Goal: Task Accomplishment & Management: Use online tool/utility

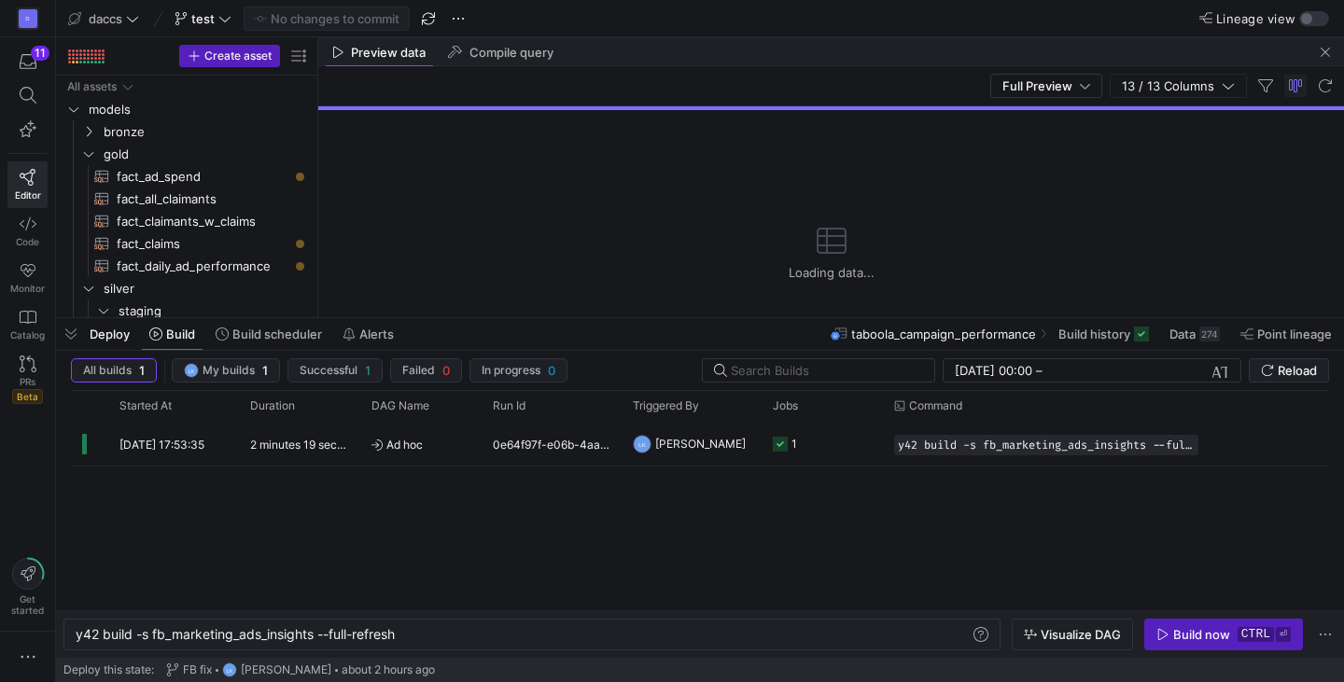
scroll to position [0, 260]
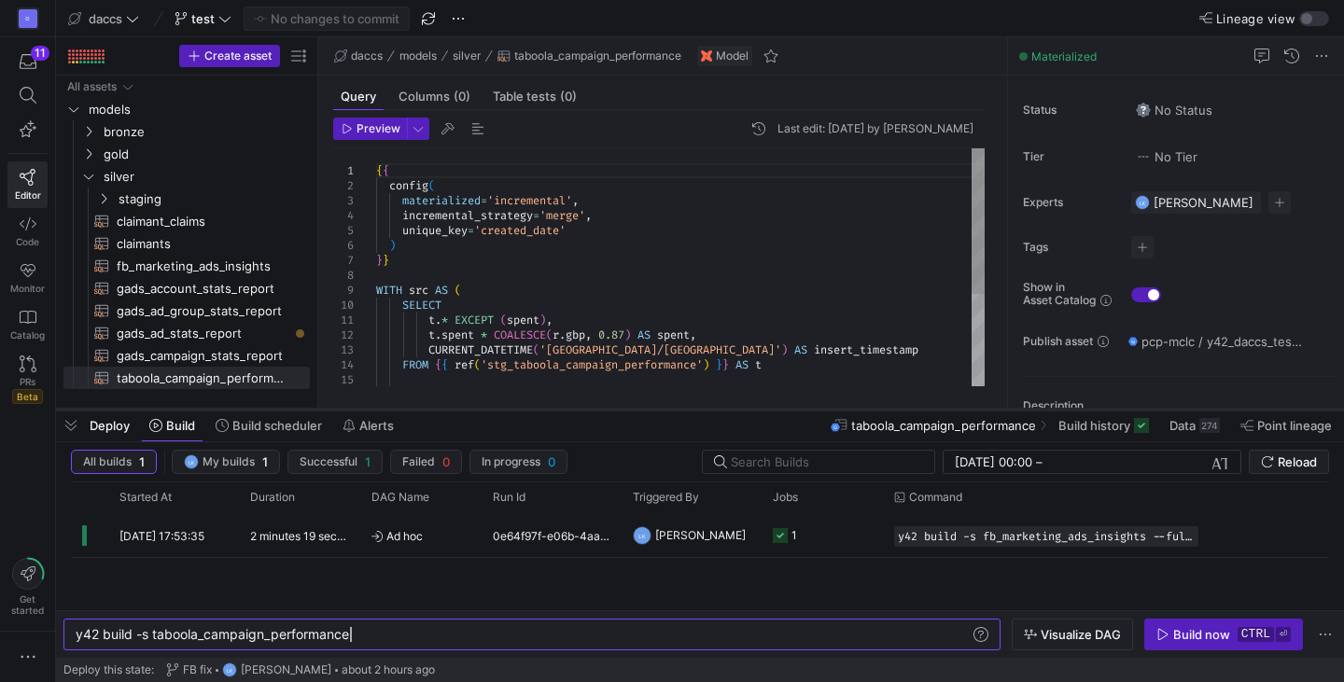
drag, startPoint x: 613, startPoint y: 341, endPoint x: 607, endPoint y: 409, distance: 68.5
click at [607, 409] on div at bounding box center [700, 409] width 1288 height 7
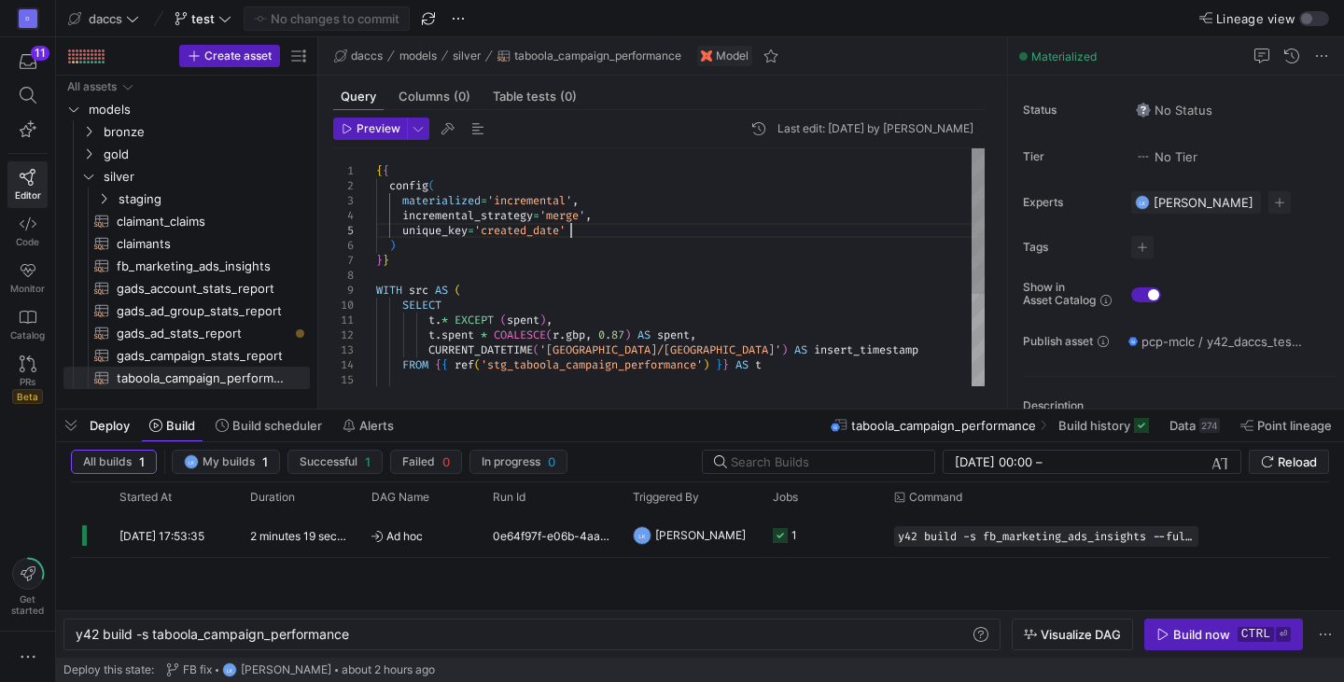
click at [618, 229] on div "{ { config ( materialized = 'incremental' , incremental_strategy = 'merge' , un…" at bounding box center [680, 342] width 609 height 388
type textarea "{{ config( materialized='incremental', incremental_strategy='merge', ) }} WITH …"
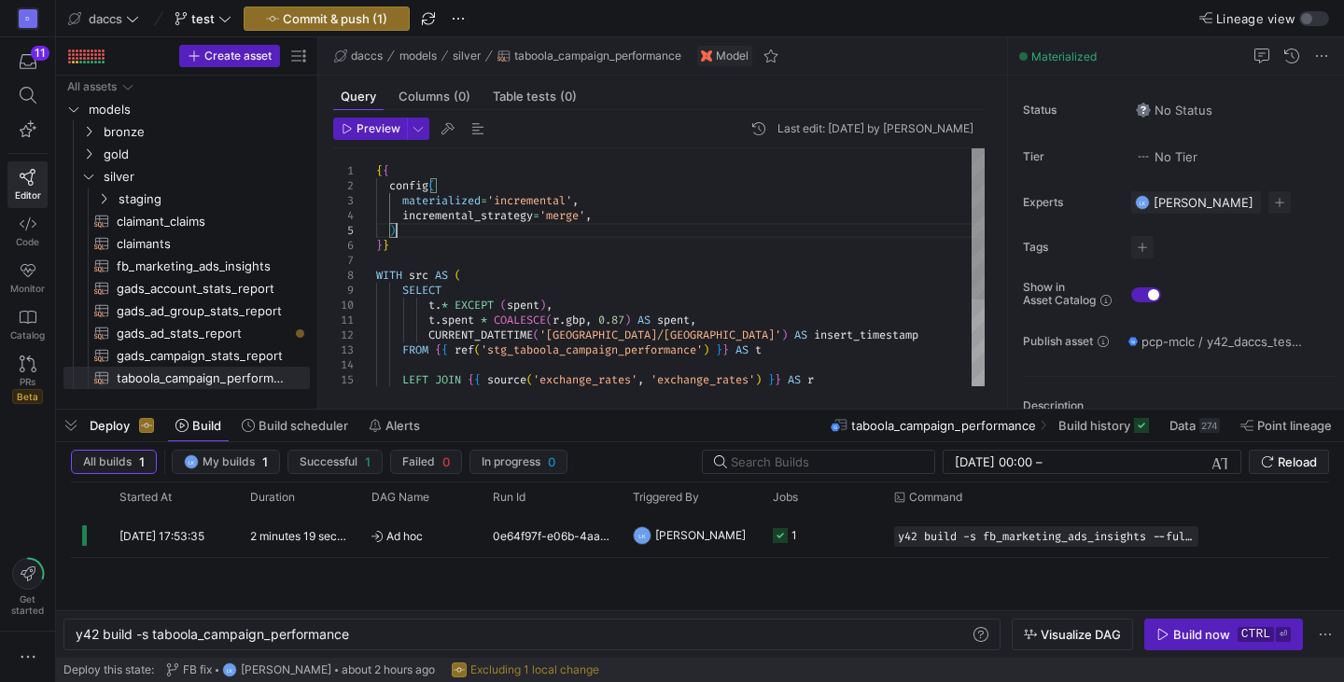
click at [618, 229] on div "{ { config ( materialized = 'incremental' , incremental_strategy = 'merge' , ) …" at bounding box center [680, 334] width 609 height 373
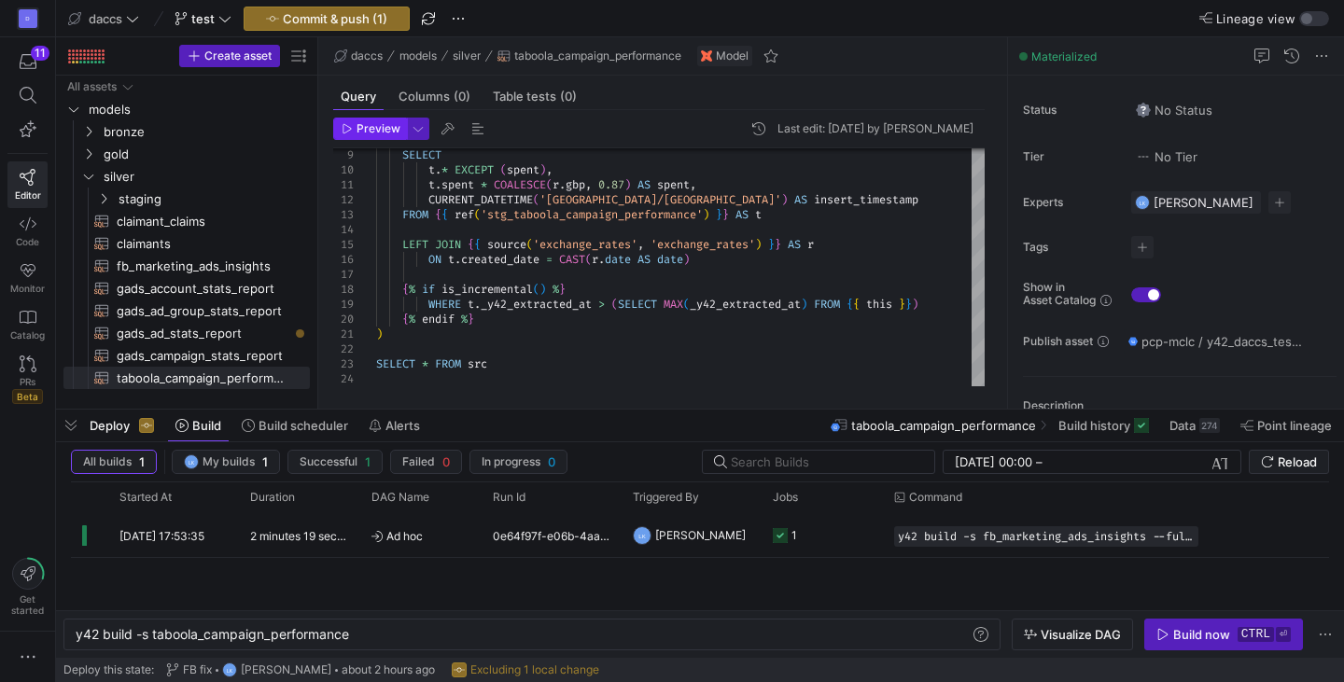
click at [364, 128] on span "Preview" at bounding box center [379, 128] width 44 height 13
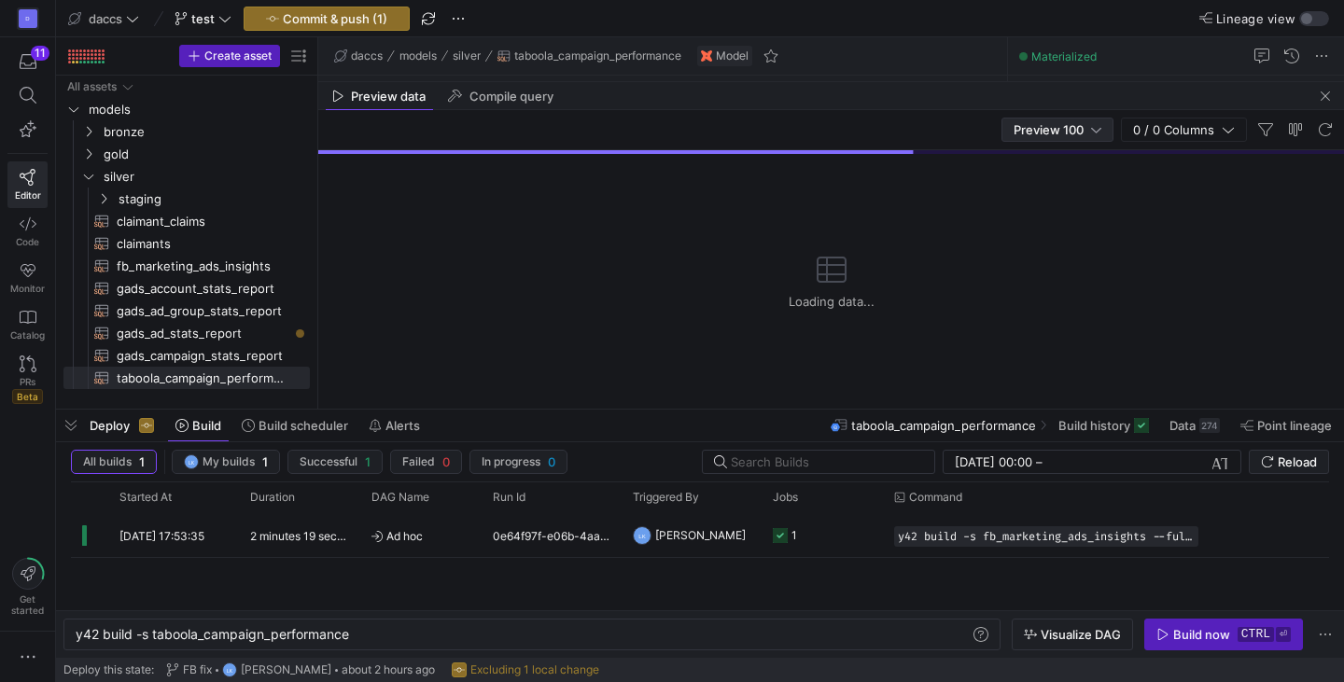
click at [1076, 125] on span "Preview 100" at bounding box center [1049, 129] width 70 height 15
click at [1049, 191] on span "Full Preview" at bounding box center [1058, 190] width 96 height 15
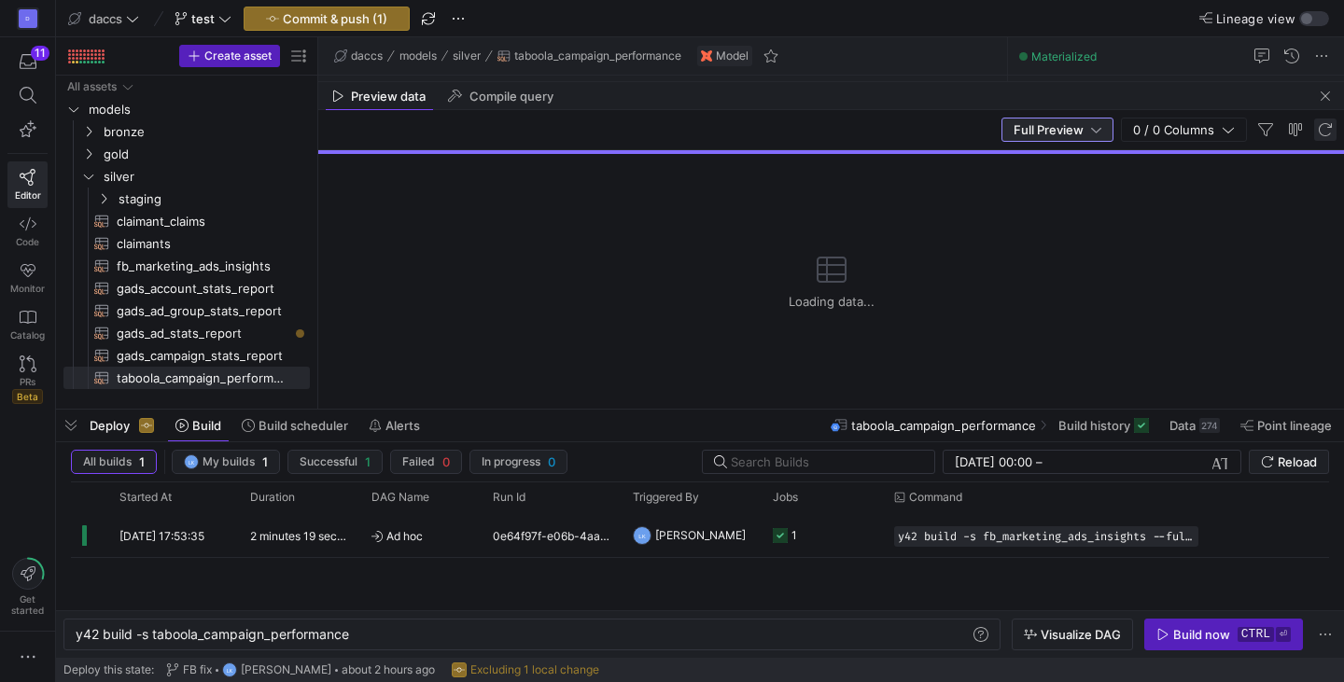
click at [1325, 127] on span "button" at bounding box center [1325, 130] width 22 height 22
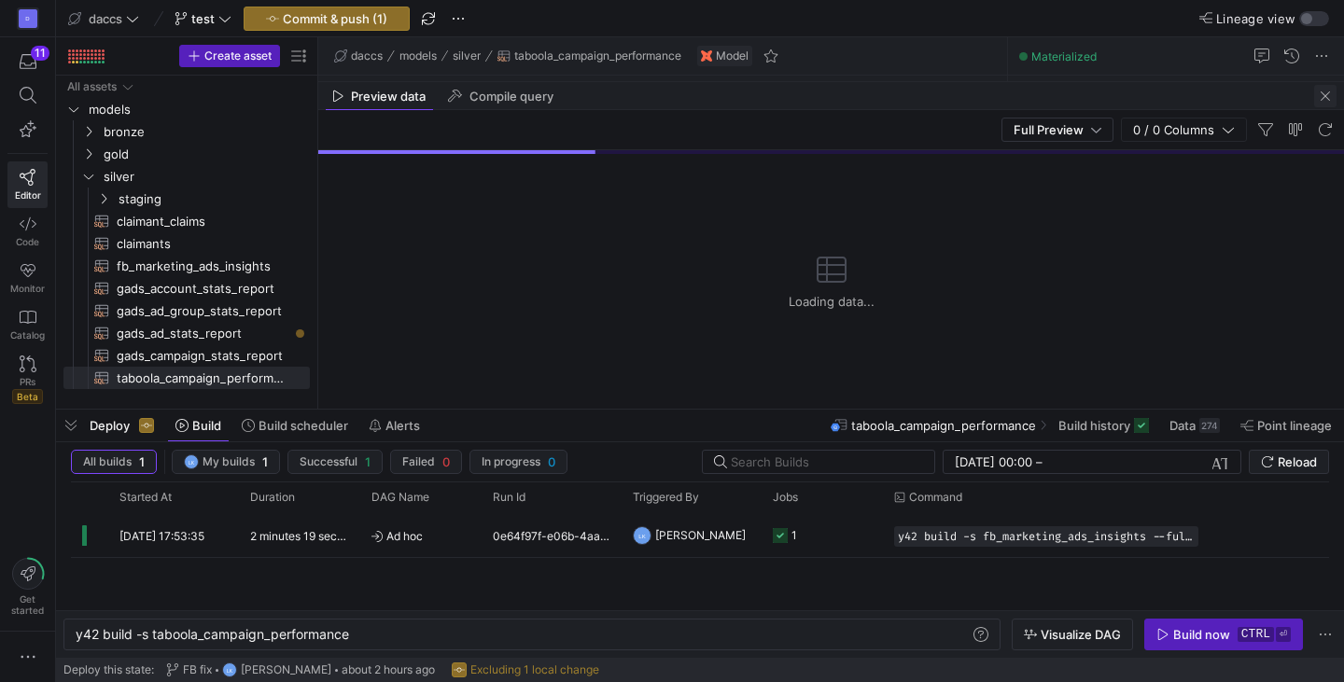
click at [1322, 98] on span "button" at bounding box center [1325, 96] width 22 height 22
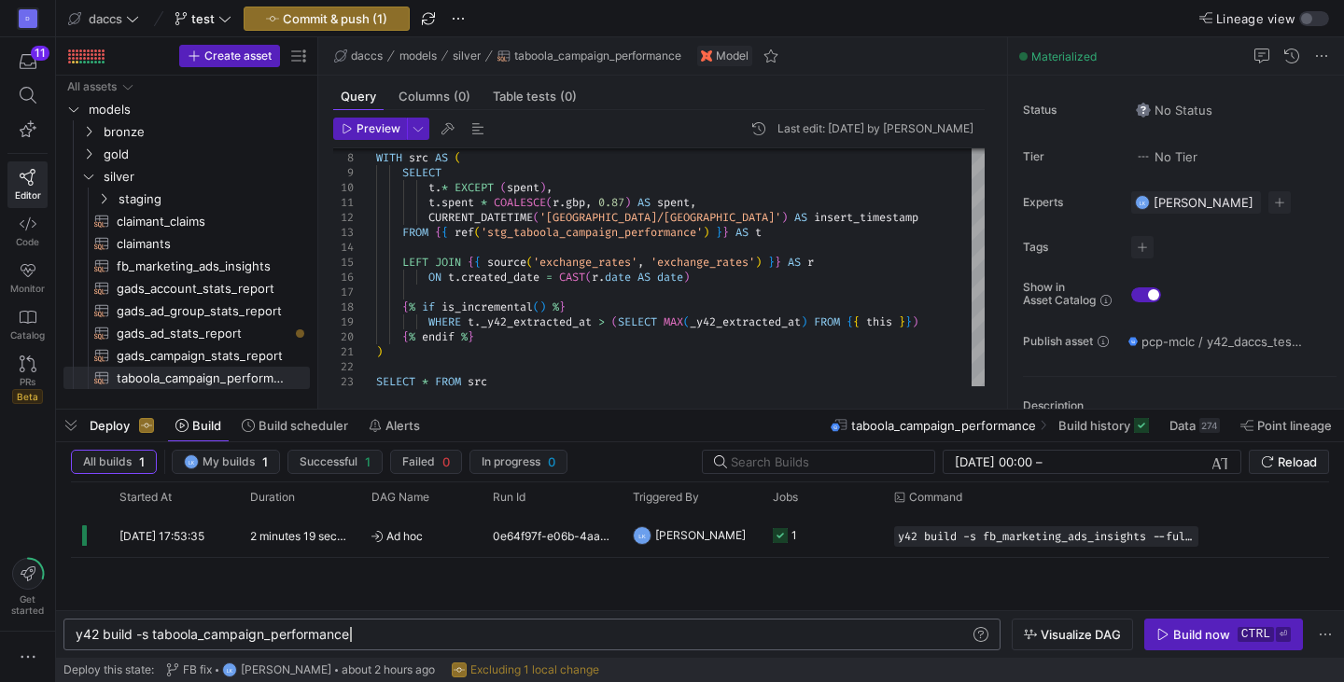
click at [416, 636] on div "y42 build -s taboola_campaign_performance" at bounding box center [523, 634] width 895 height 15
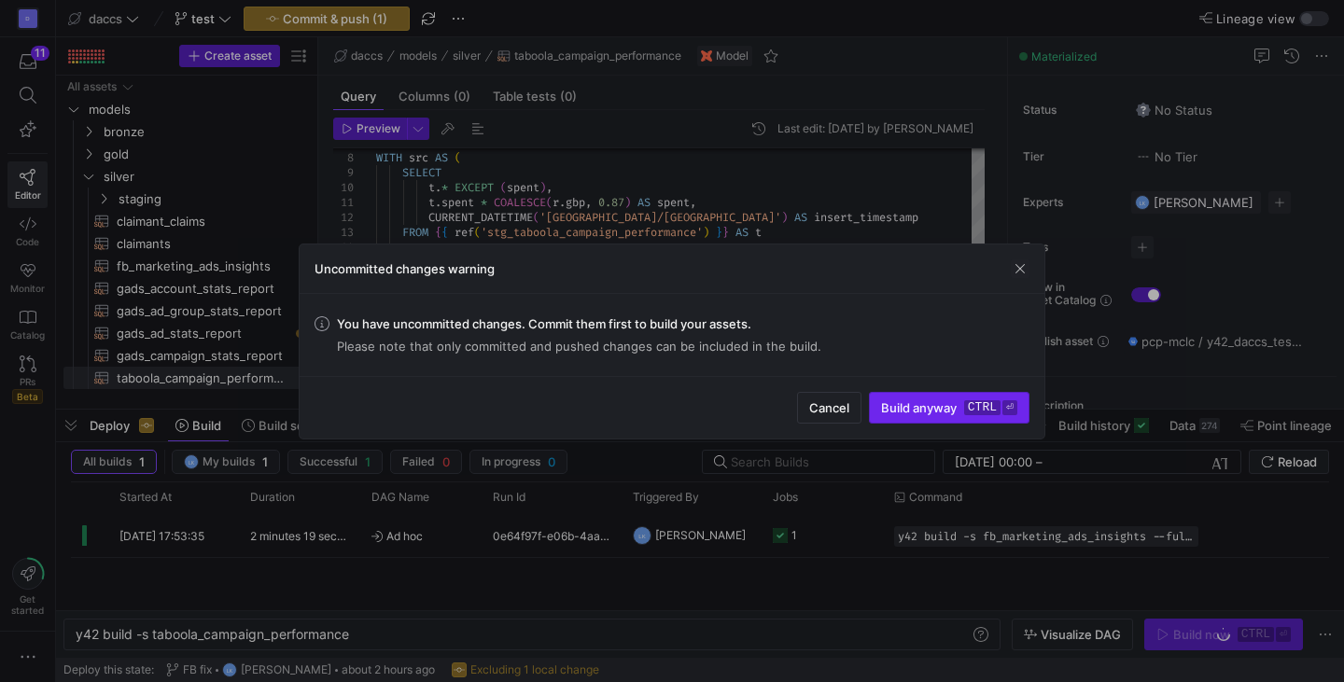
click at [988, 412] on kbd "ctrl" at bounding box center [982, 407] width 36 height 15
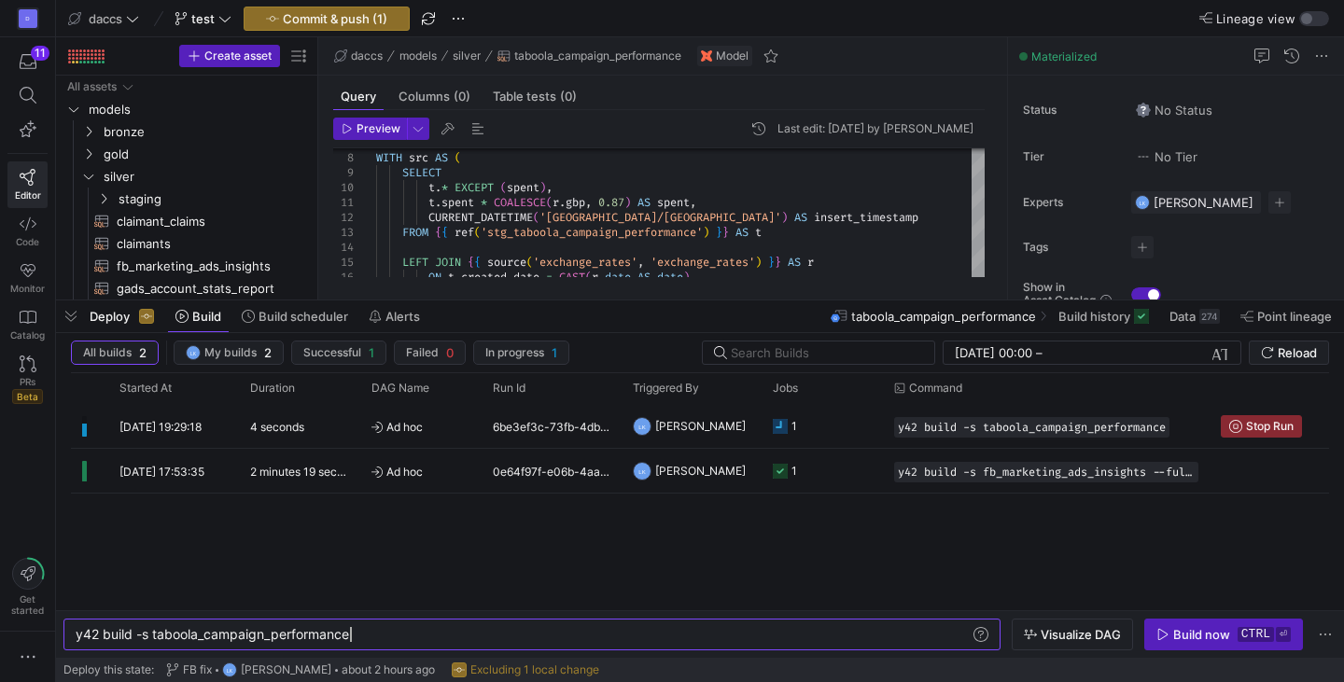
drag, startPoint x: 627, startPoint y: 407, endPoint x: 651, endPoint y: 298, distance: 111.7
click at [651, 298] on div at bounding box center [700, 300] width 1288 height 7
click at [1258, 425] on span "Stop Run" at bounding box center [1270, 426] width 48 height 13
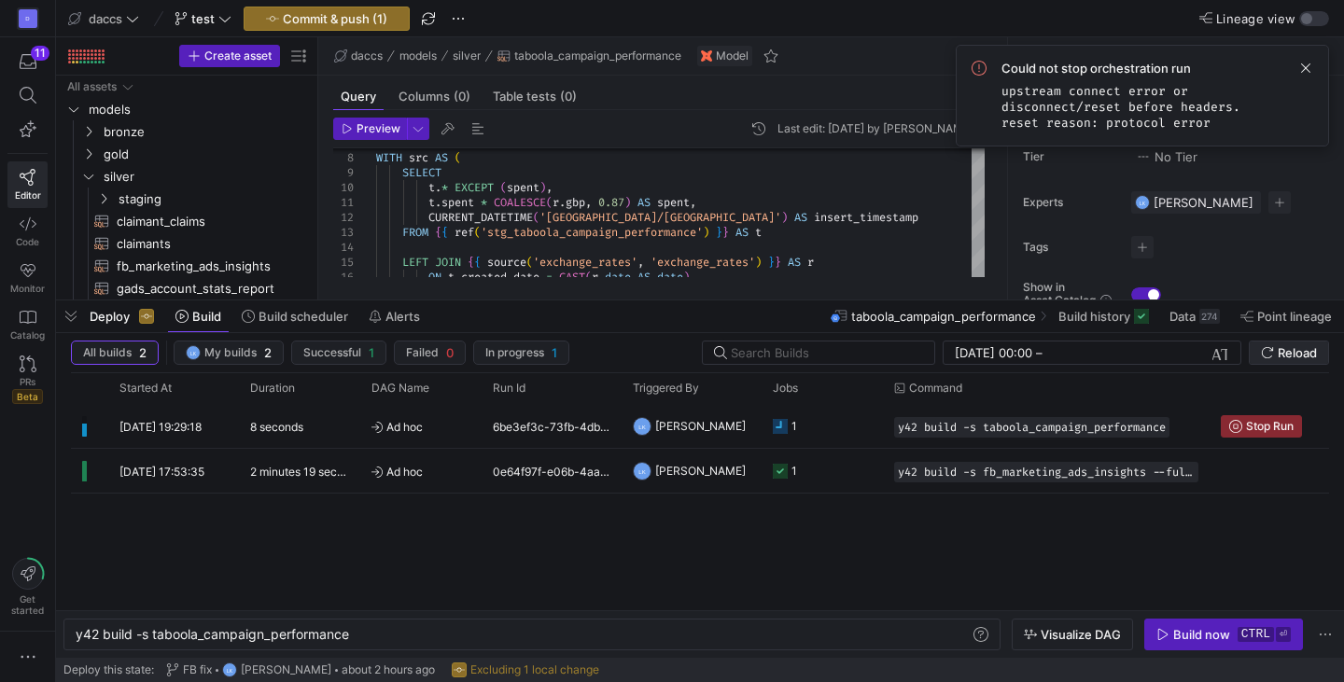
click at [1309, 348] on span "Reload" at bounding box center [1297, 352] width 39 height 15
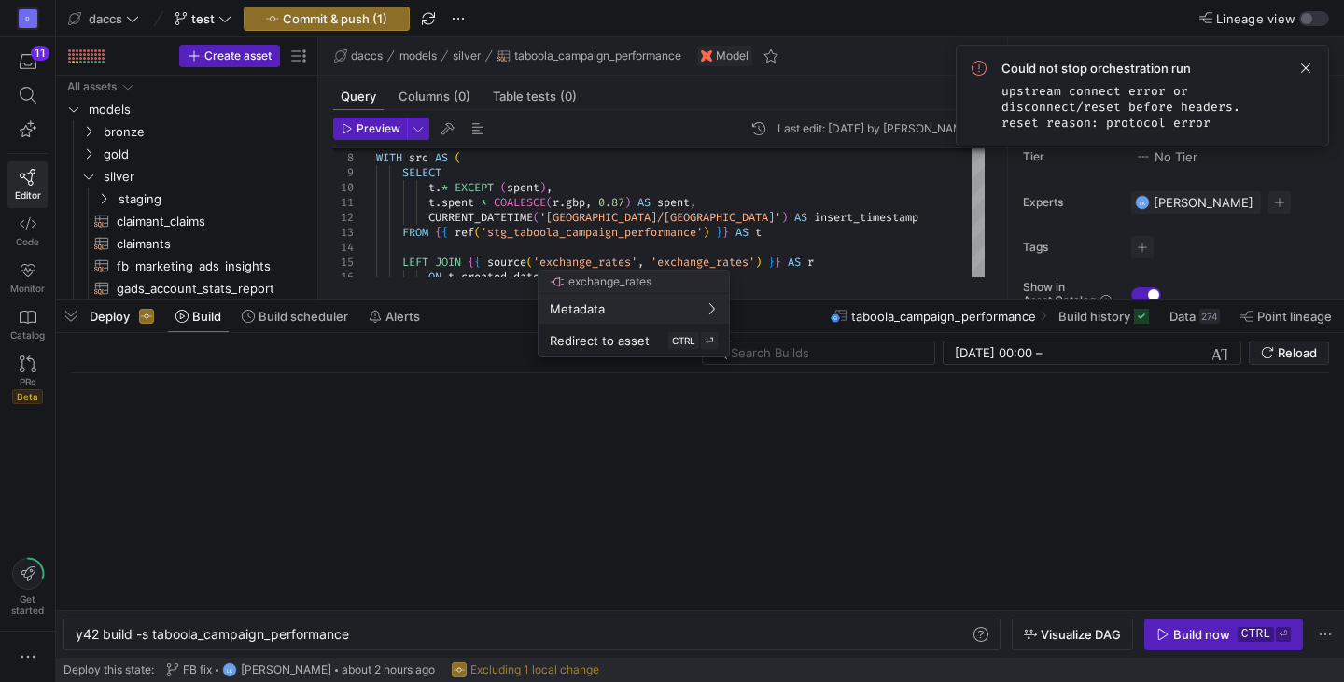
click at [331, 14] on div at bounding box center [672, 341] width 1344 height 682
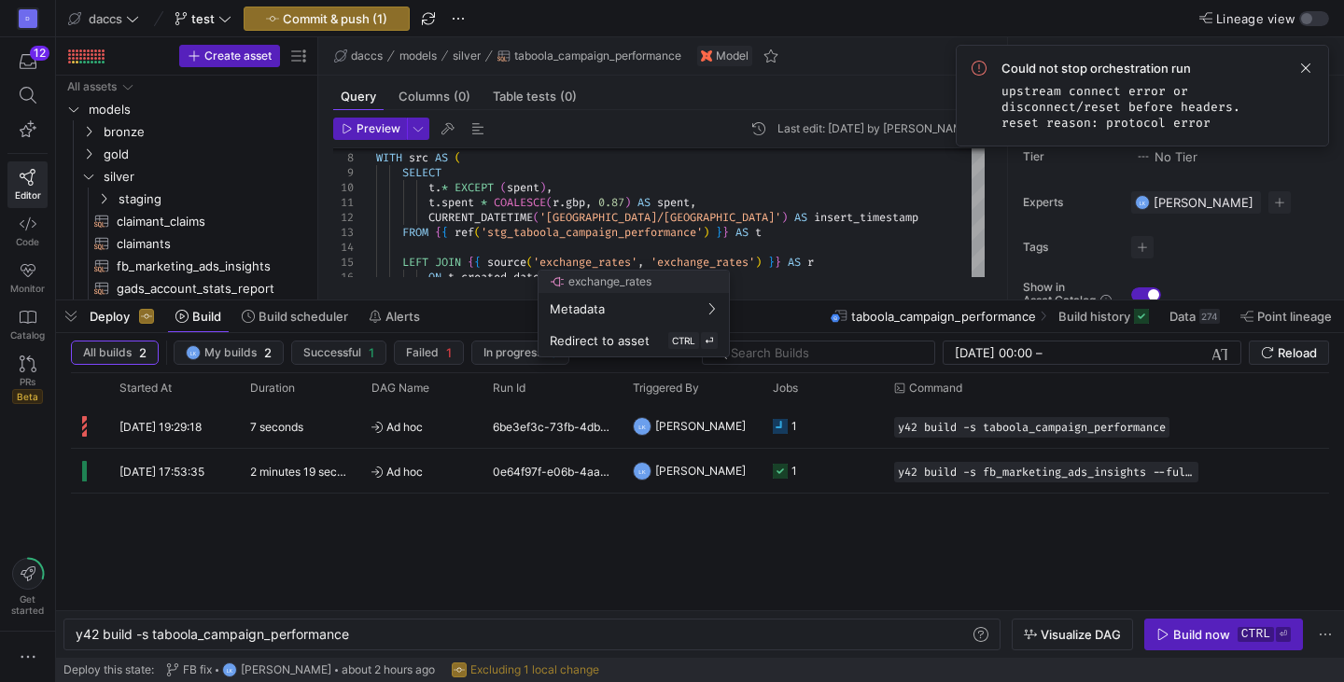
click at [341, 22] on div at bounding box center [672, 341] width 1344 height 682
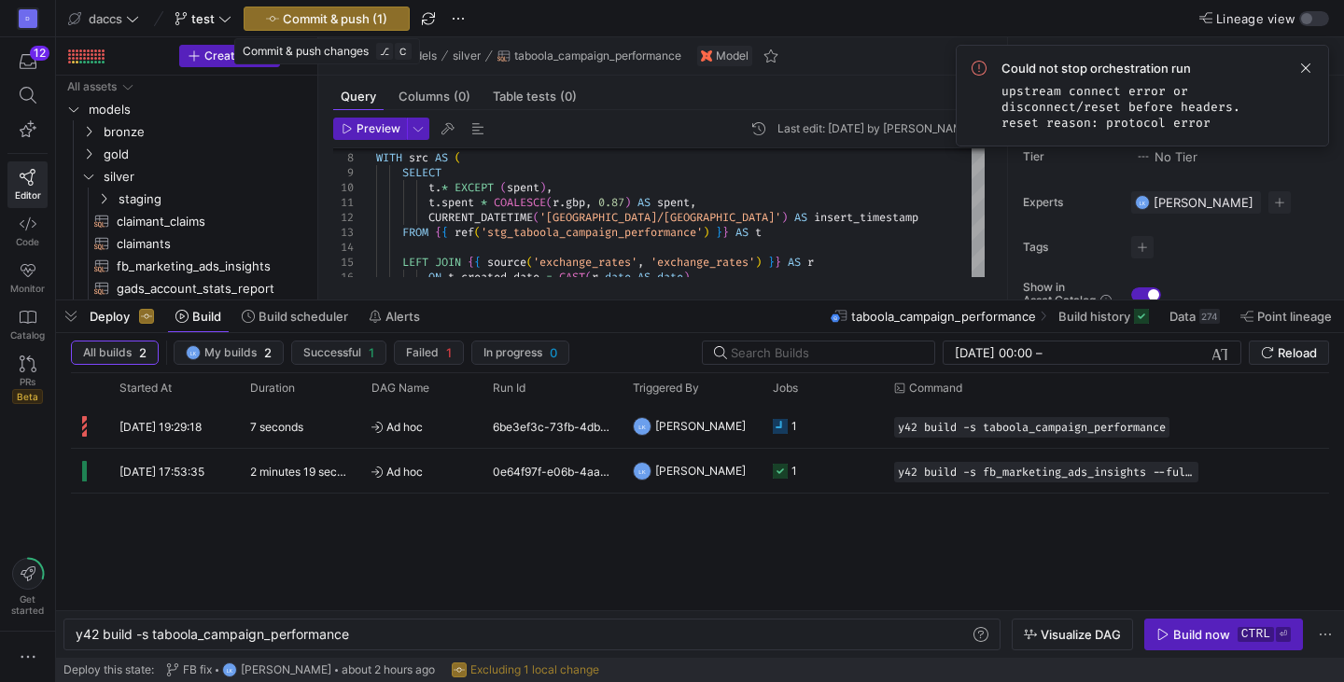
click at [341, 22] on span "Commit & push (1)" at bounding box center [335, 18] width 105 height 15
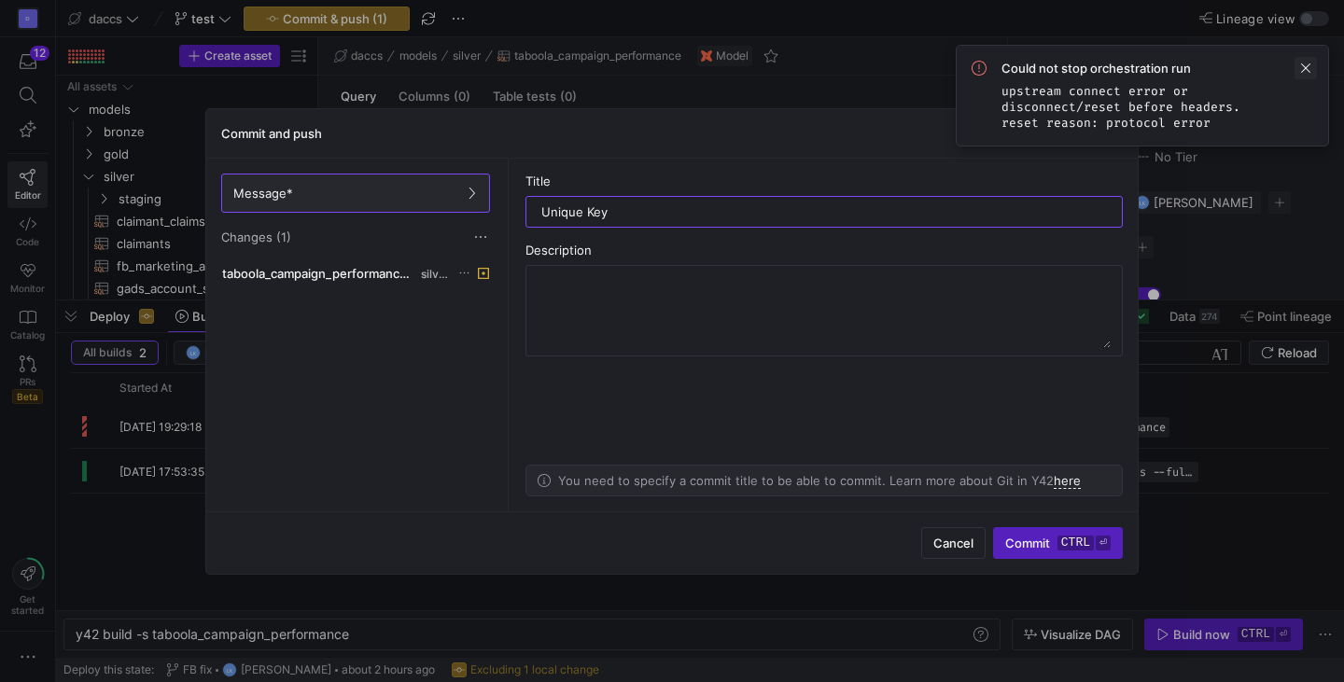
type input "Unique Key"
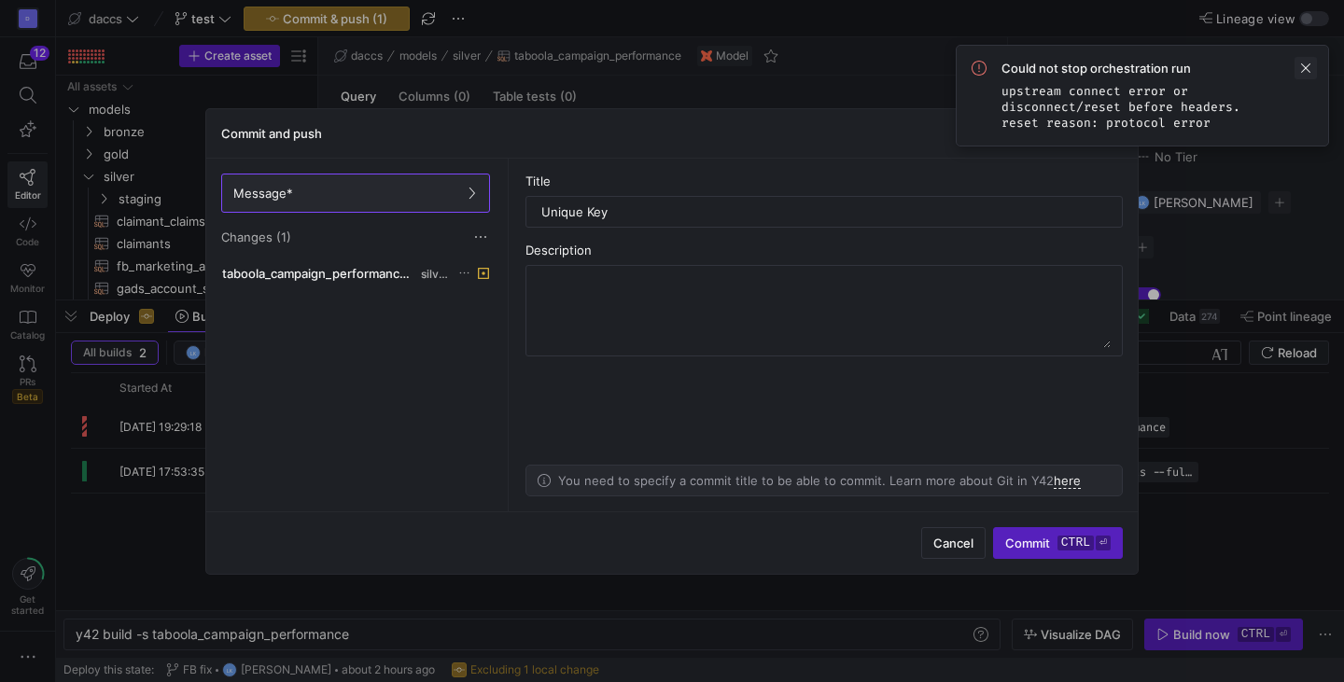
click at [1305, 76] on span at bounding box center [1306, 68] width 22 height 22
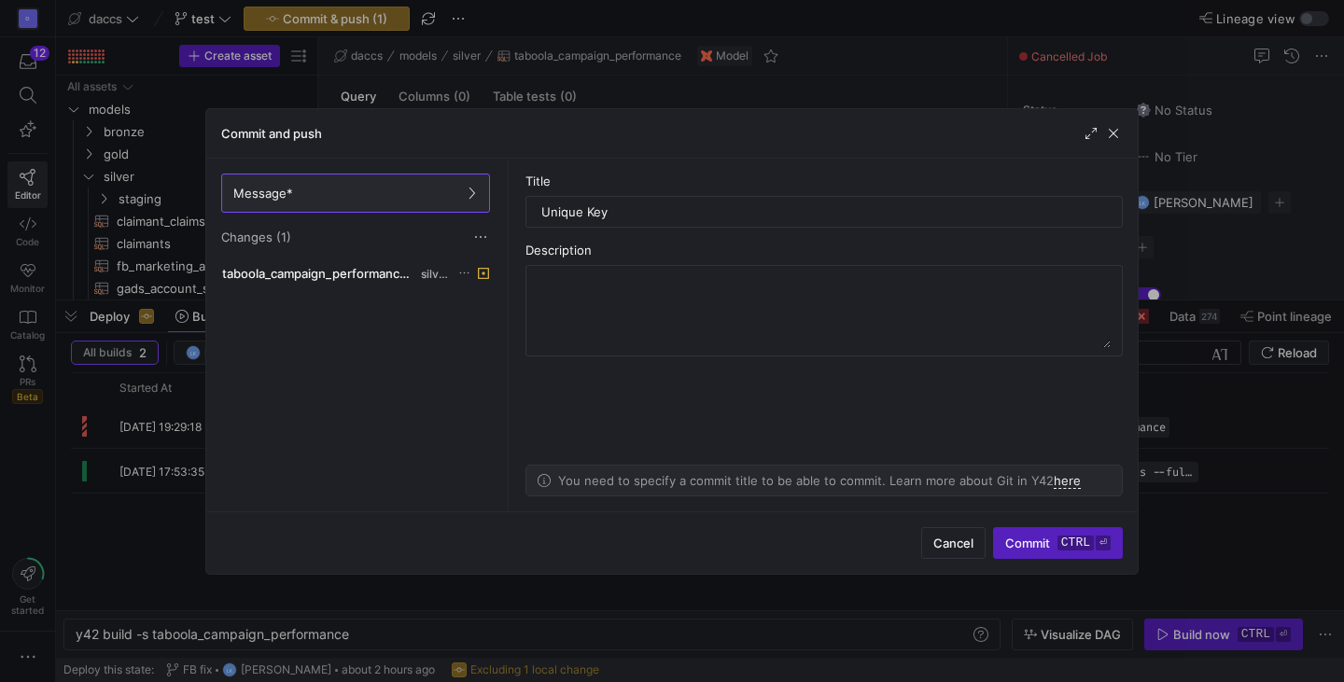
click at [357, 422] on div "taboola_campaign_performance.sql silver" at bounding box center [355, 382] width 276 height 243
click at [1112, 135] on span "button" at bounding box center [1113, 133] width 19 height 19
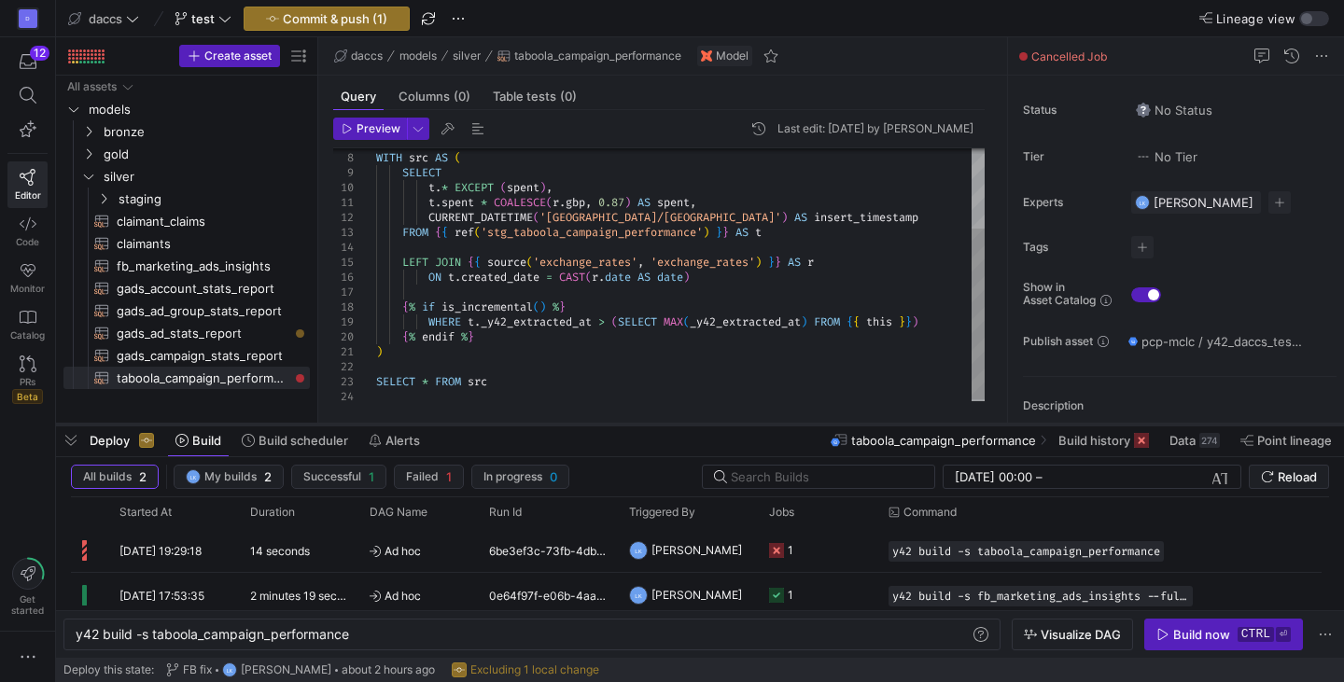
drag, startPoint x: 649, startPoint y: 300, endPoint x: 631, endPoint y: 424, distance: 125.4
click at [631, 424] on div at bounding box center [700, 424] width 1288 height 7
click at [750, 323] on div "SELECT t . * EXCEPT ( spent ) , t . spent * COALESCE ( r . gbp , 0.87 ) AS spen…" at bounding box center [680, 217] width 609 height 373
click at [587, 340] on div "SELECT t . * EXCEPT ( spent ) , t . spent * COALESCE ( r . gbp , 0.87 ) AS spen…" at bounding box center [680, 214] width 609 height 373
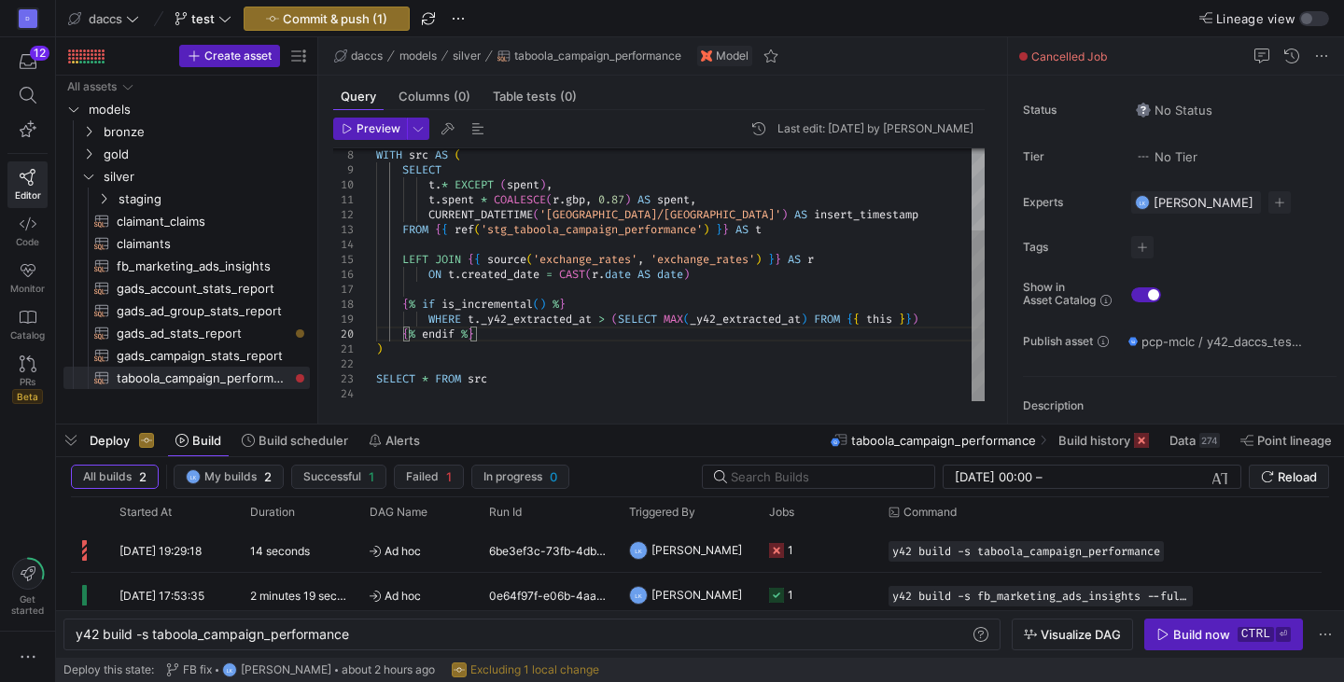
click at [582, 353] on div "SELECT t . * EXCEPT ( spent ) , t . spent * COALESCE ( r . gbp , 0.87 ) AS spen…" at bounding box center [680, 214] width 609 height 373
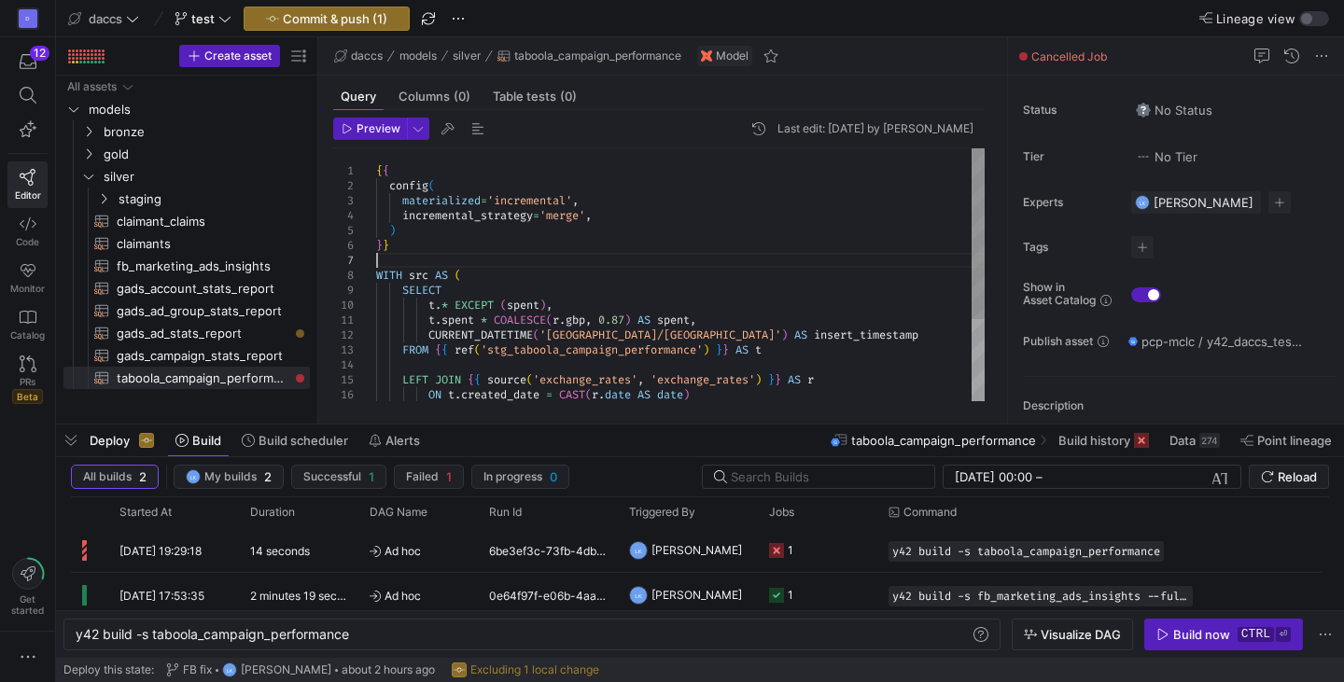
click at [411, 253] on div "SELECT t . * EXCEPT ( spent ) , t . spent * COALESCE ( r . gbp , 0.87 ) AS spen…" at bounding box center [680, 334] width 609 height 373
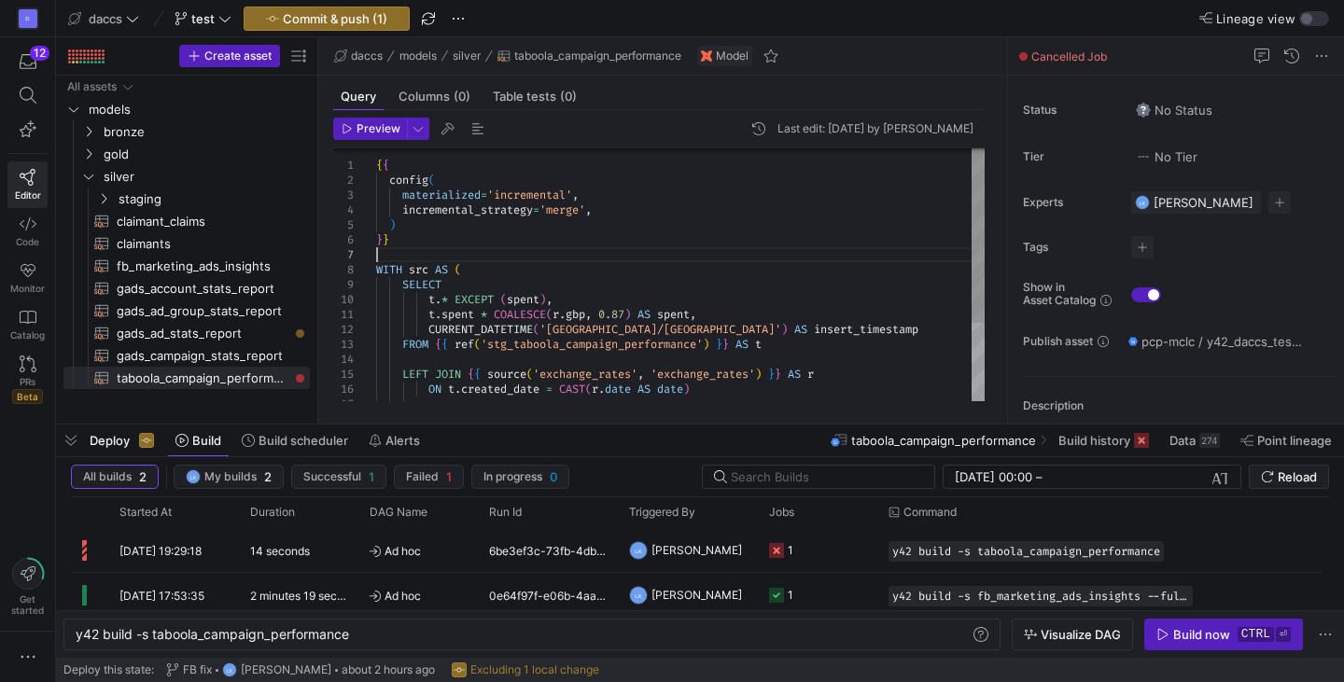
click at [382, 271] on div "SELECT t . * EXCEPT ( spent ) , t . spent * COALESCE ( r . gbp , 0.87 ) AS spen…" at bounding box center [680, 329] width 609 height 373
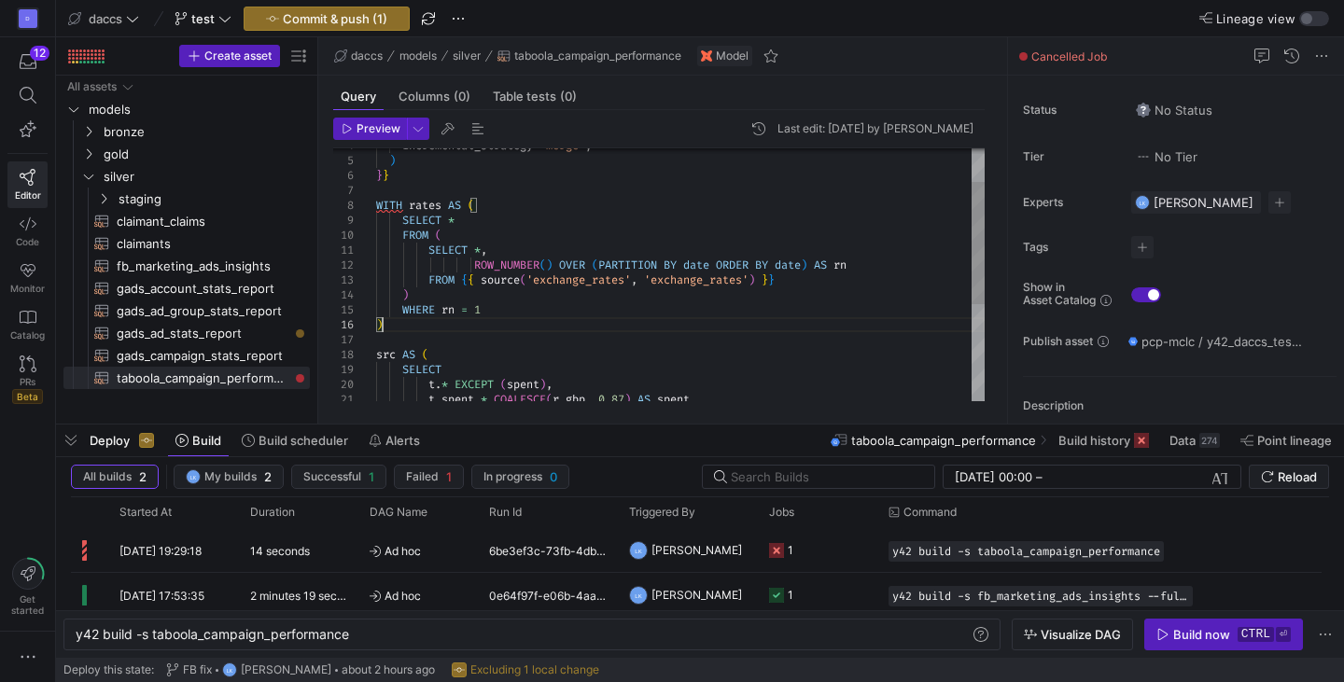
scroll to position [89, 12]
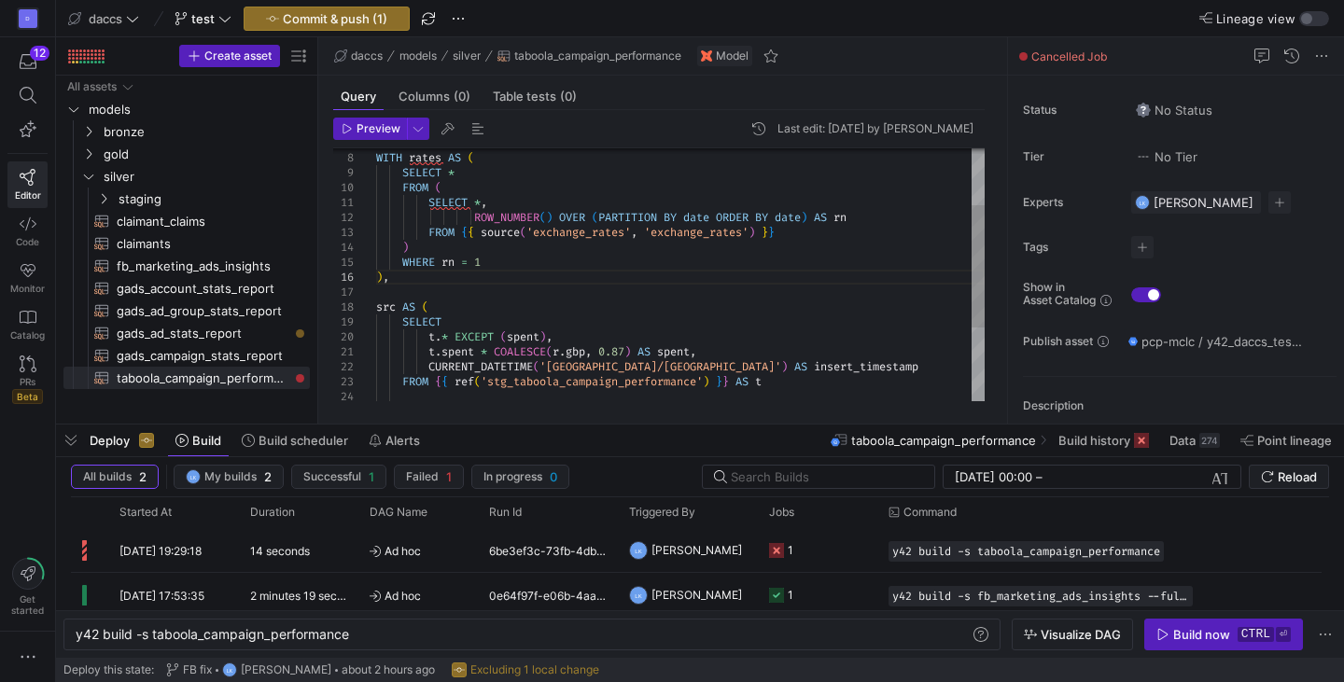
click at [477, 204] on div "WITH rates AS ( SELECT * FROM ( SELECT * , ROW_NUMBER ( ) OVER ( PARTITION BY d…" at bounding box center [680, 292] width 609 height 523
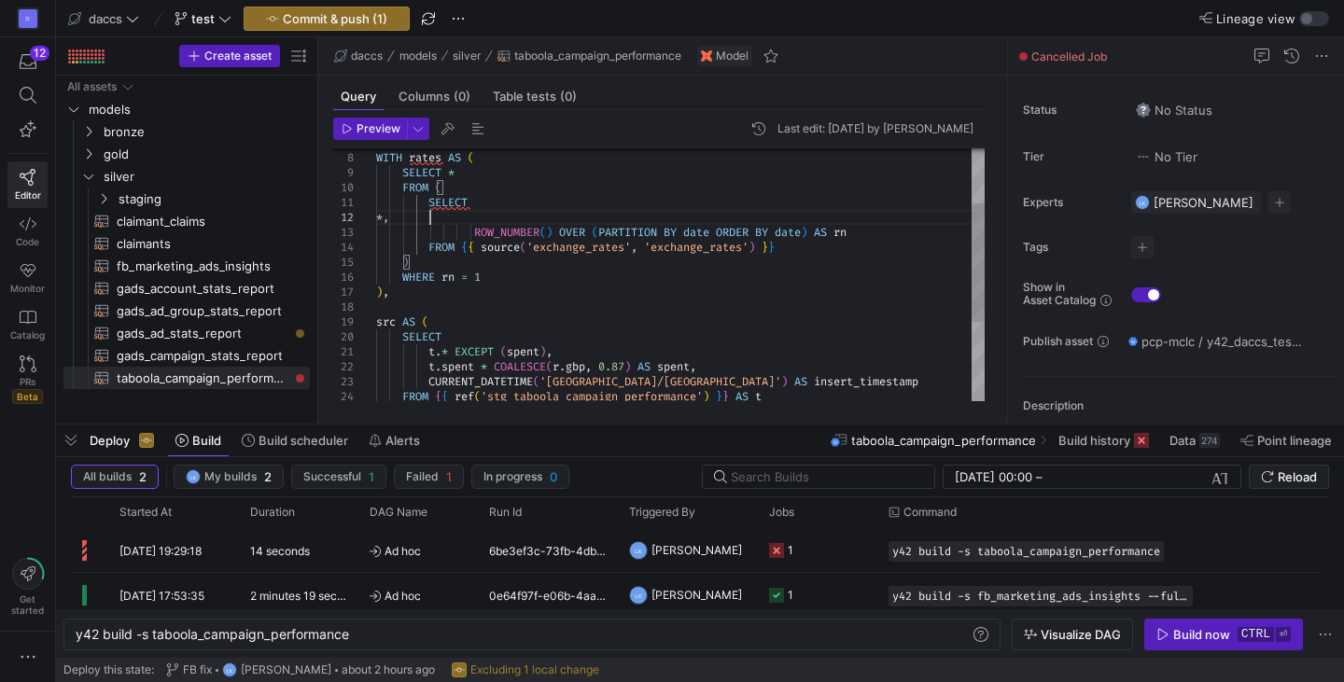
scroll to position [29, 53]
click at [572, 233] on div "WITH rates AS ( SELECT * FROM ( SELECT ROW_NUMBER ( ) OVER ( PARTITION BY date …" at bounding box center [680, 300] width 609 height 538
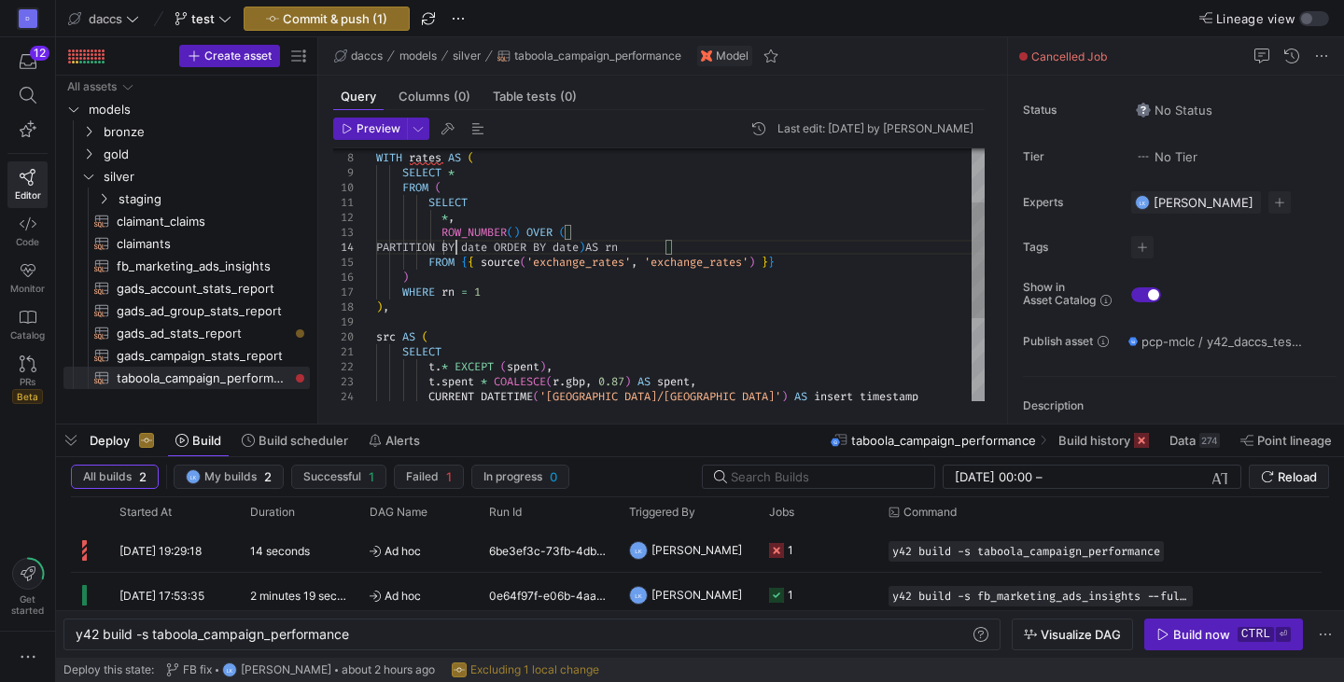
scroll to position [45, 80]
click at [573, 247] on div "WITH rates AS ( SELECT * FROM ( SELECT ROW_NUMBER ( ) OVER ( FROM { { source ( …" at bounding box center [680, 307] width 609 height 553
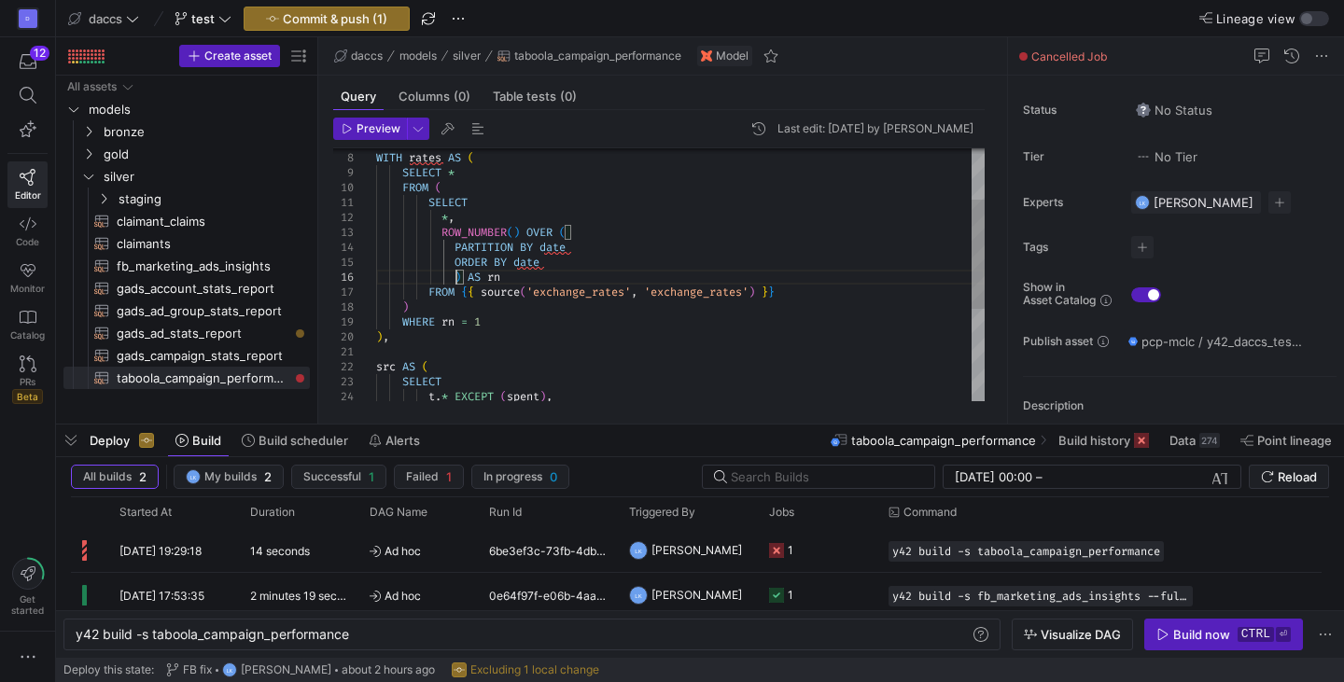
scroll to position [75, 80]
click at [580, 246] on div "WITH rates AS ( SELECT * FROM ( SELECT ROW_NUMBER ( ) OVER ( FROM { { source ( …" at bounding box center [680, 322] width 609 height 582
click at [563, 322] on div "WITH rates AS ( SELECT * FROM ( SELECT ROW_NUMBER ( ) OVER ( FROM { { source ( …" at bounding box center [680, 322] width 609 height 582
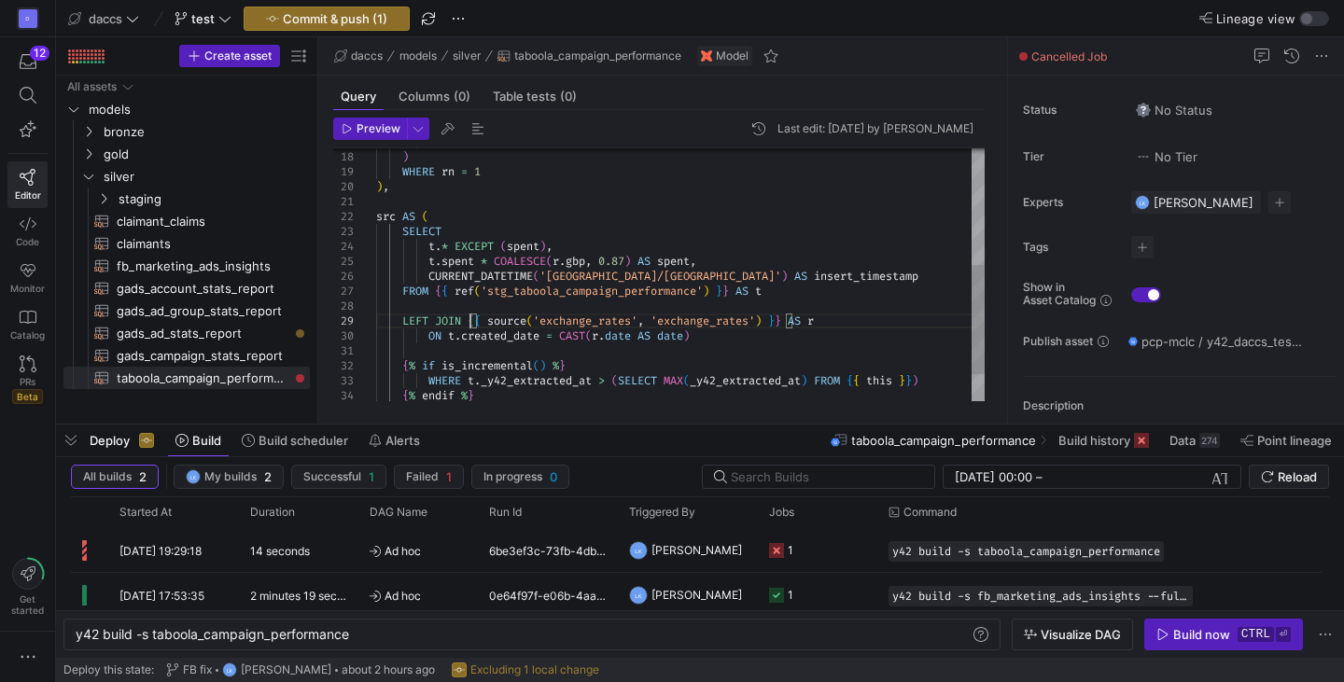
click at [470, 323] on div "src AS ( SELECT t . * EXCEPT ( spent ) , t . spent * COALESCE ( r . gbp , 0.87 …" at bounding box center [680, 172] width 609 height 582
click at [796, 316] on div "src AS ( SELECT t . * EXCEPT ( spent ) , t . spent * COALESCE ( r . gbp , 0.87 …" at bounding box center [680, 172] width 609 height 582
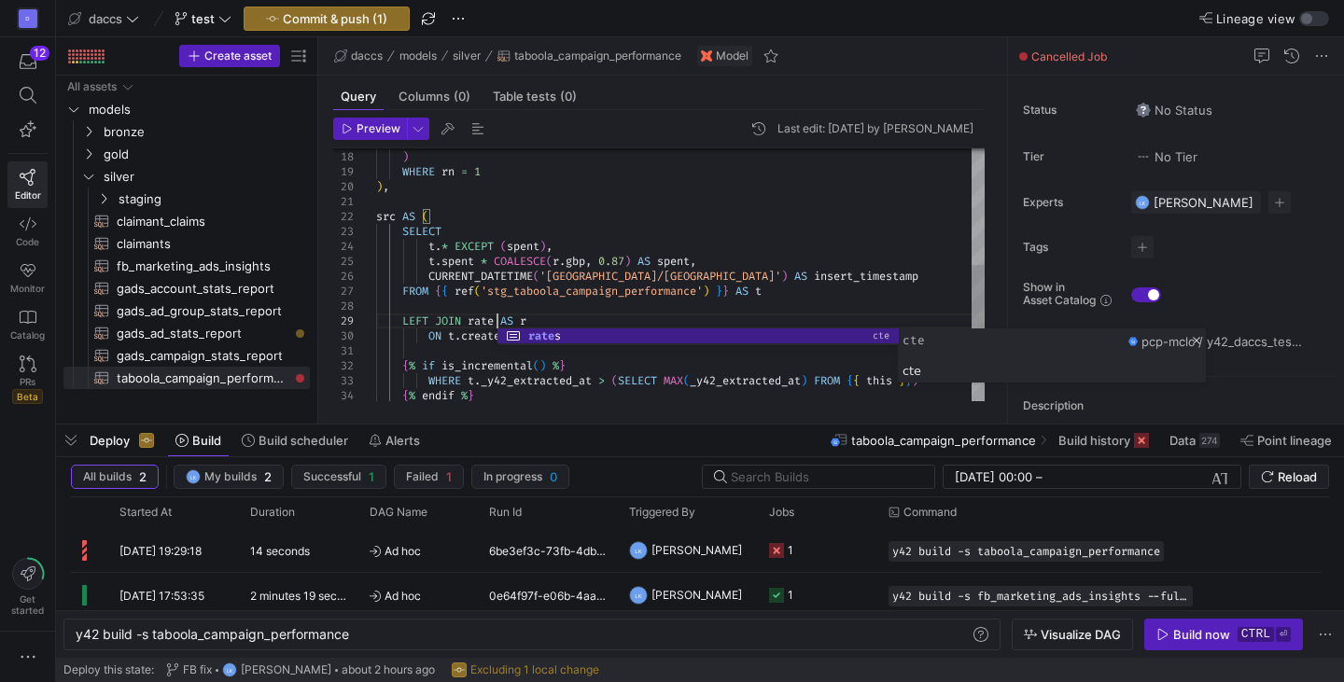
scroll to position [119, 127]
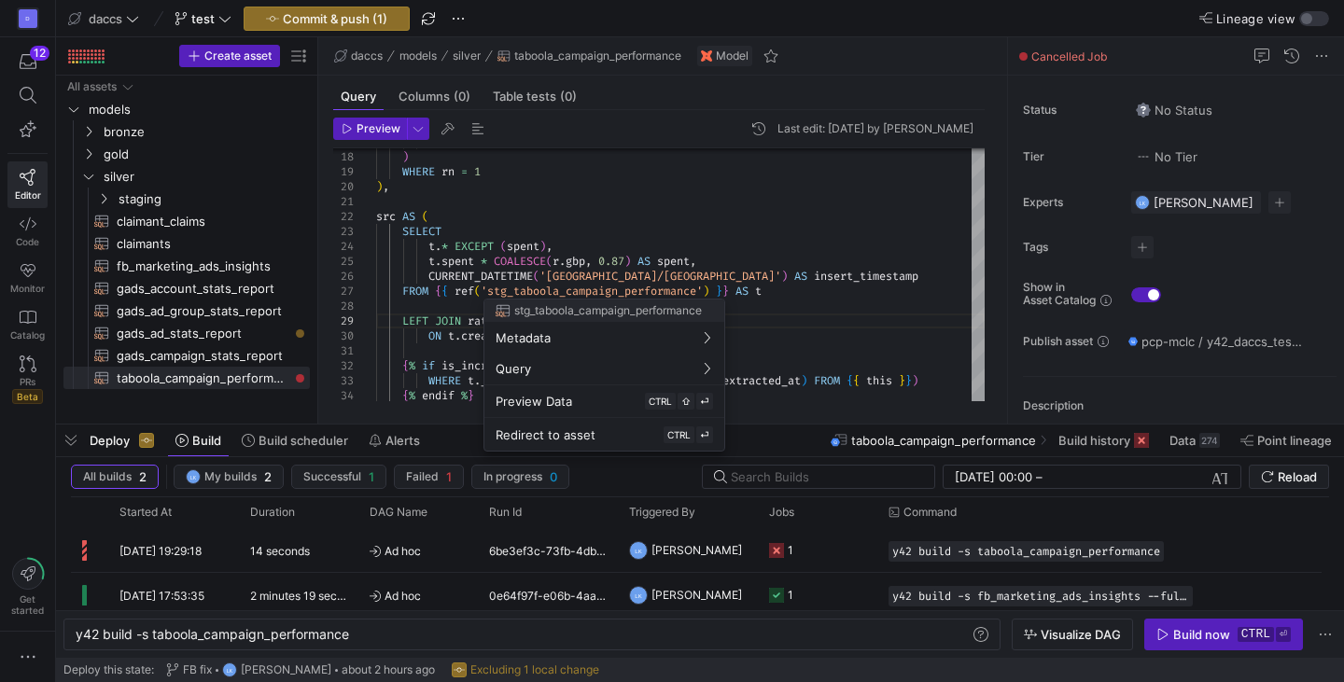
click at [603, 262] on div at bounding box center [672, 341] width 1344 height 682
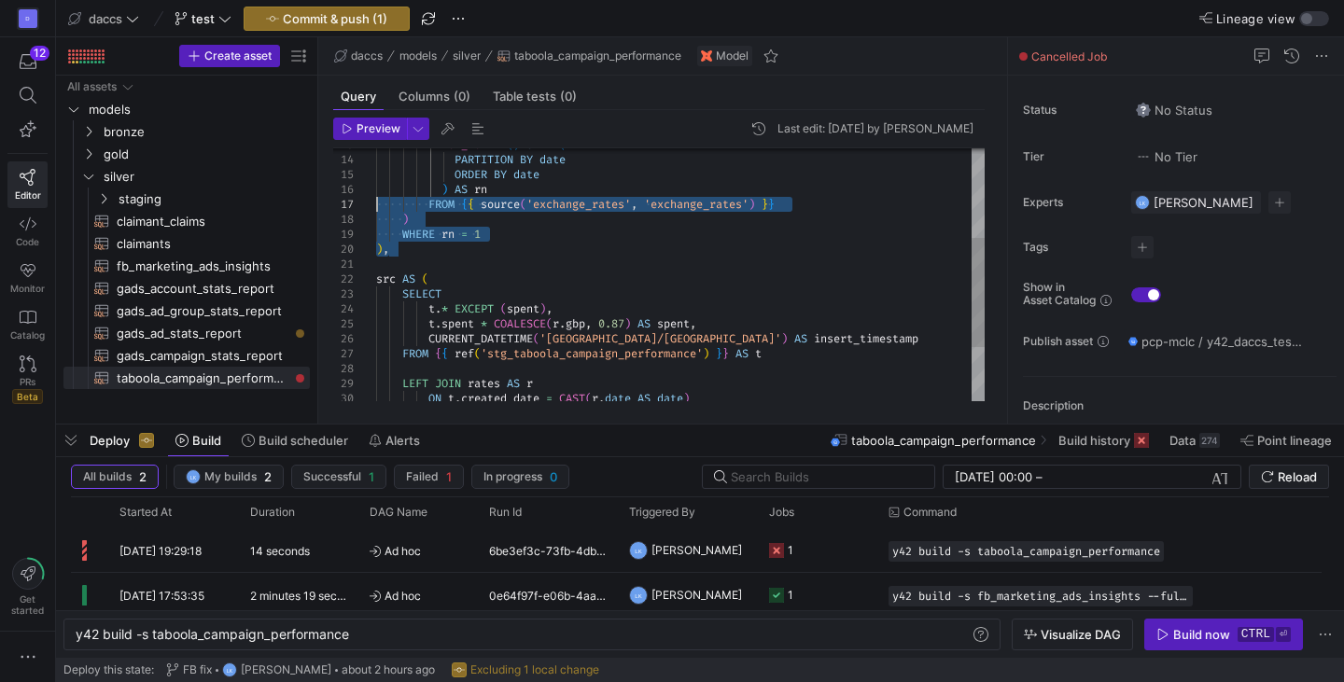
drag, startPoint x: 400, startPoint y: 255, endPoint x: 360, endPoint y: 201, distance: 66.8
click at [376, 201] on div ") AS rn ORDER BY date PARTITION BY date ROW_NUMBER ( ) OVER ( FROM { { source (…" at bounding box center [680, 234] width 609 height 582
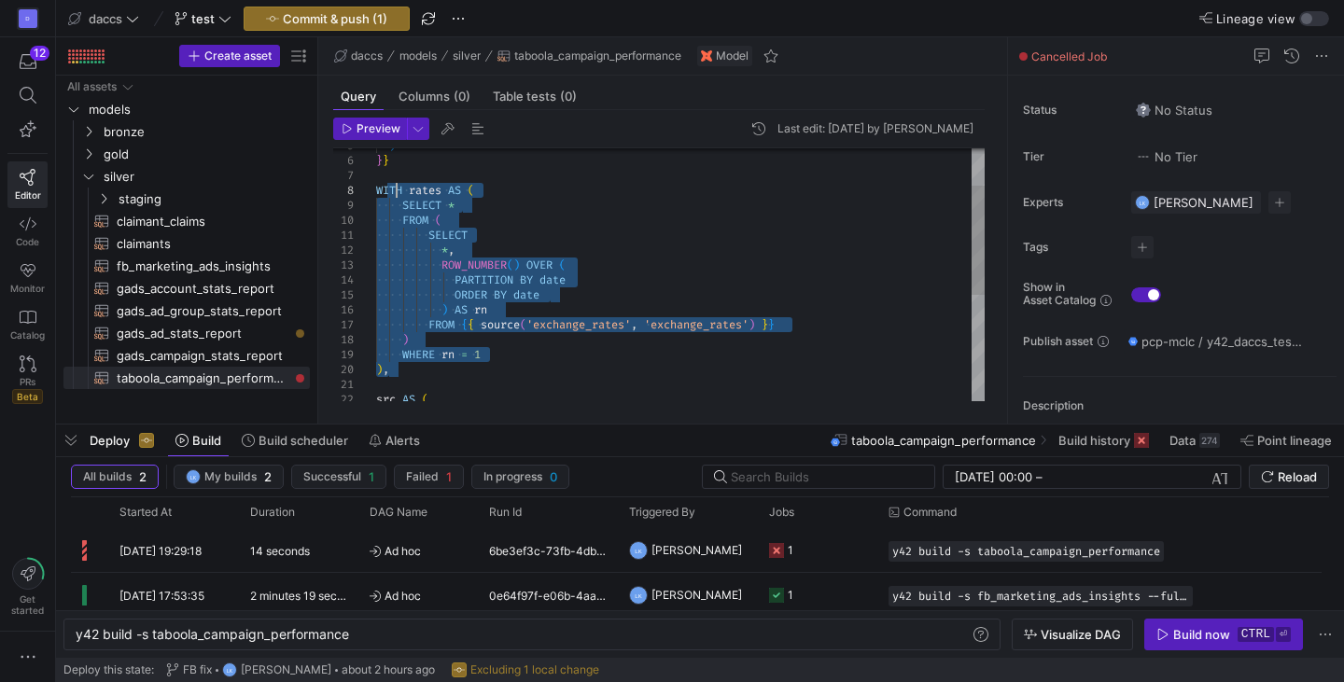
click at [395, 196] on div ") AS rn ORDER BY date PARTITION BY date ROW_NUMBER ( ) OVER ( FROM { { source (…" at bounding box center [680, 354] width 609 height 582
type textarea "SELECT *, ROW_NUMBER() OVER ( PARTITION BY date ORDER BY date ) AS rn FROM {{ s…"
click at [682, 298] on div ") AS rn ORDER BY date PARTITION BY date ROW_NUMBER ( ) OVER ( FROM { { source (…" at bounding box center [680, 354] width 609 height 582
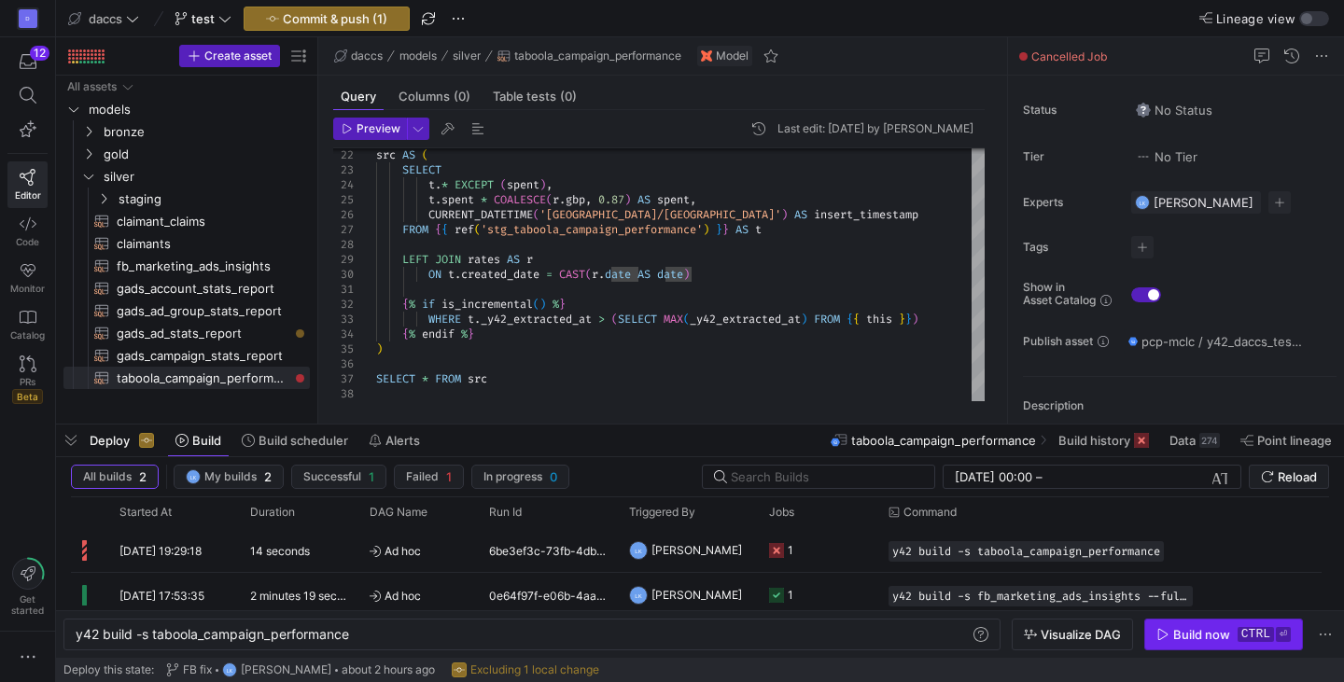
click at [1224, 638] on div "Build now" at bounding box center [1201, 634] width 57 height 15
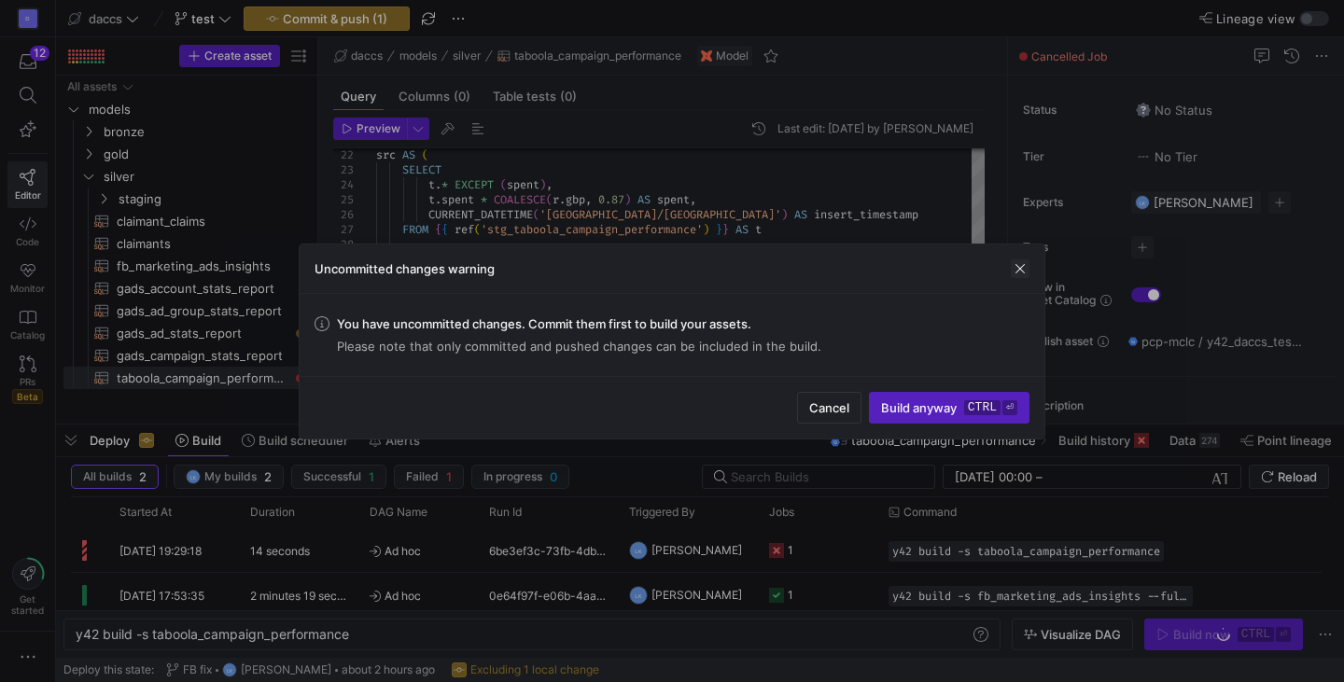
click at [1018, 273] on span "button" at bounding box center [1020, 268] width 19 height 19
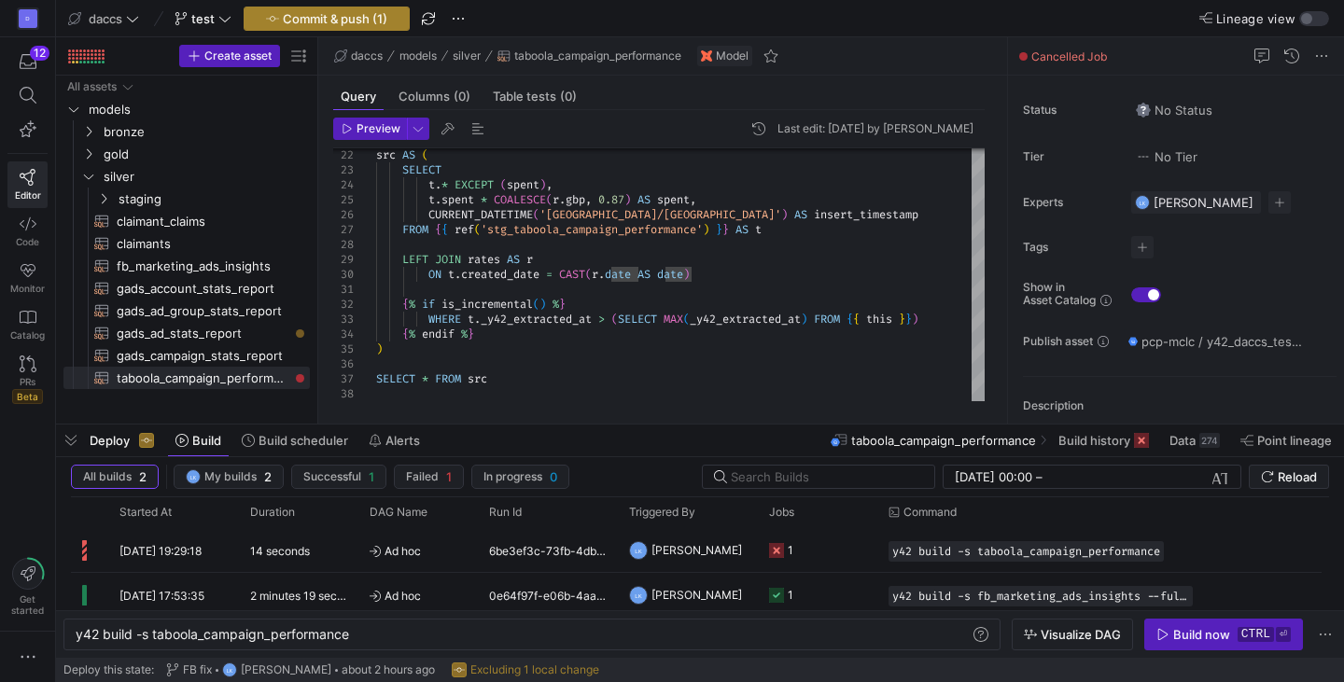
click at [361, 26] on span "button" at bounding box center [327, 18] width 164 height 22
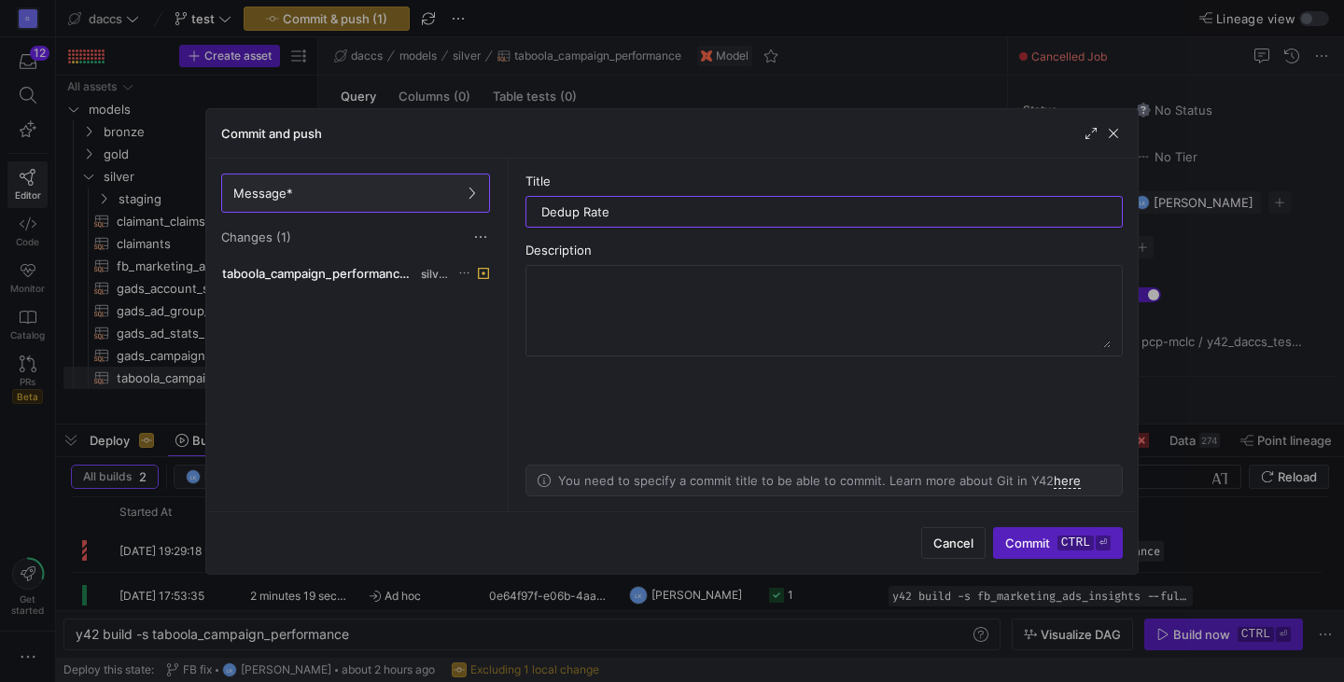
type input "Dedup Rates"
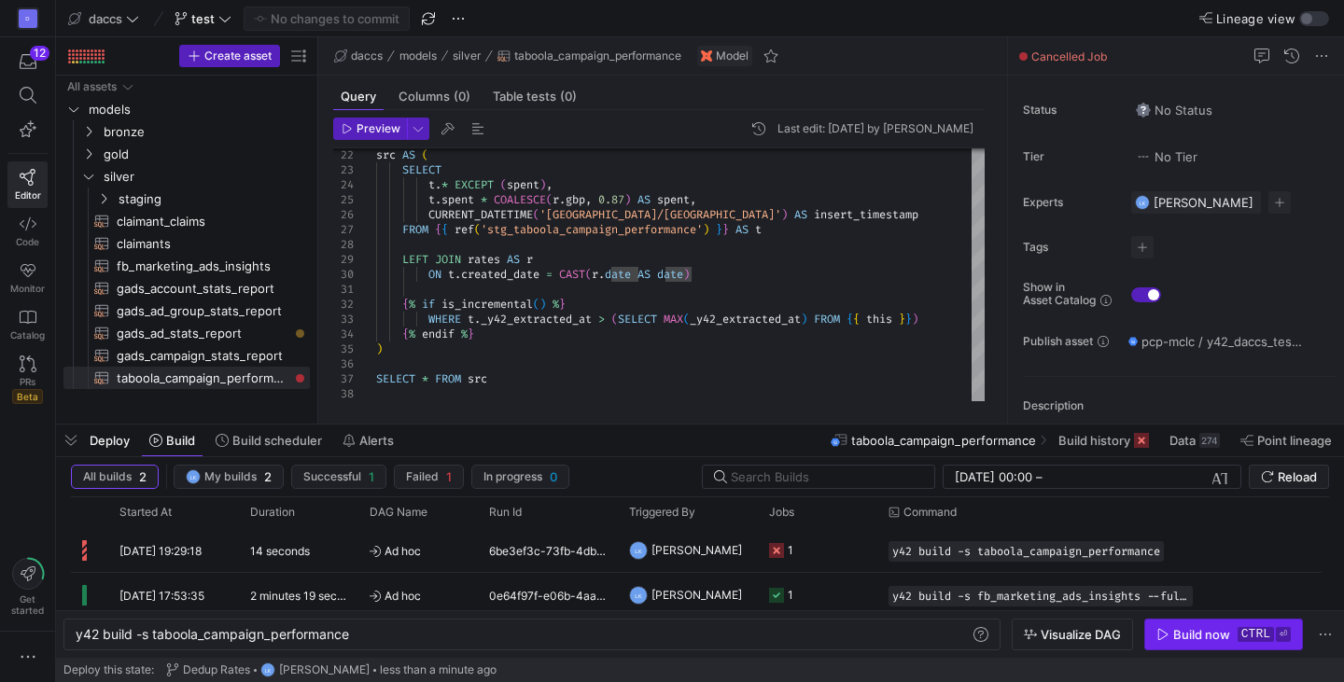
click at [1207, 628] on div "Build now" at bounding box center [1201, 634] width 57 height 15
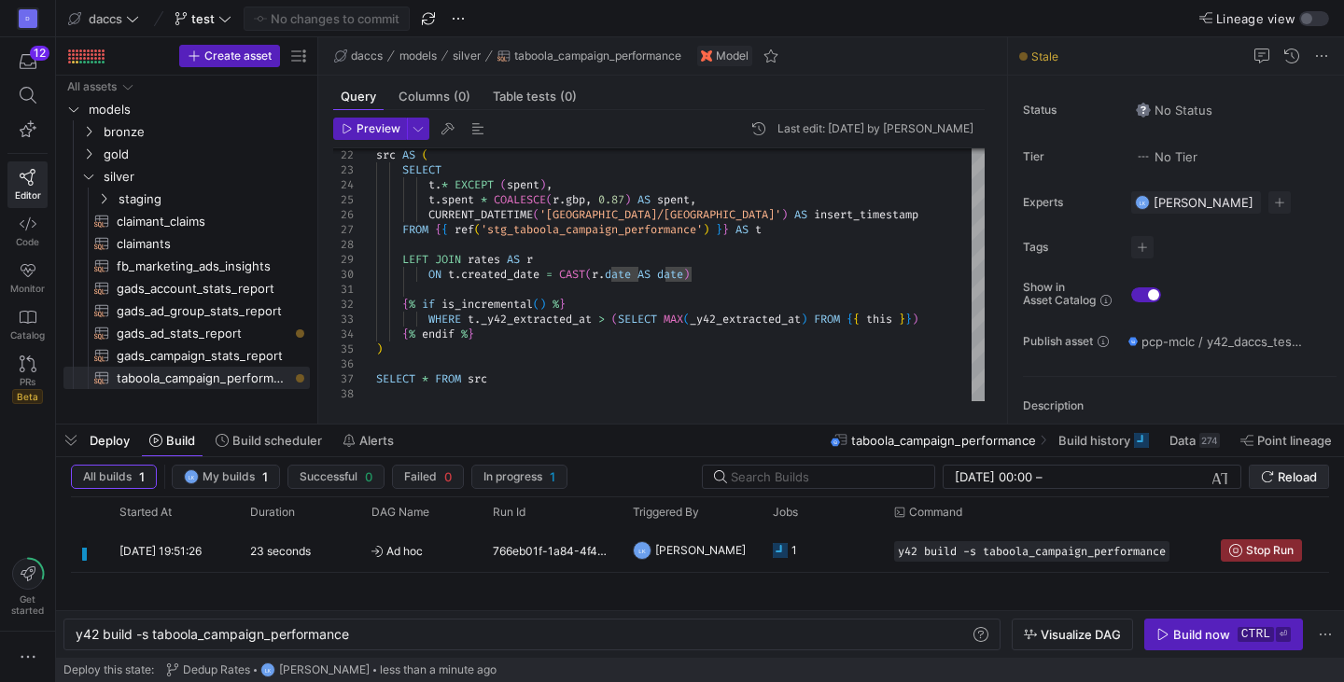
click at [1268, 468] on span "submit" at bounding box center [1289, 477] width 78 height 22
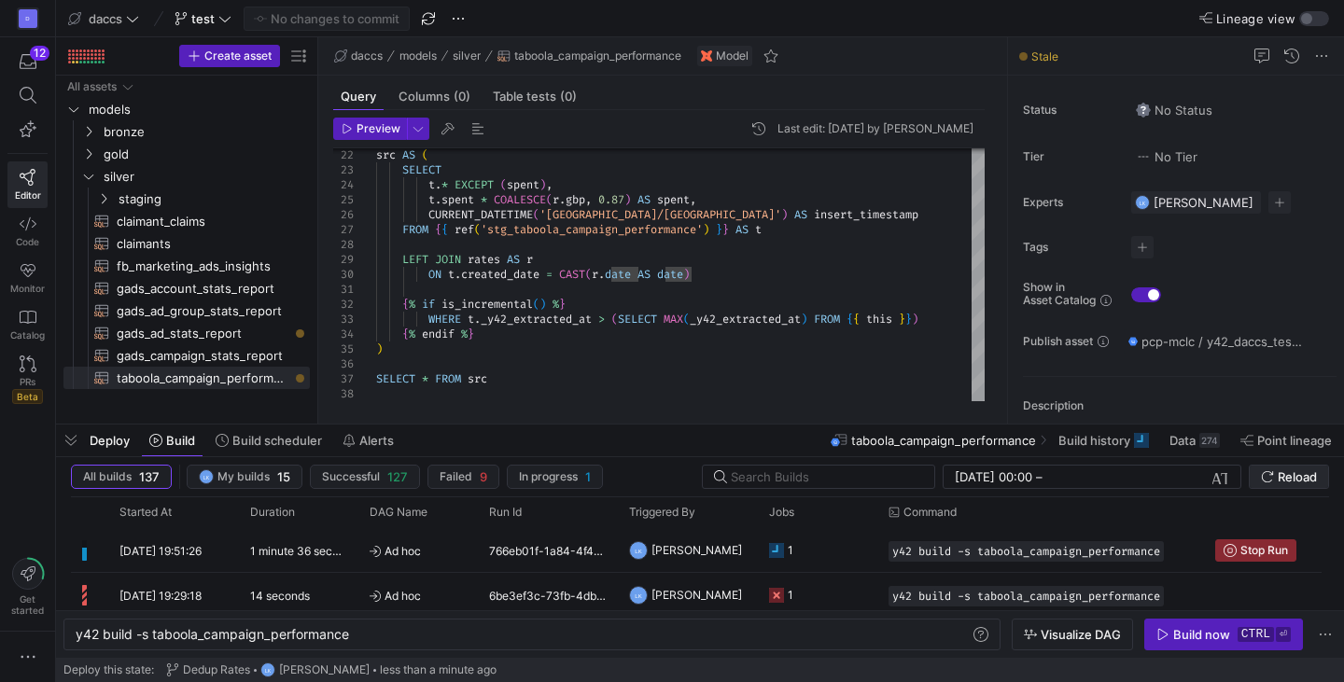
click at [1297, 470] on span "Reload" at bounding box center [1297, 477] width 39 height 15
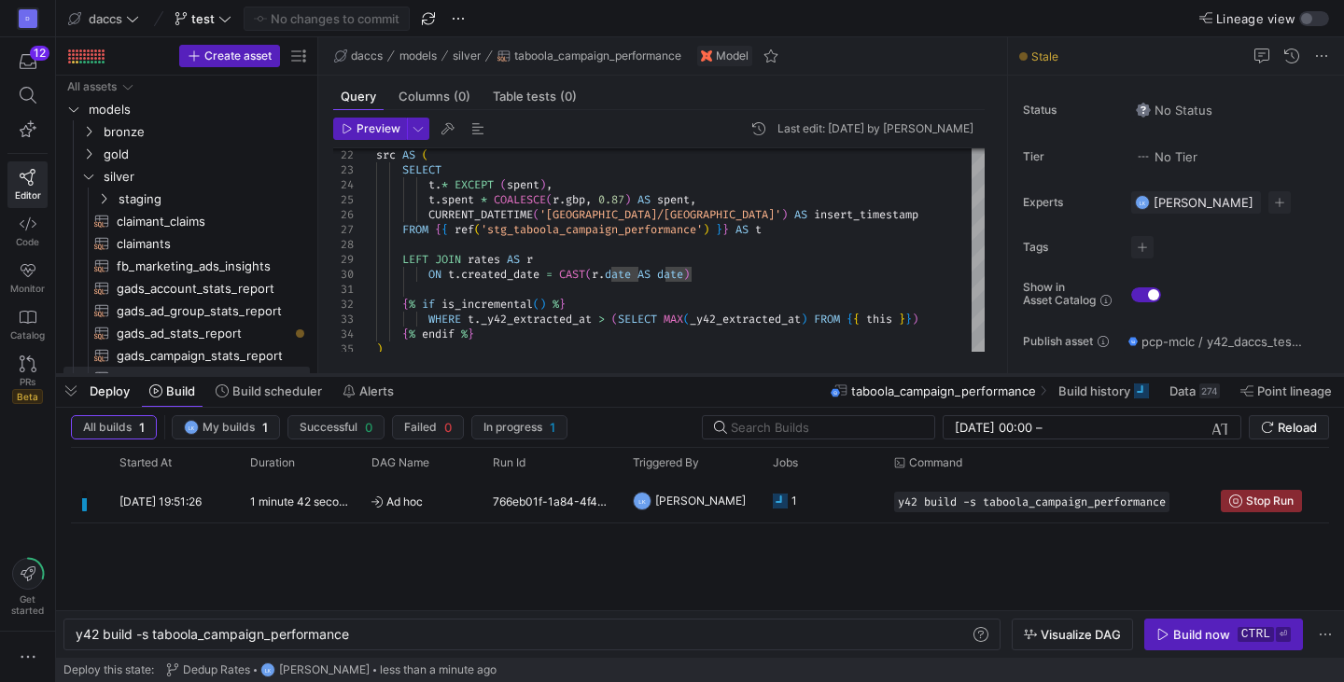
drag, startPoint x: 643, startPoint y: 425, endPoint x: 638, endPoint y: 372, distance: 52.6
click at [638, 372] on div at bounding box center [700, 375] width 1288 height 7
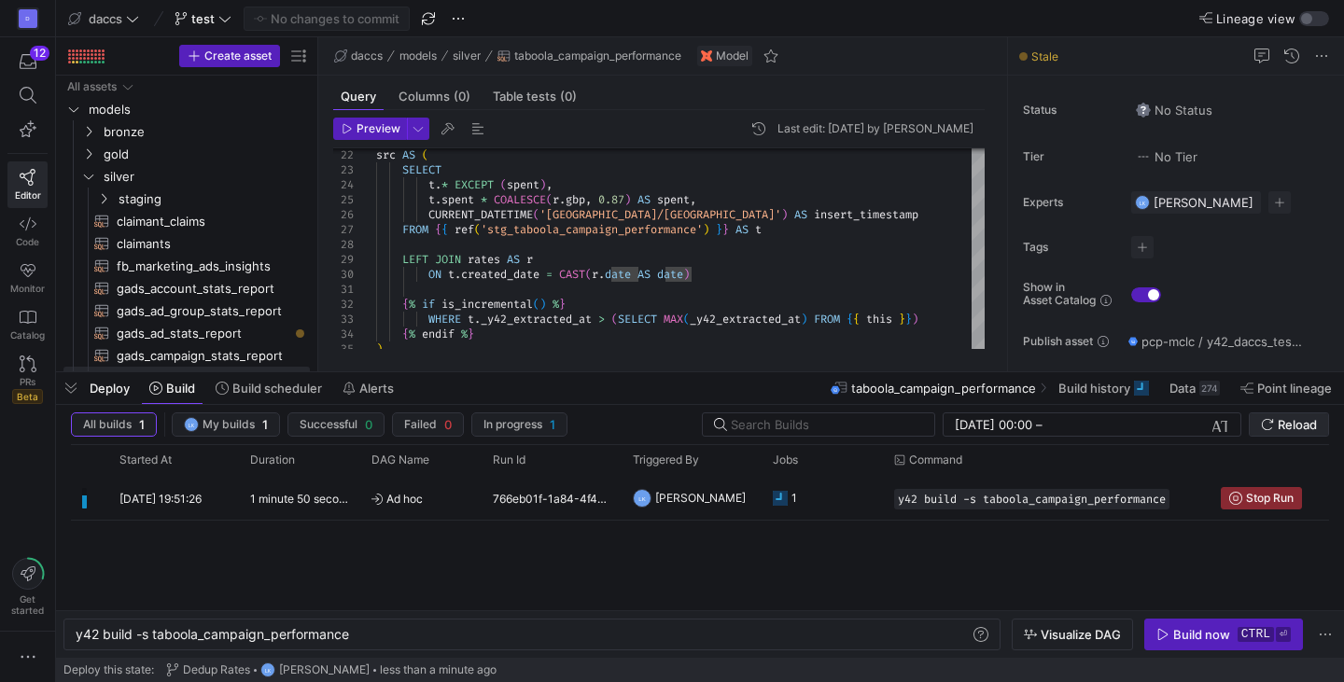
click at [1289, 425] on span "Reload" at bounding box center [1297, 424] width 39 height 15
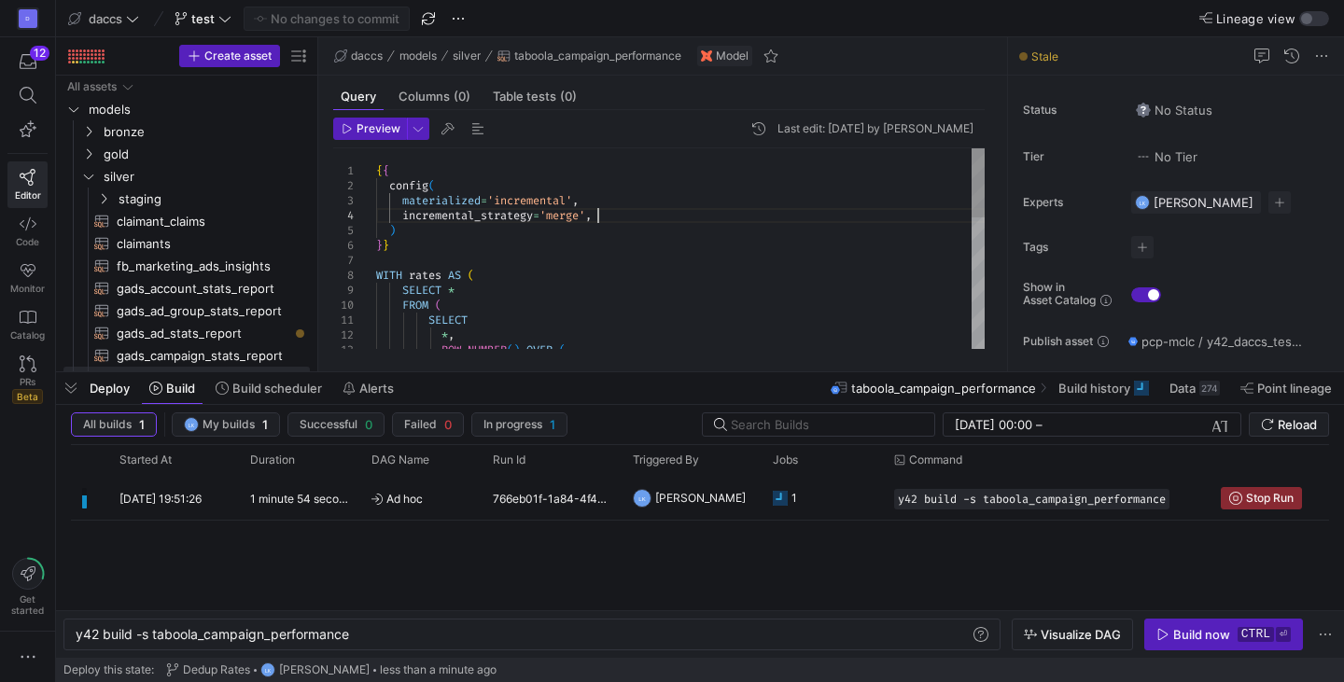
click at [610, 213] on div "ROW_NUMBER ( ) OVER ( * , SELECT SELECT * FROM ( WITH rates AS ( ) } } { { conf…" at bounding box center [680, 439] width 609 height 582
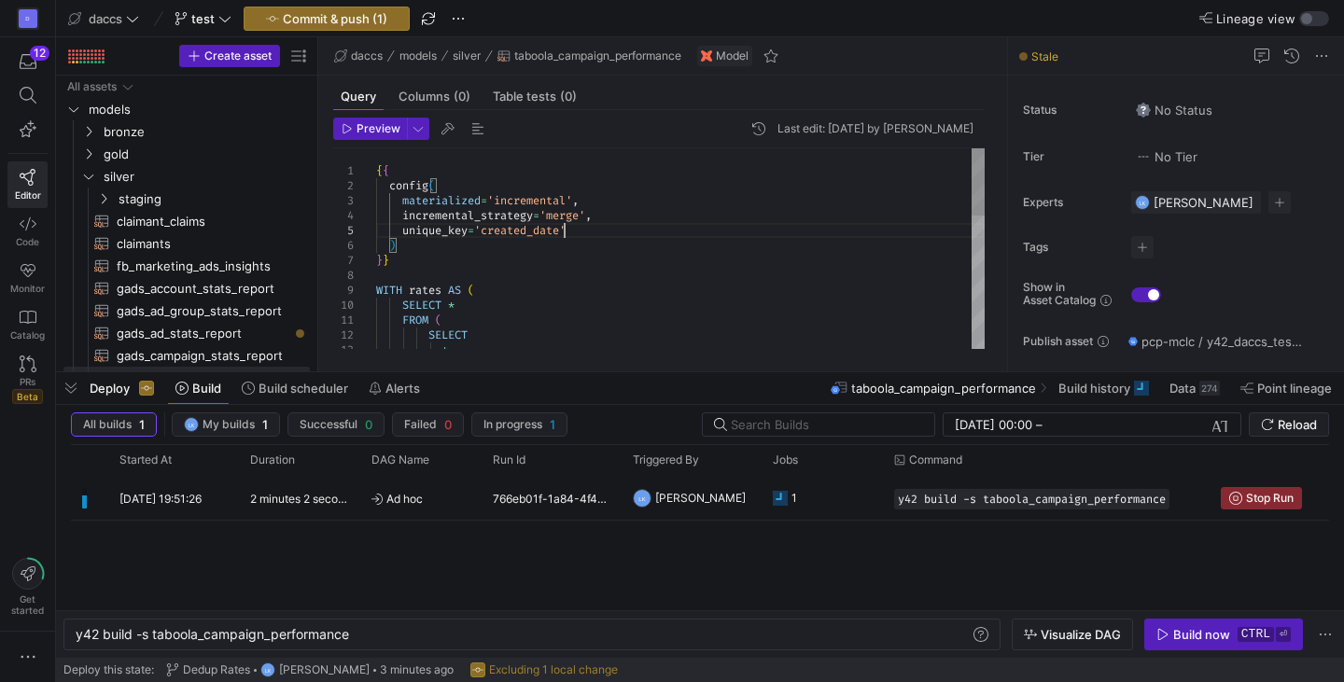
scroll to position [74, 188]
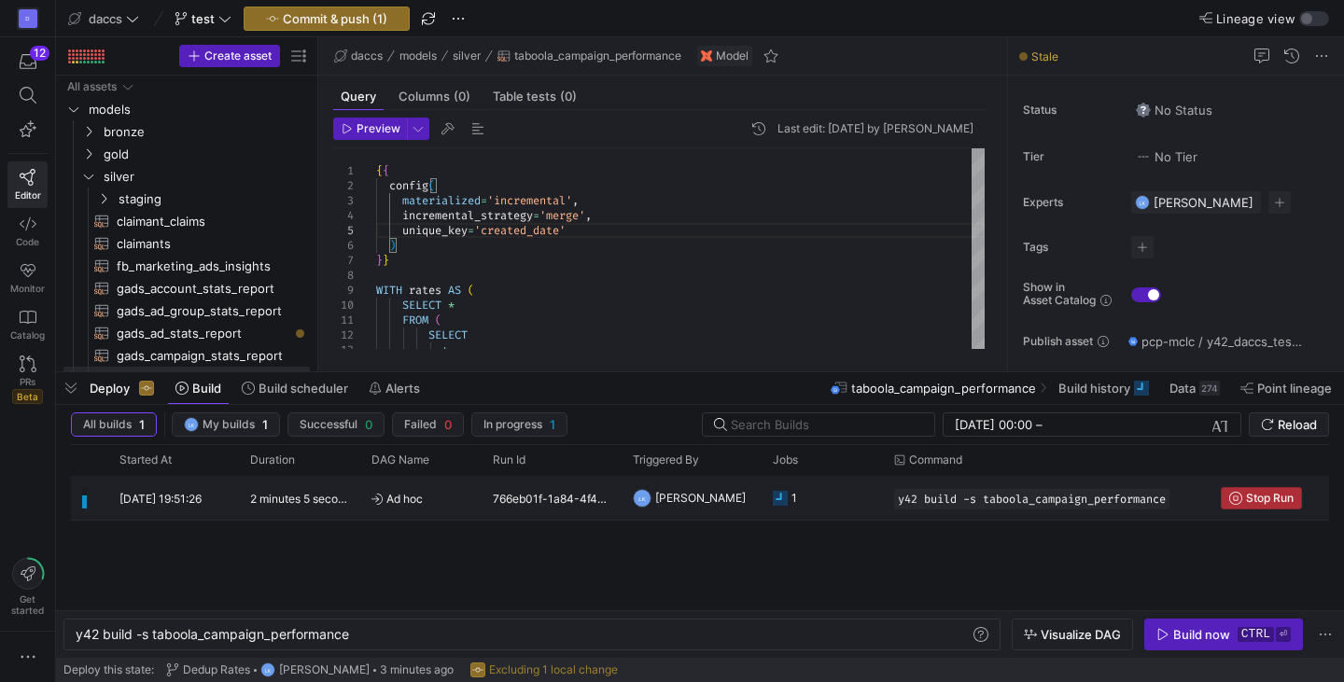
type textarea "{{ config( materialized='incremental', incremental_strategy='merge', unique_key…"
click at [1242, 491] on span "button" at bounding box center [1261, 498] width 79 height 21
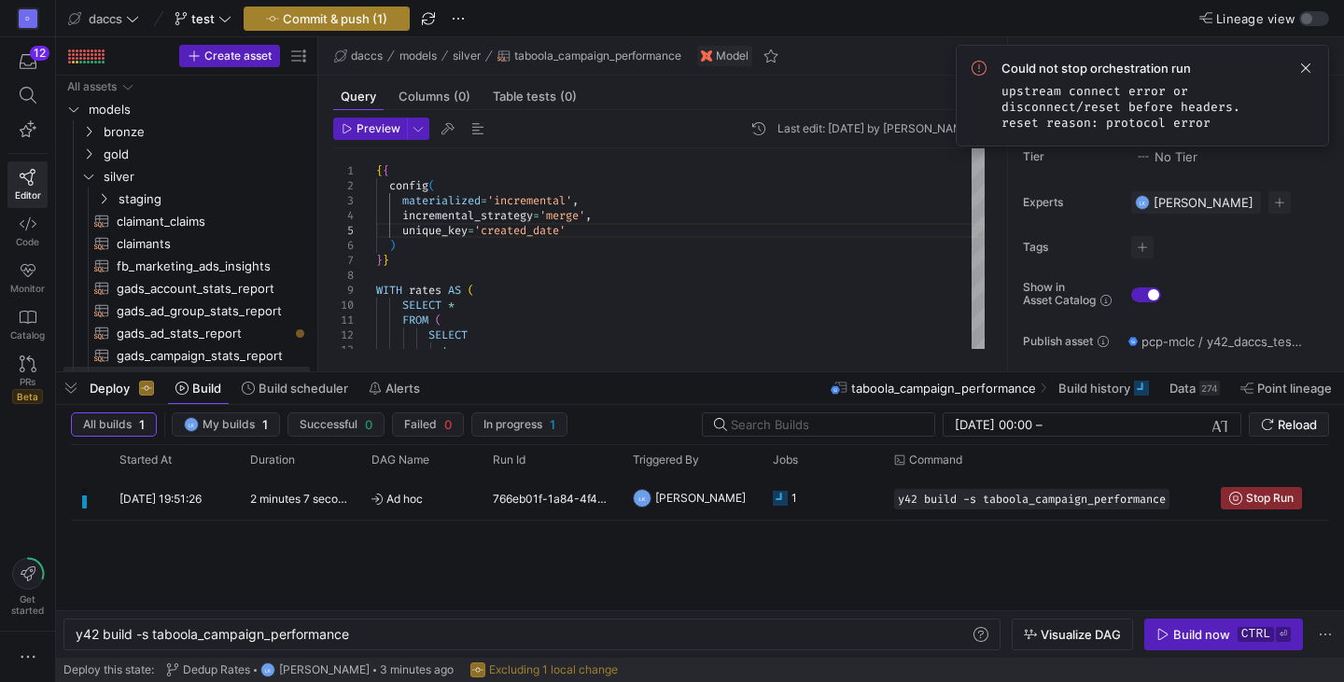
click at [300, 11] on span "Commit & push (1)" at bounding box center [335, 18] width 105 height 15
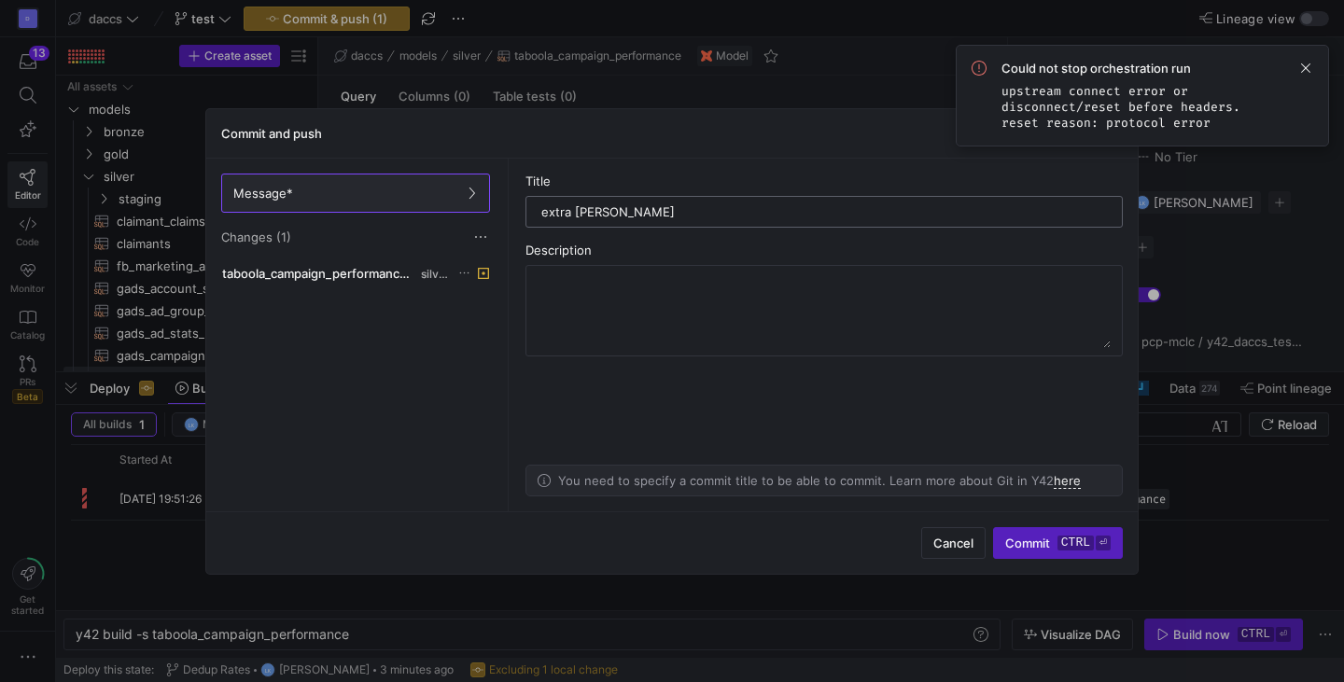
type input "extra taboola change"
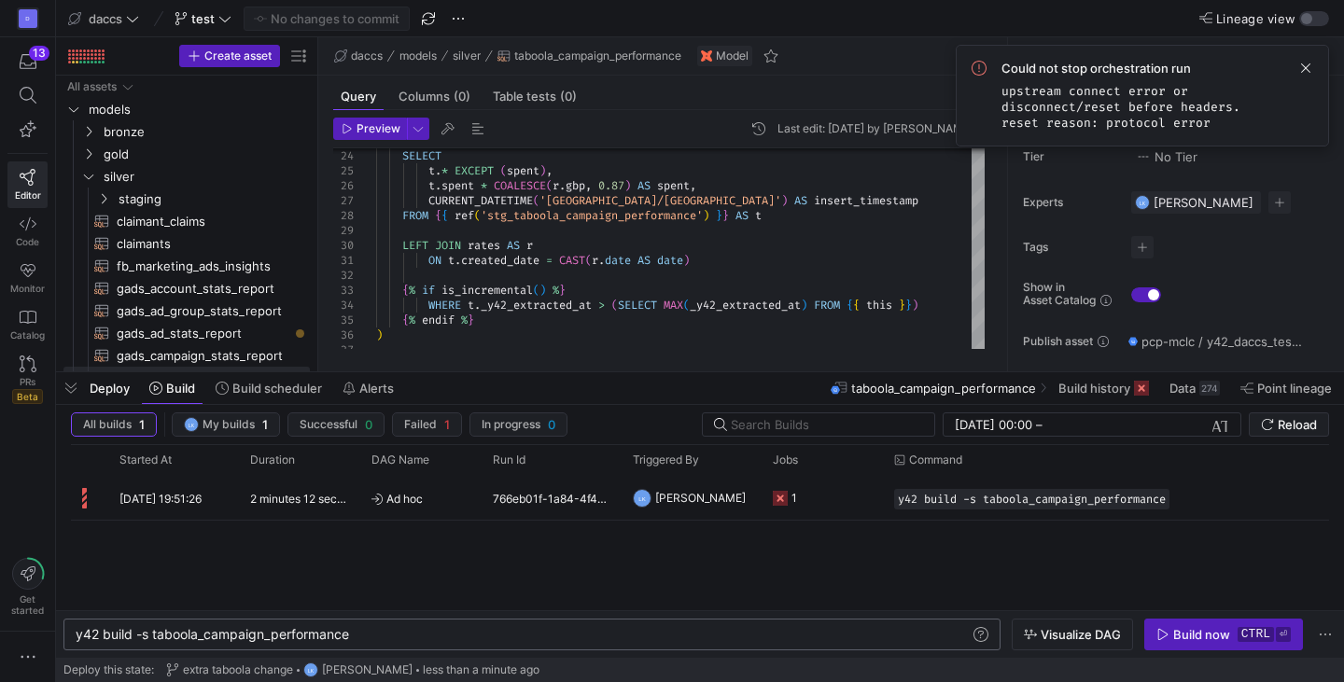
click at [396, 633] on div "y42 build -s taboola_campaign_performance" at bounding box center [523, 634] width 895 height 15
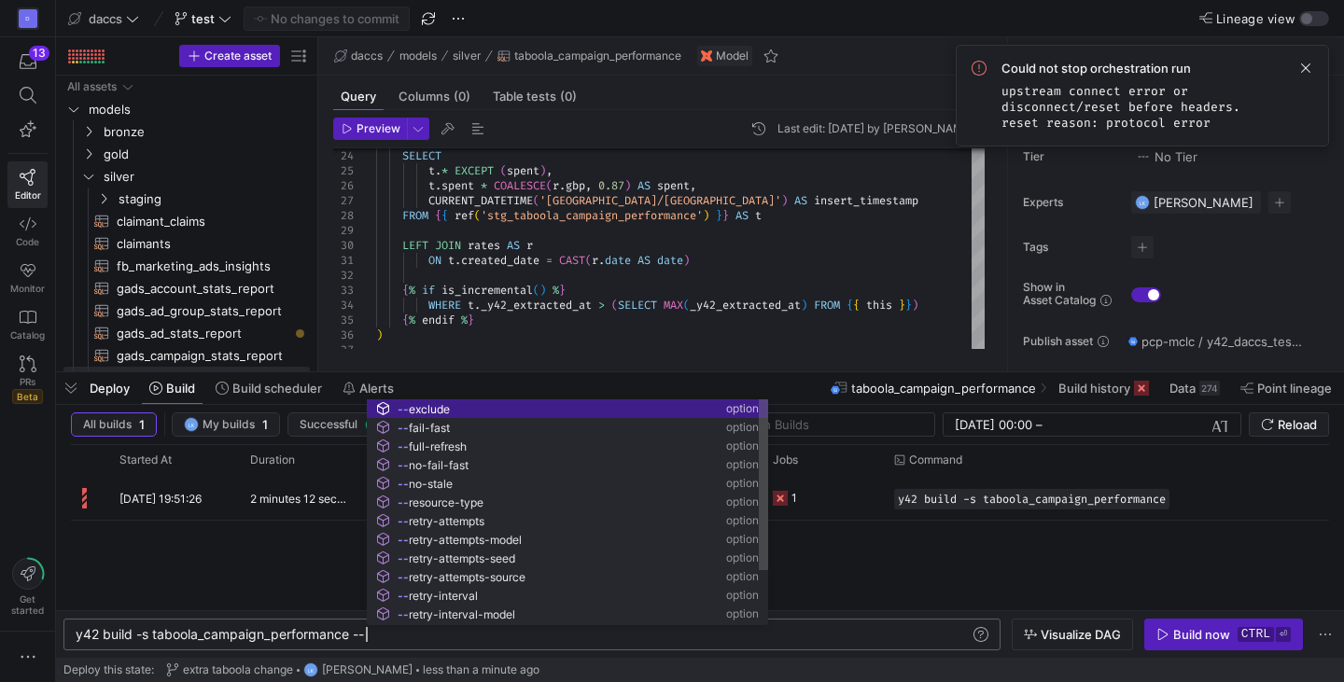
scroll to position [0, 302]
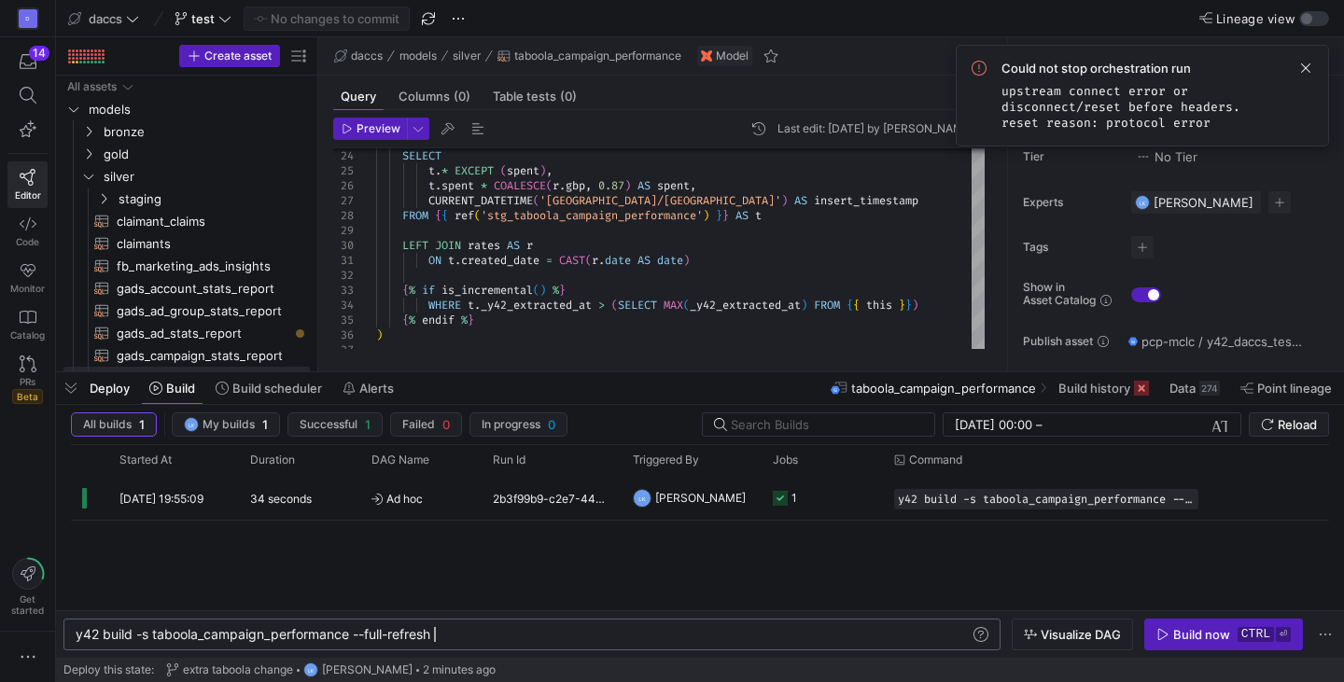
type textarea "y42 build -s taboola_campaign_performance --full-refresh"
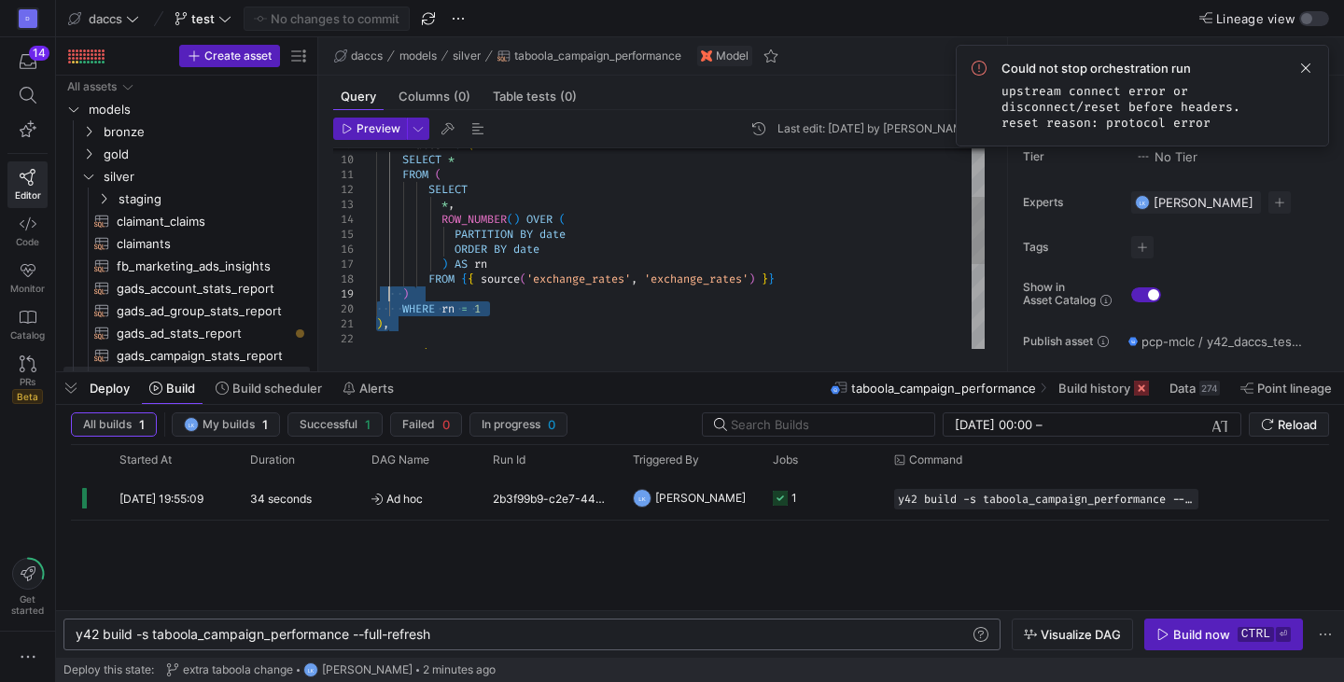
drag, startPoint x: 390, startPoint y: 330, endPoint x: 396, endPoint y: 254, distance: 75.8
click at [396, 254] on div ") AS rn ORDER BY date PARTITION BY date ROW_NUMBER ( ) OVER ( SELECT * , FROM (…" at bounding box center [680, 301] width 609 height 597
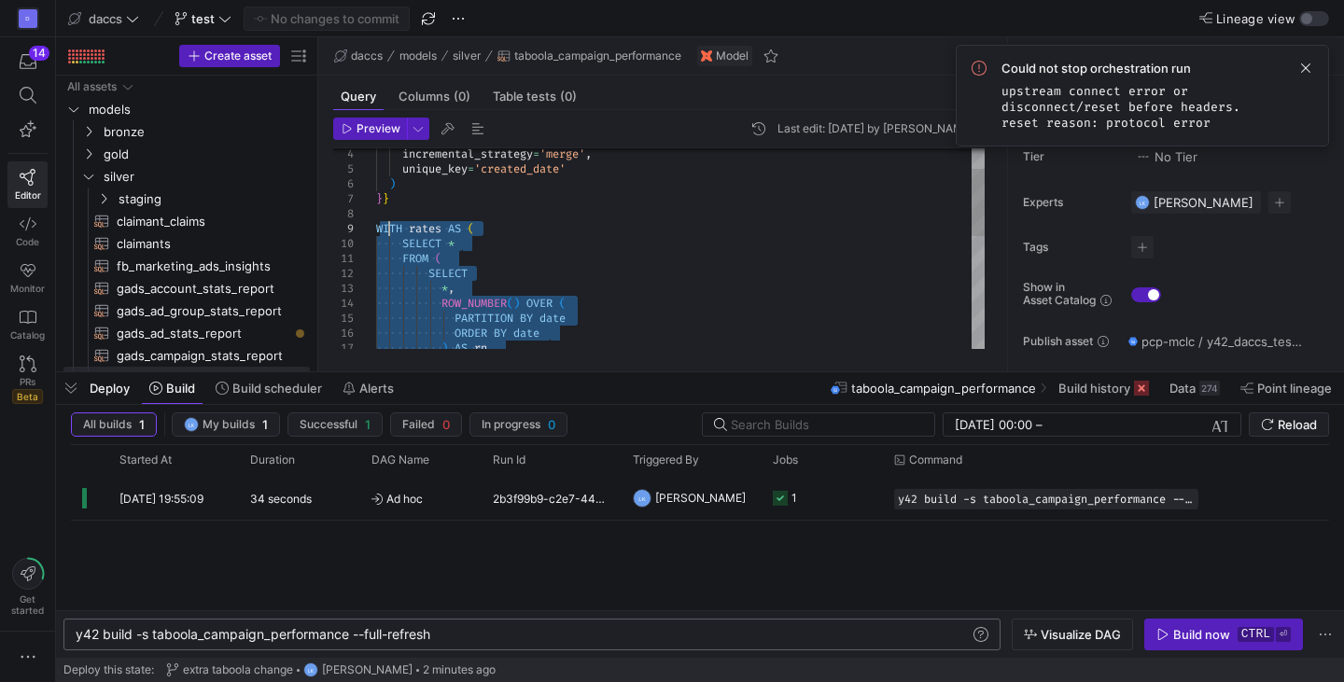
click at [389, 225] on div ") AS rn ORDER BY date PARTITION BY date ROW_NUMBER ( ) OVER ( SELECT * , FROM (…" at bounding box center [680, 385] width 609 height 597
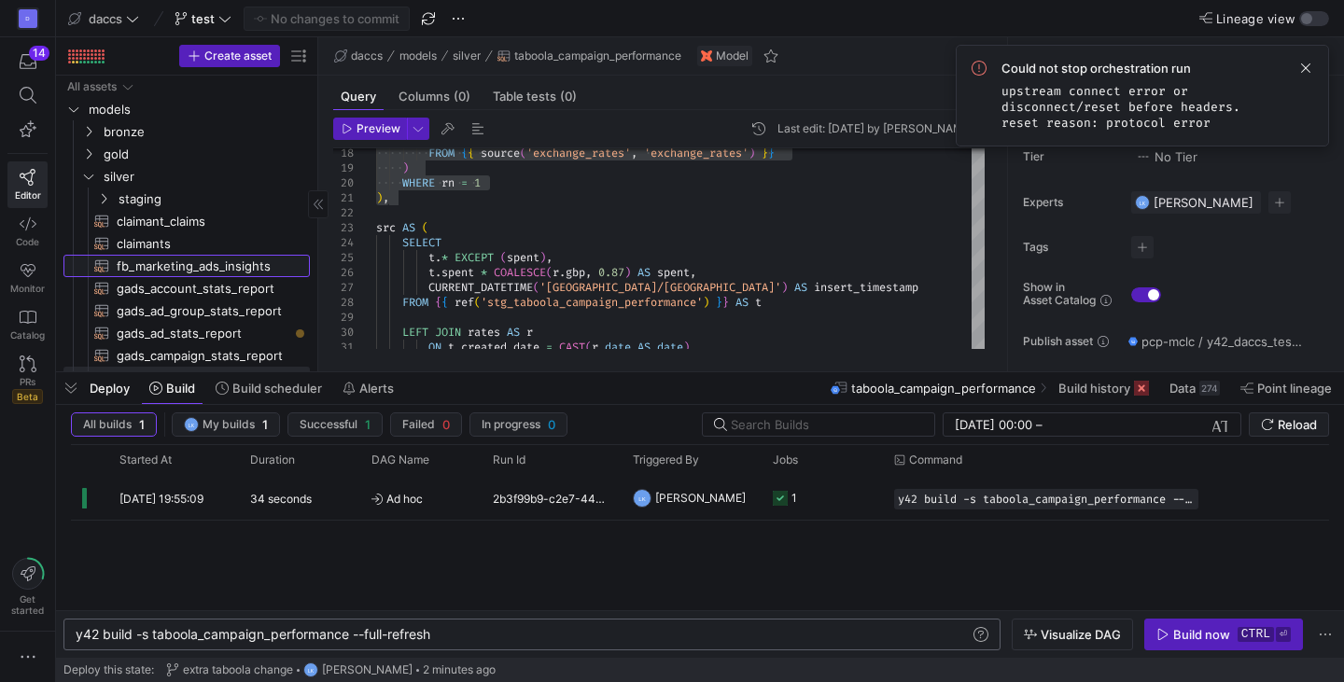
click at [198, 256] on span "fb_marketing_ads_insights​​​​​​​​​​" at bounding box center [203, 266] width 172 height 21
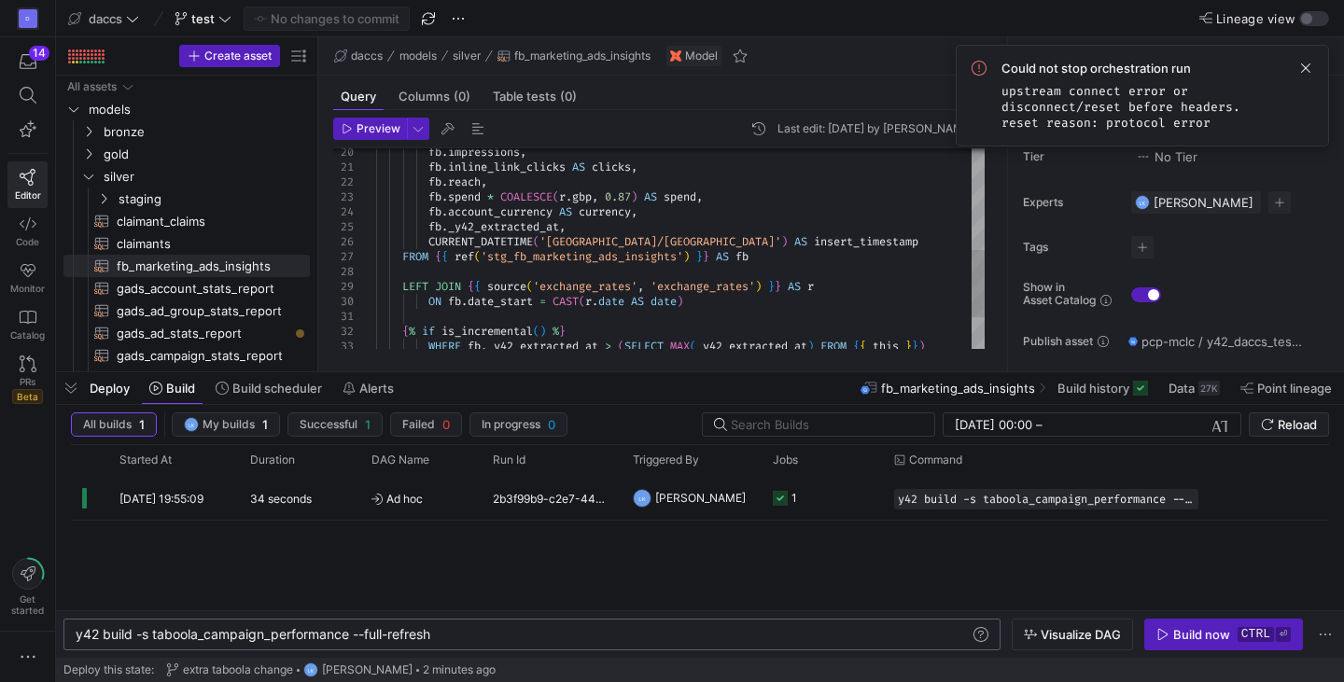
scroll to position [74, 0]
click at [796, 287] on div "fb . impressions , fb . inline_link_clicks AS clicks , fb . reach , fb . spend …" at bounding box center [680, 144] width 609 height 597
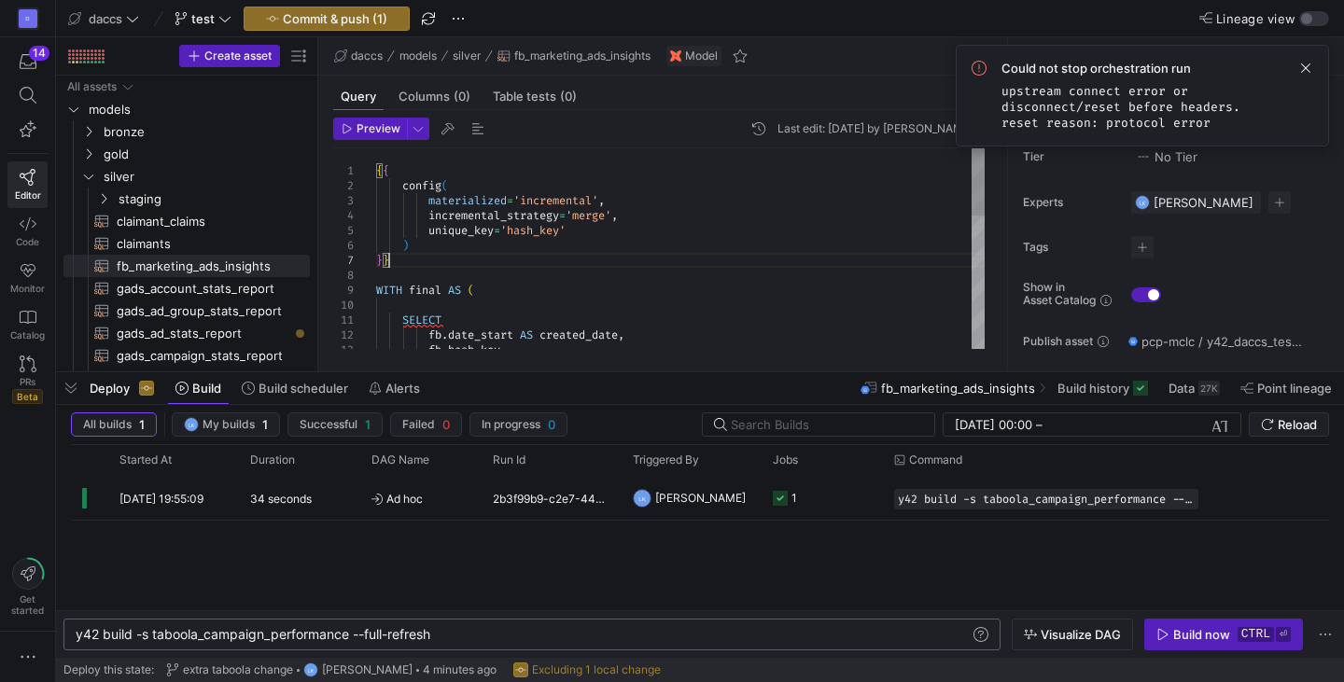
click at [411, 259] on div "fb . hash_key , fb . date_start AS created_date , SELECT WITH final AS ( } } ) …" at bounding box center [680, 446] width 609 height 597
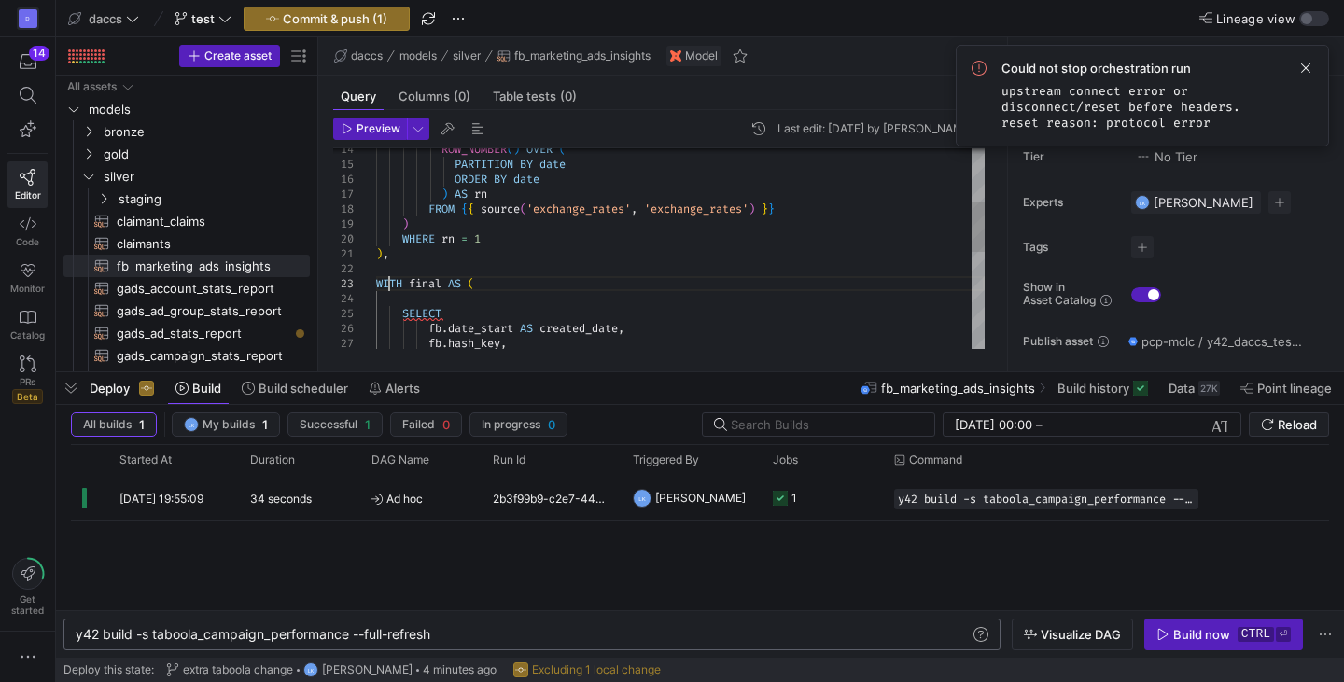
click at [387, 283] on div "ROW_NUMBER ( ) OVER ( PARTITION BY date ORDER BY date ) AS rn FROM { { source (…" at bounding box center [680, 336] width 609 height 806
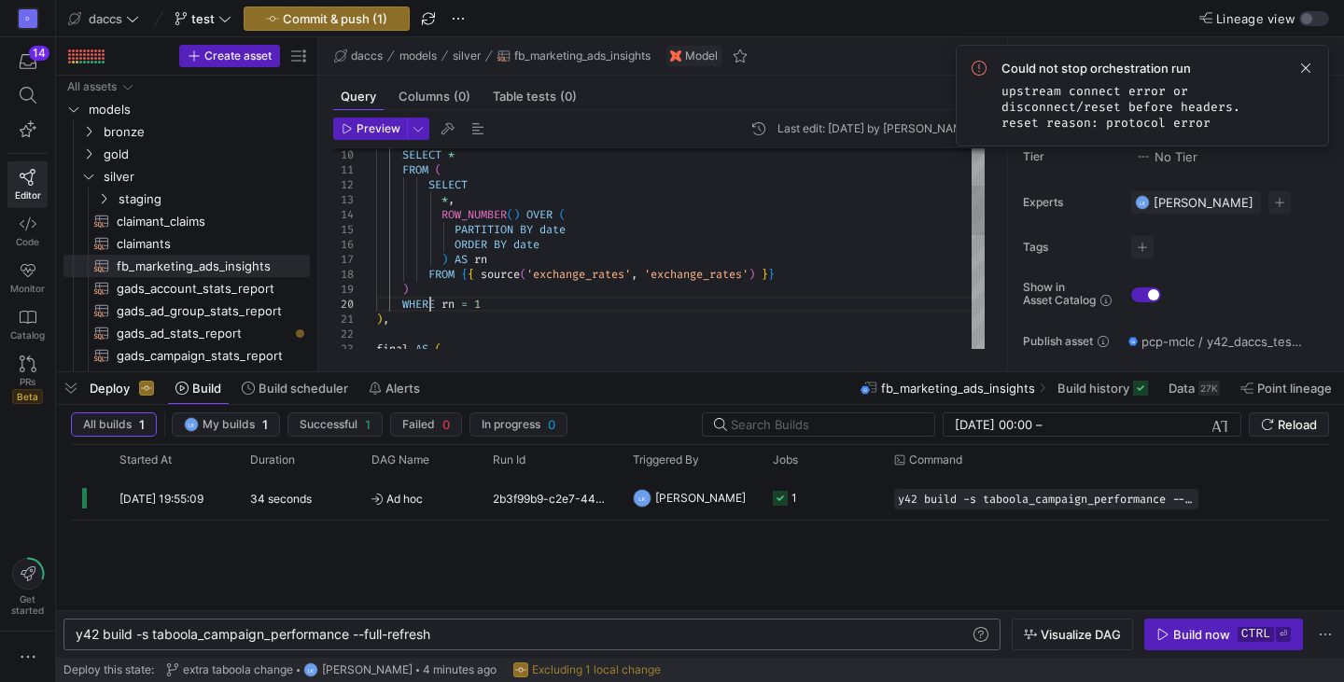
click at [428, 311] on div "ROW_NUMBER ( ) OVER ( PARTITION BY date ORDER BY date ) AS rn * , SELECT * FROM…" at bounding box center [680, 401] width 609 height 806
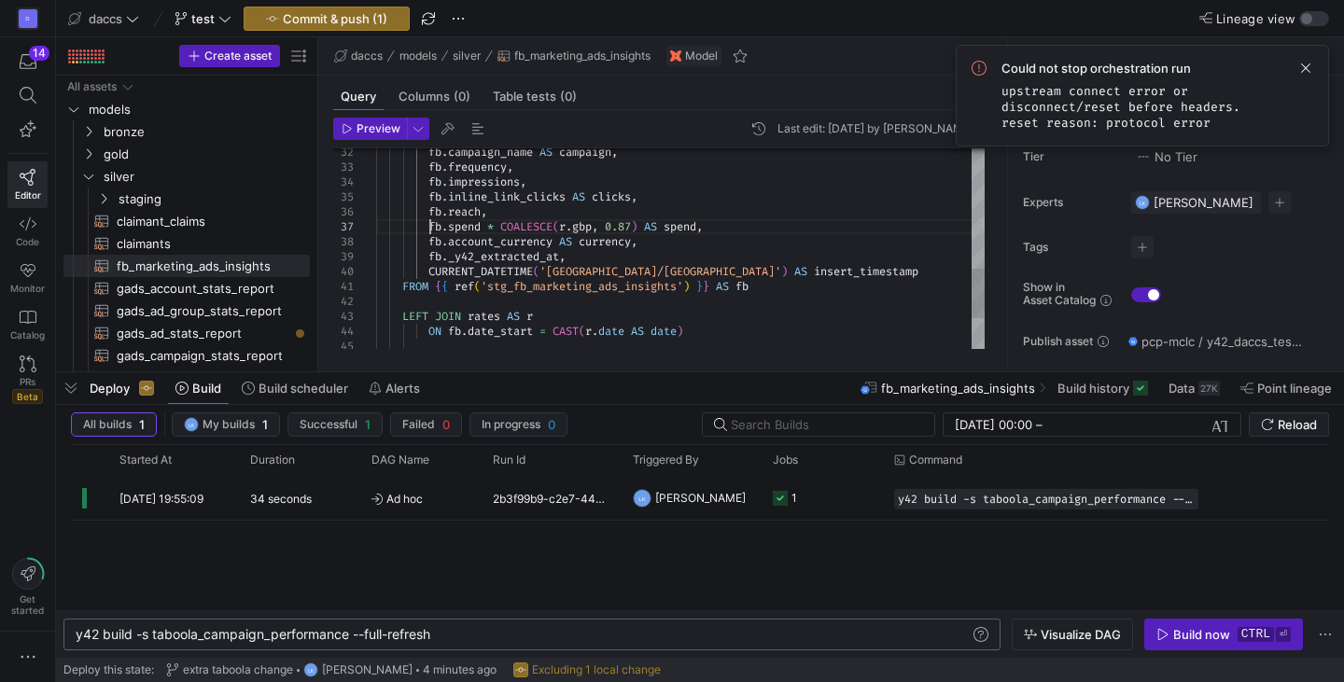
click at [430, 229] on div "CURRENT_DATETIME ( '[GEOGRAPHIC_DATA]/[GEOGRAPHIC_DATA]' ) AS insert_timestamp …" at bounding box center [680, 70] width 609 height 806
click at [205, 326] on span "gads_ad_stats_report​​​​​​​​​​" at bounding box center [203, 333] width 172 height 21
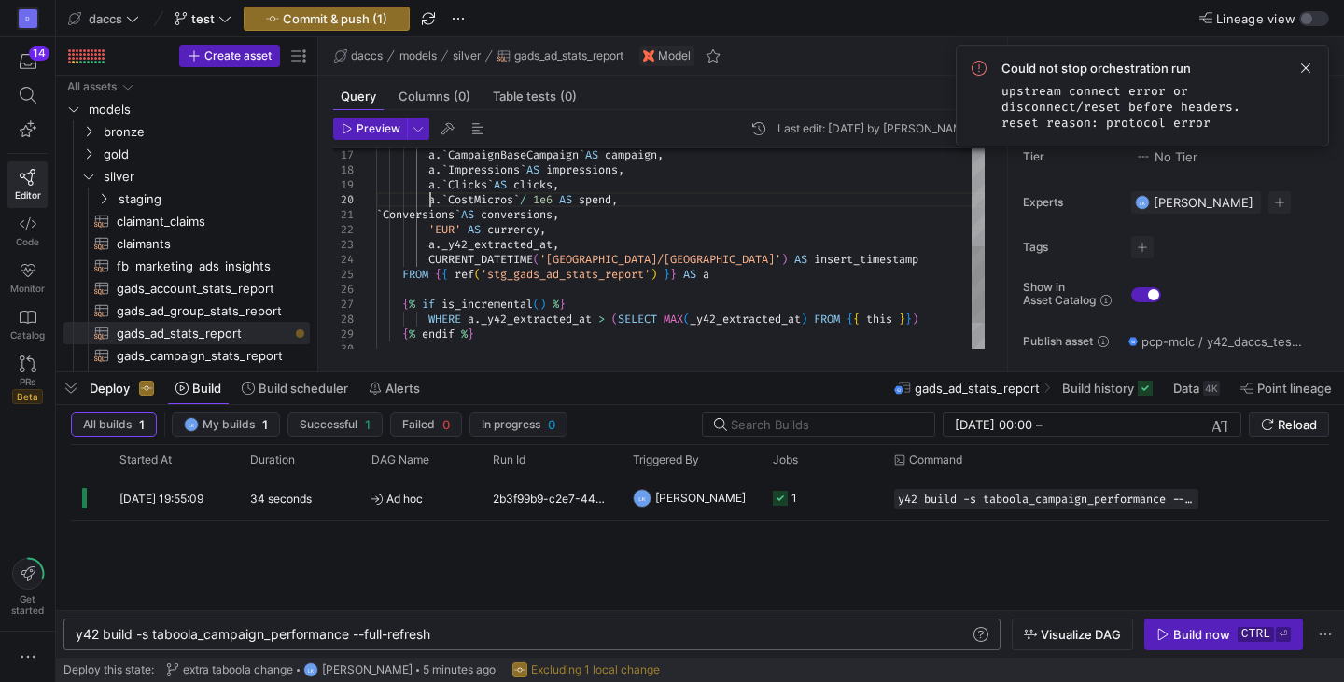
scroll to position [104, 0]
click at [428, 200] on div "` Conversions ` AS conversions , 'EUR' AS currency , a . _y42_extracted_at , CU…" at bounding box center [680, 155] width 609 height 523
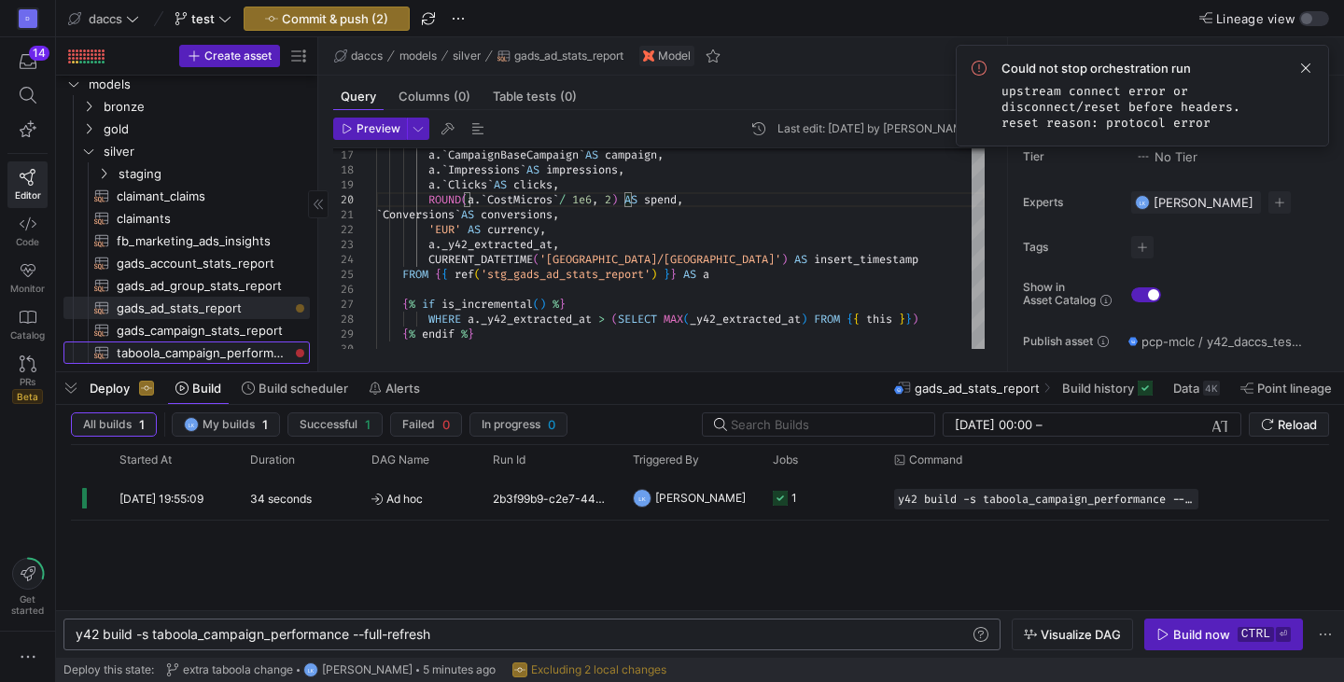
click at [203, 345] on span "taboola_campaign_performance​​​​​​​​​​" at bounding box center [203, 353] width 172 height 21
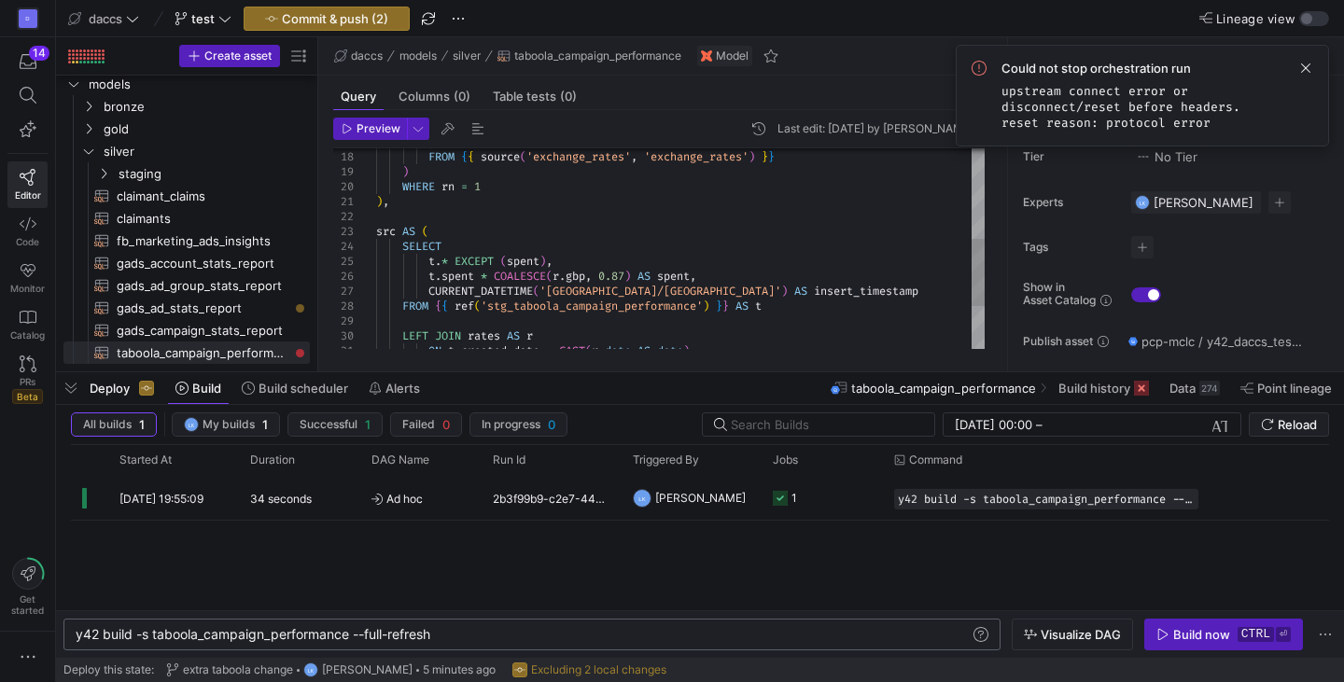
scroll to position [134, 0]
click at [428, 277] on div ") AS rn FROM { { source ( 'exchange_rates' , 'exchange_rates' ) } } ) WHERE rn …" at bounding box center [680, 179] width 609 height 597
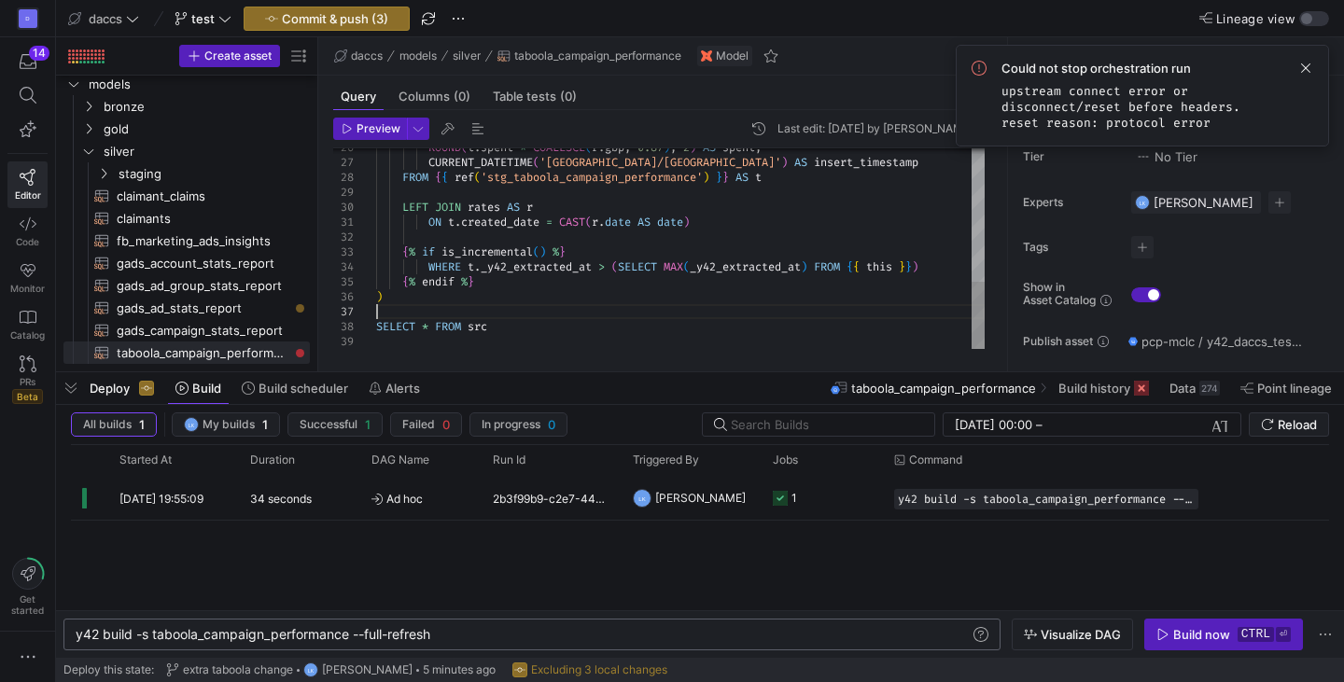
click at [559, 318] on div "ROUND ( t . spent * COALESCE ( r . gbp , 0.87 ) , 2 ) AS spent , CURRENT_DATETI…" at bounding box center [680, 50] width 609 height 597
type textarea "ON t.created_date = CAST([DOMAIN_NAME] AS date) {% if is_incremental() %} WHERE…"
click at [314, 20] on span "Commit & push (3)" at bounding box center [335, 18] width 106 height 15
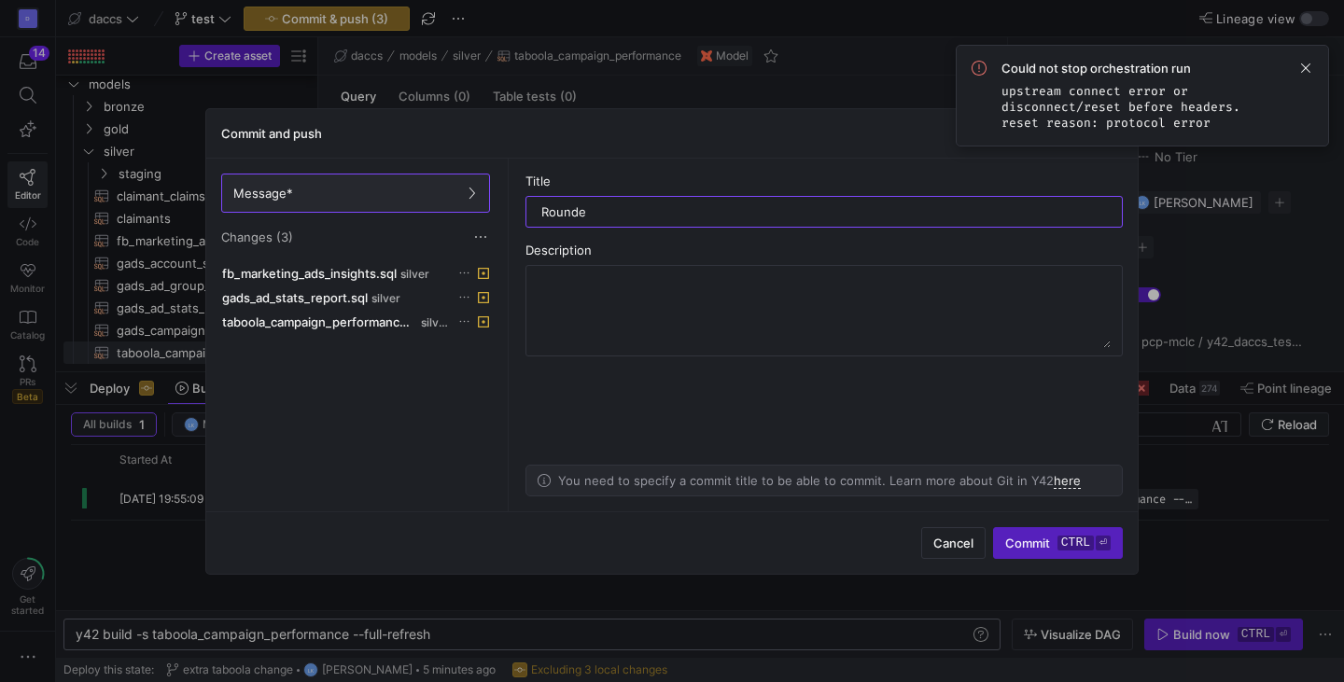
type input "Rounded"
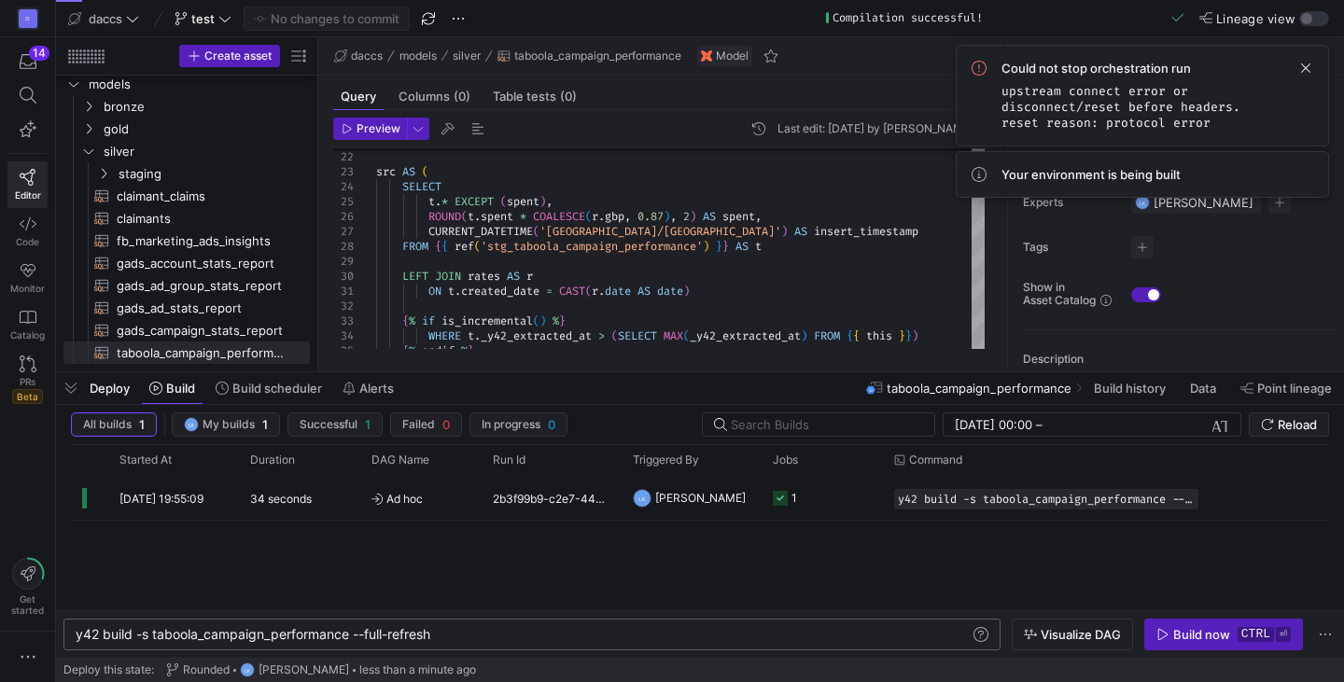
scroll to position [0, 358]
drag, startPoint x: 471, startPoint y: 632, endPoint x: 359, endPoint y: 625, distance: 112.2
click at [359, 627] on div "y42 build -s taboola_campaign_performance --full-r efresh" at bounding box center [523, 634] width 895 height 15
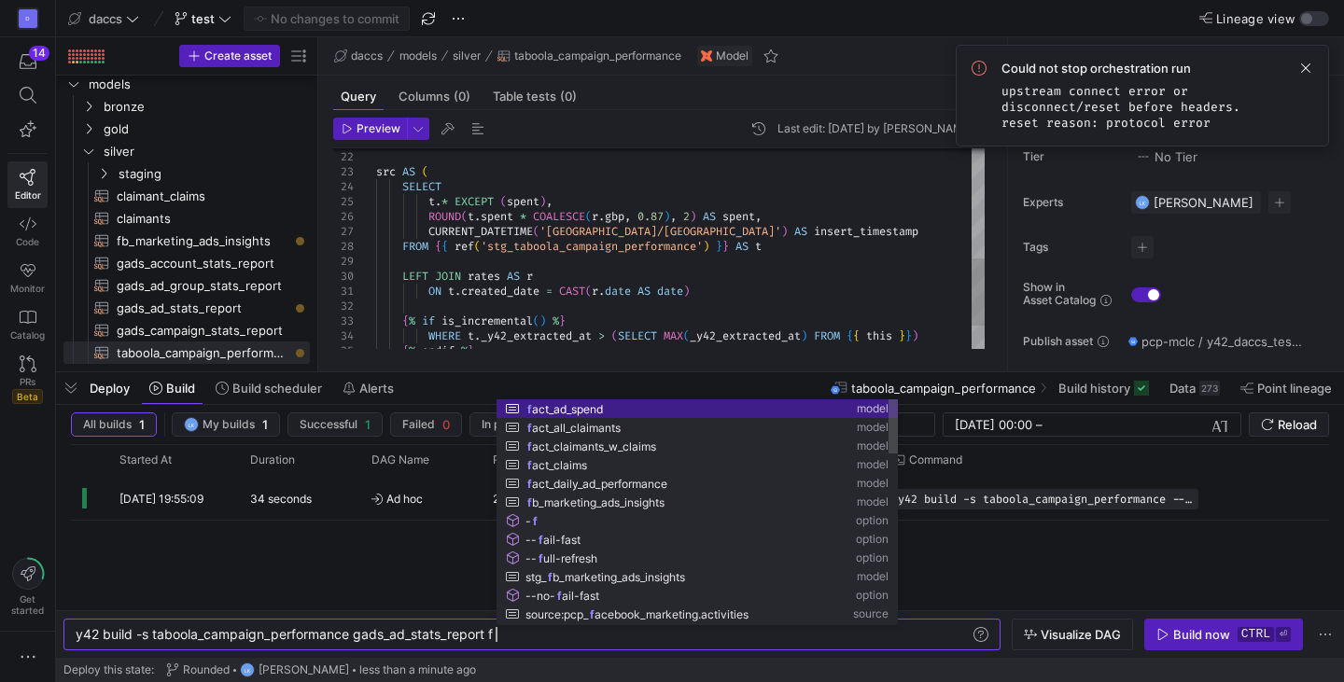
scroll to position [0, 428]
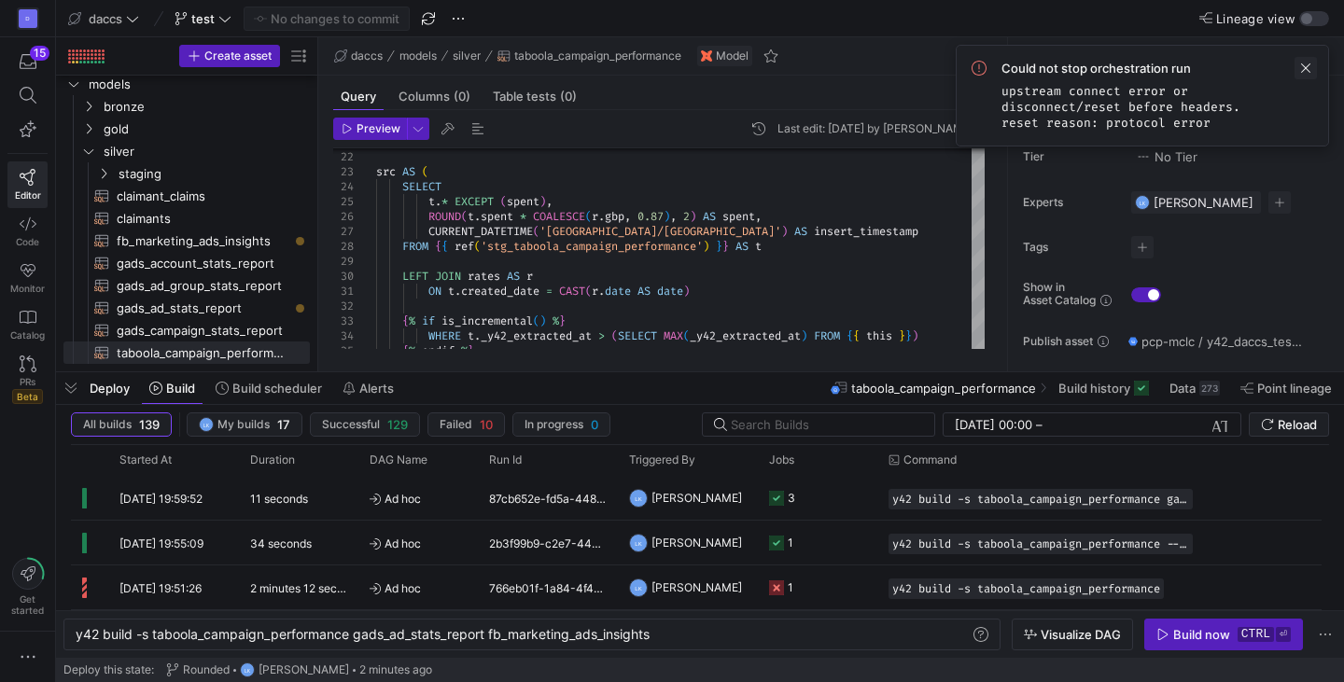
click at [1303, 71] on span at bounding box center [1306, 68] width 22 height 22
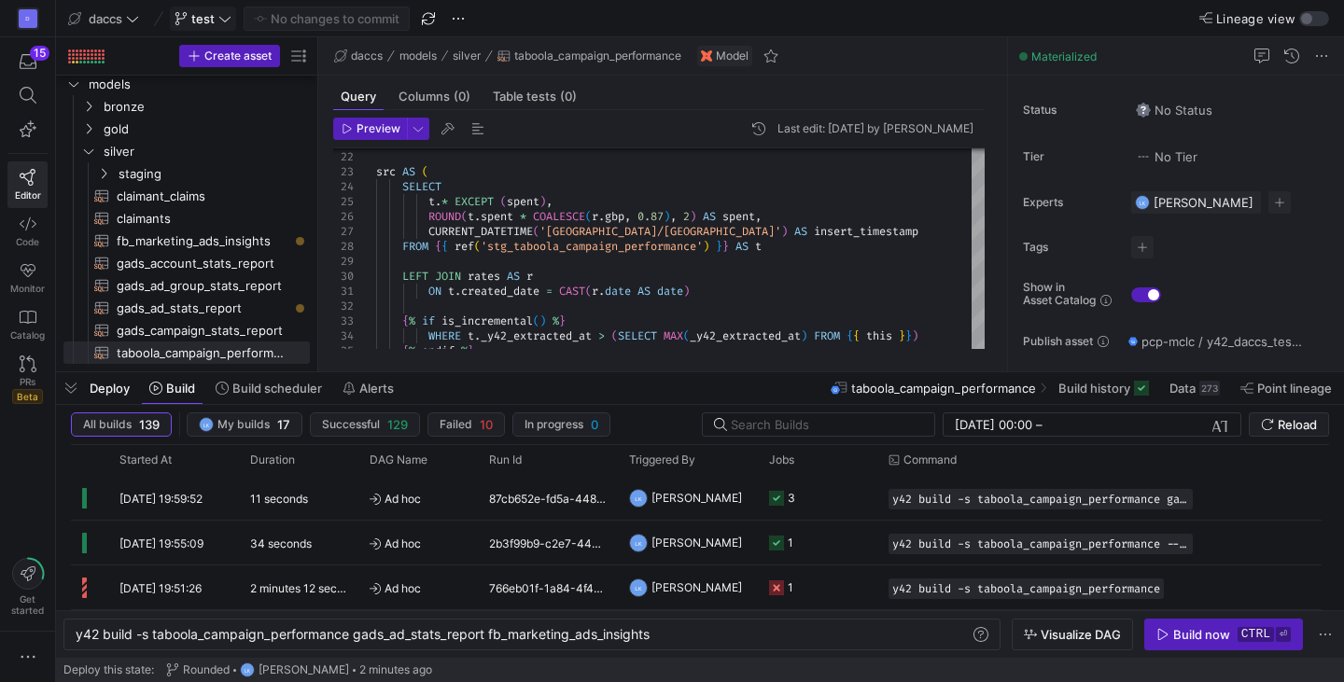
click at [207, 26] on span at bounding box center [203, 18] width 64 height 22
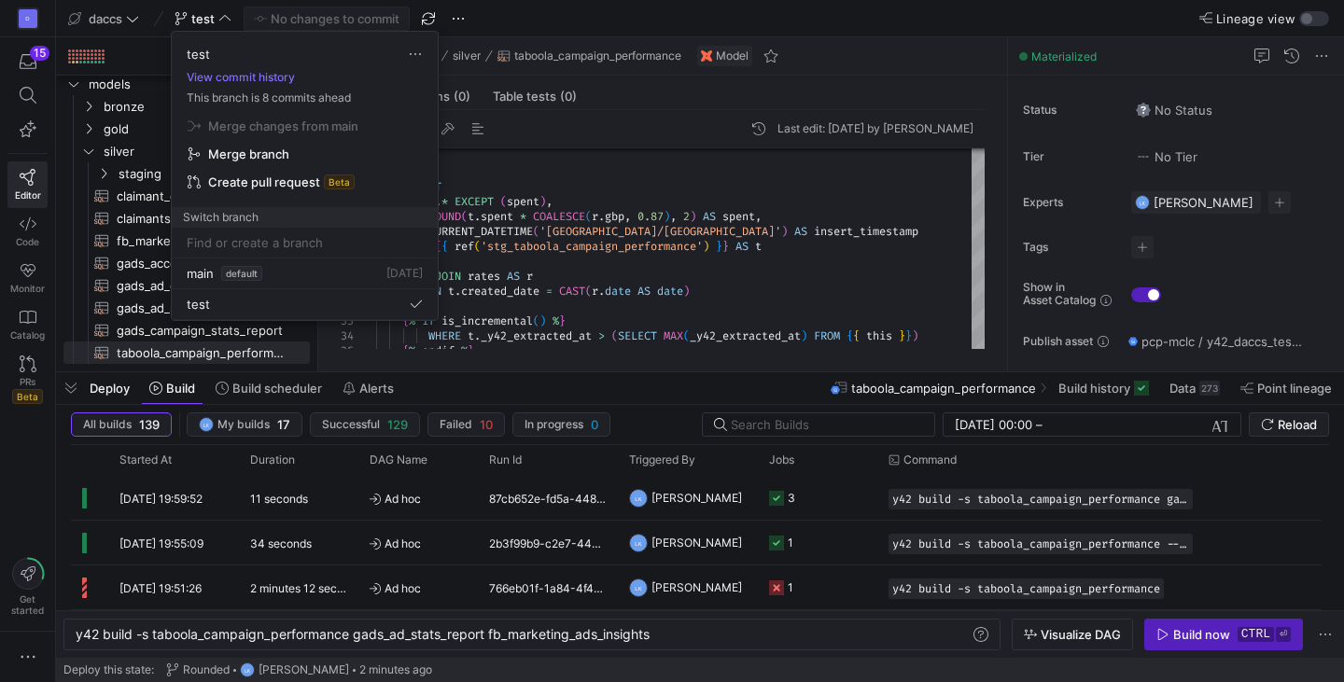
click at [267, 149] on span "Merge branch" at bounding box center [248, 154] width 81 height 15
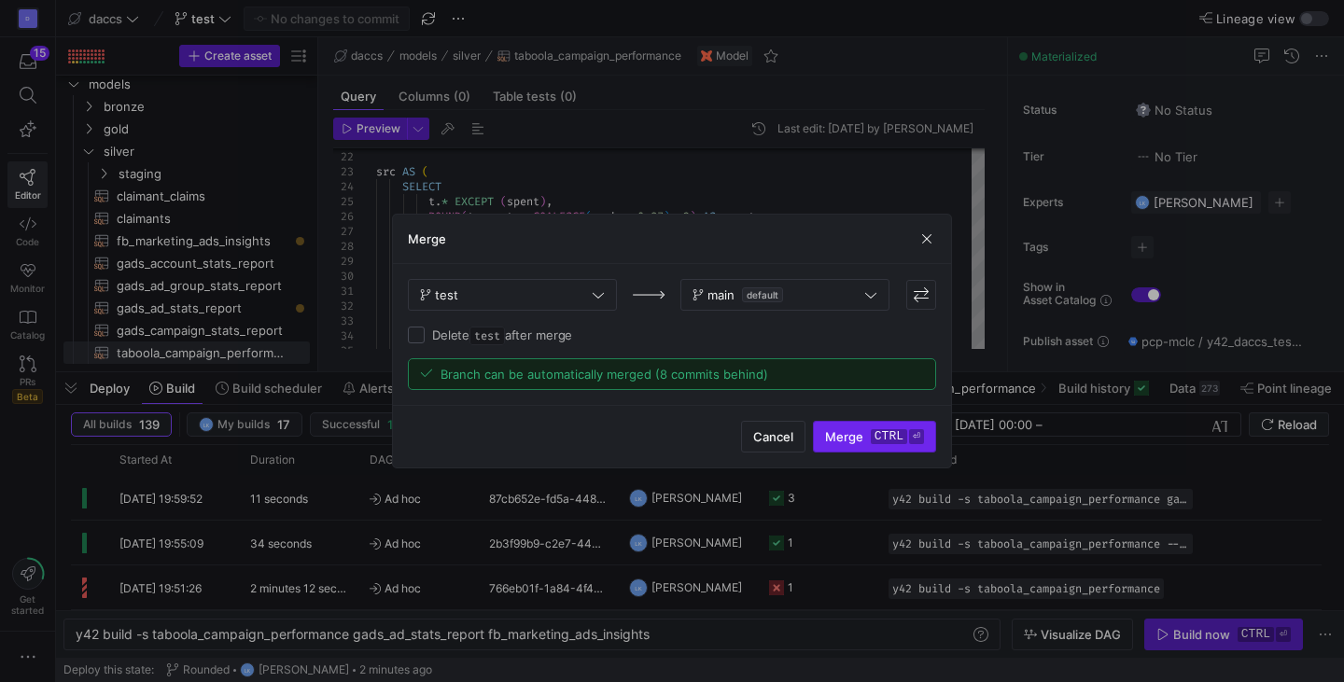
click at [885, 438] on kbd "ctrl" at bounding box center [889, 436] width 36 height 15
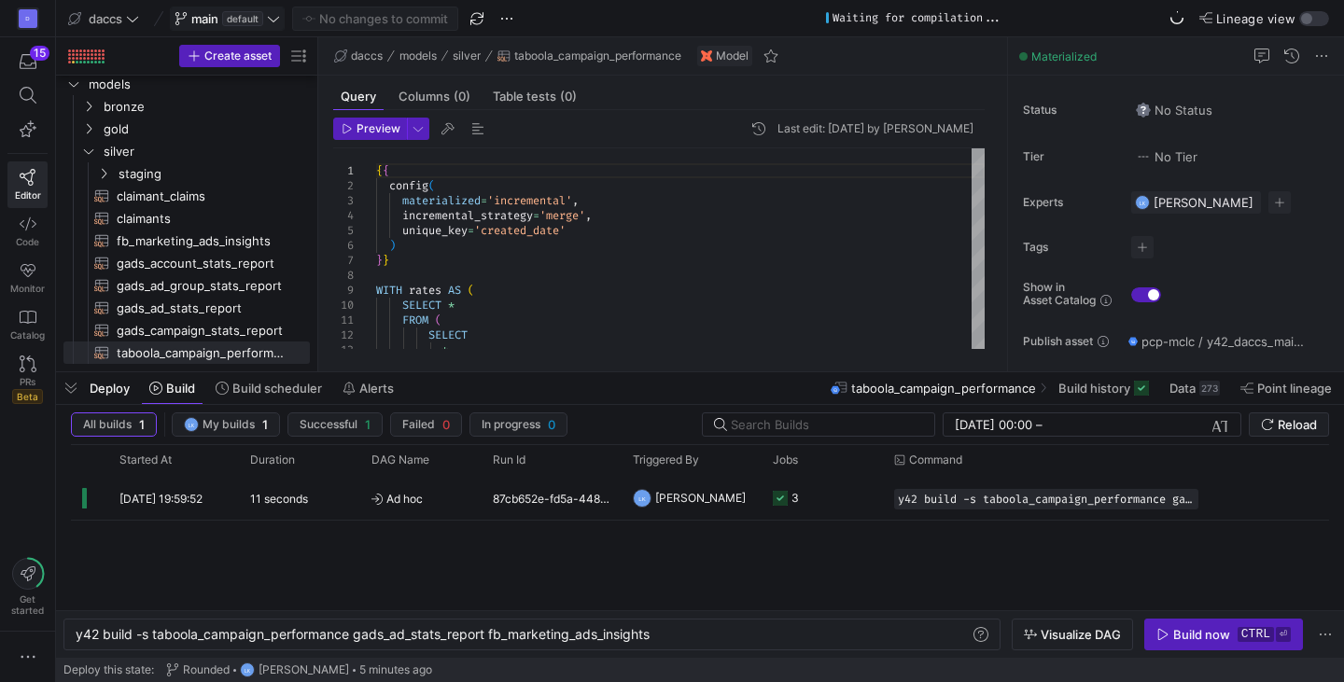
click at [243, 16] on span "default" at bounding box center [242, 18] width 41 height 15
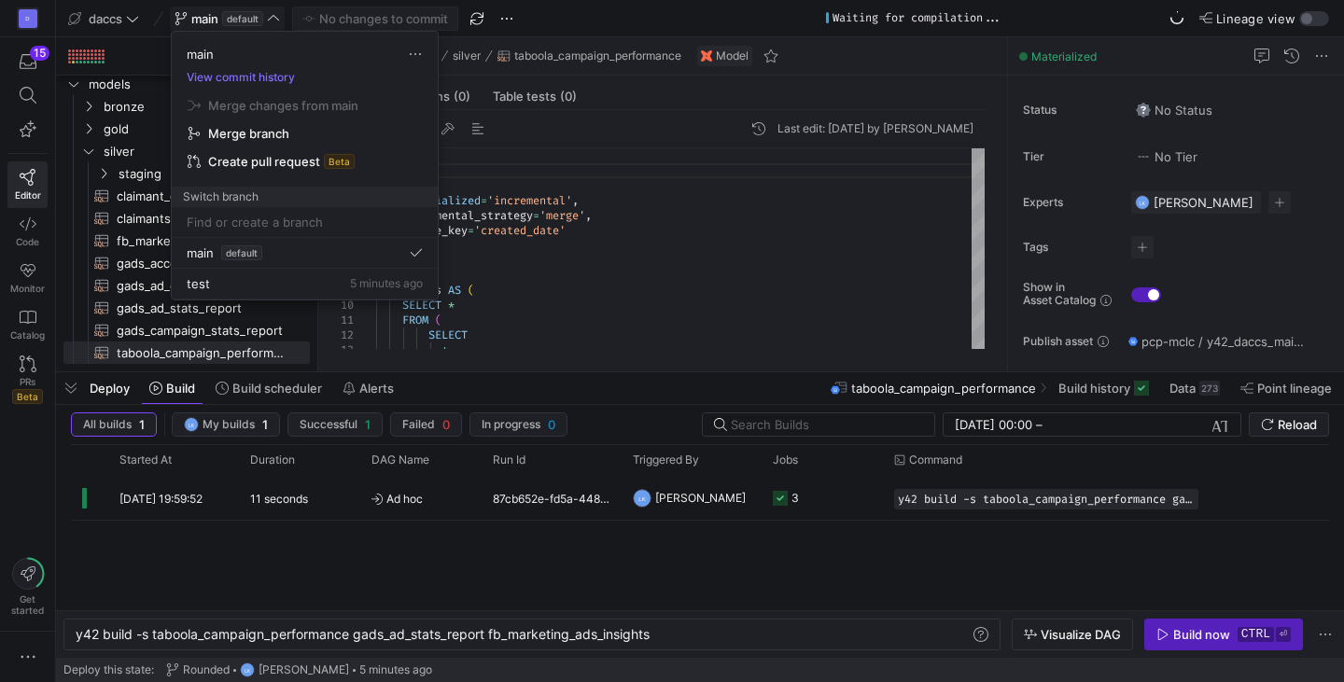
click at [243, 16] on div at bounding box center [672, 341] width 1344 height 682
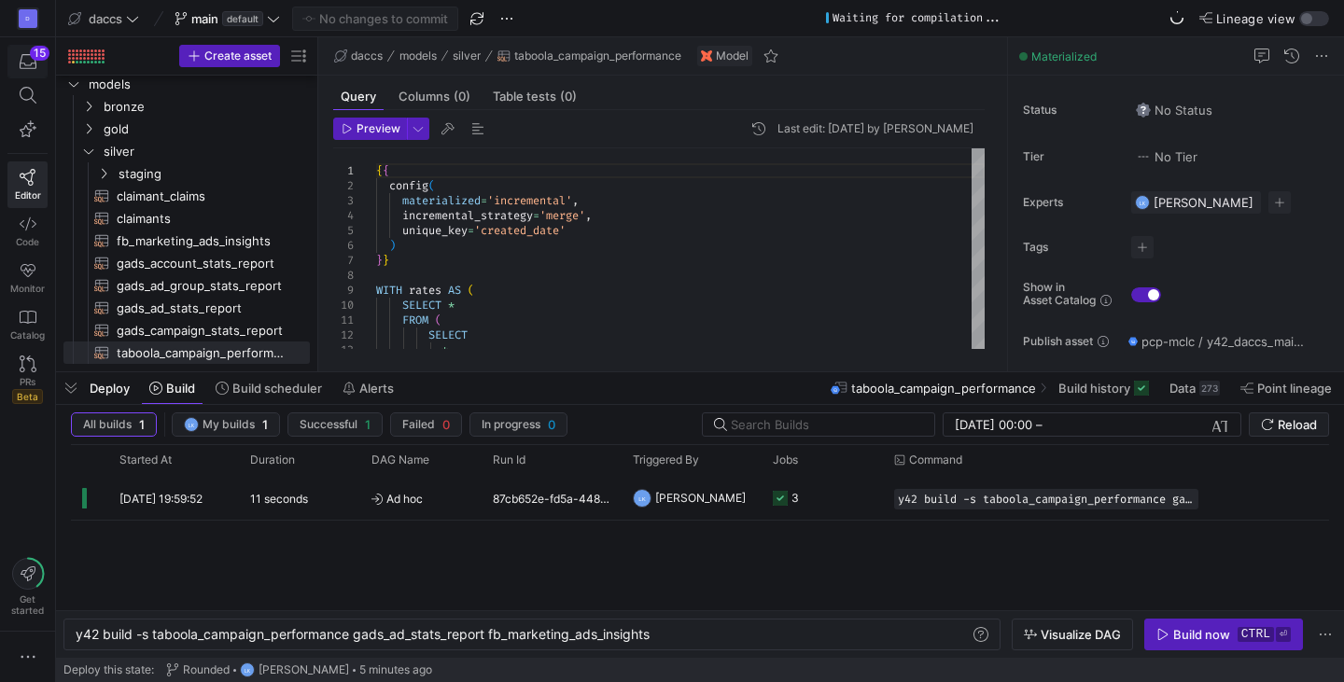
click at [18, 70] on span "button" at bounding box center [27, 62] width 38 height 32
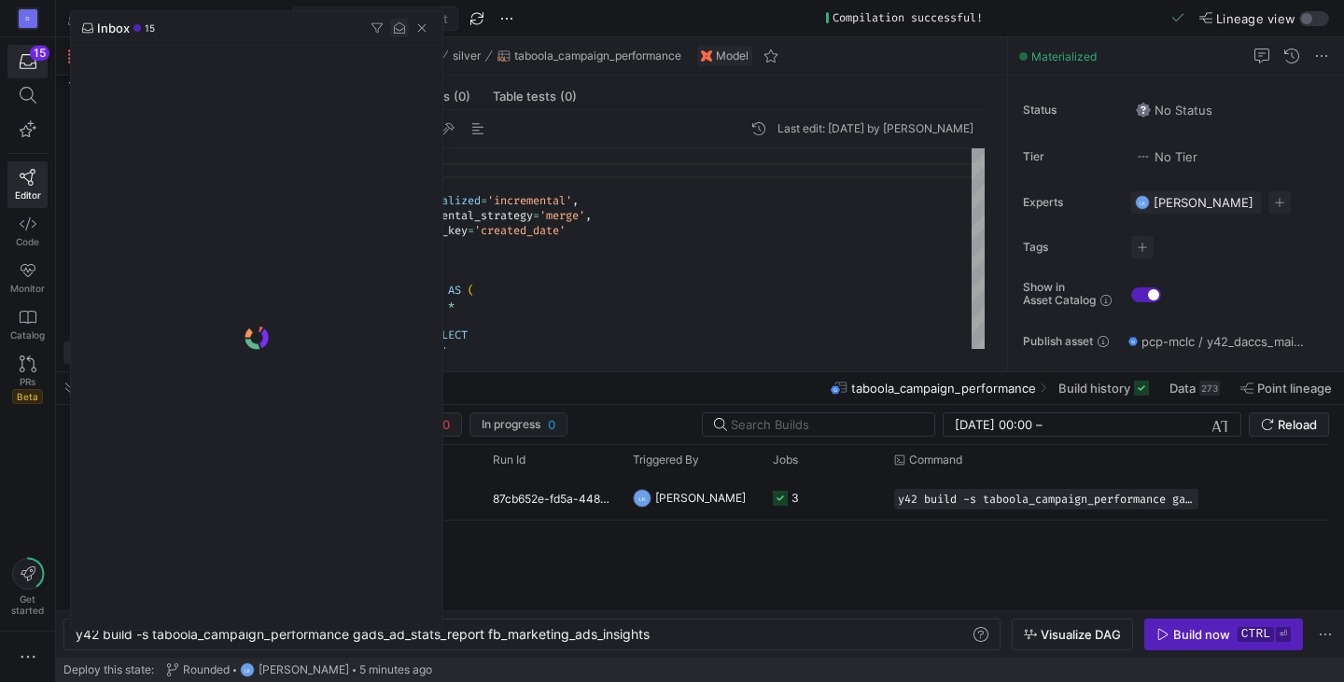
click at [398, 29] on span "button" at bounding box center [399, 28] width 19 height 19
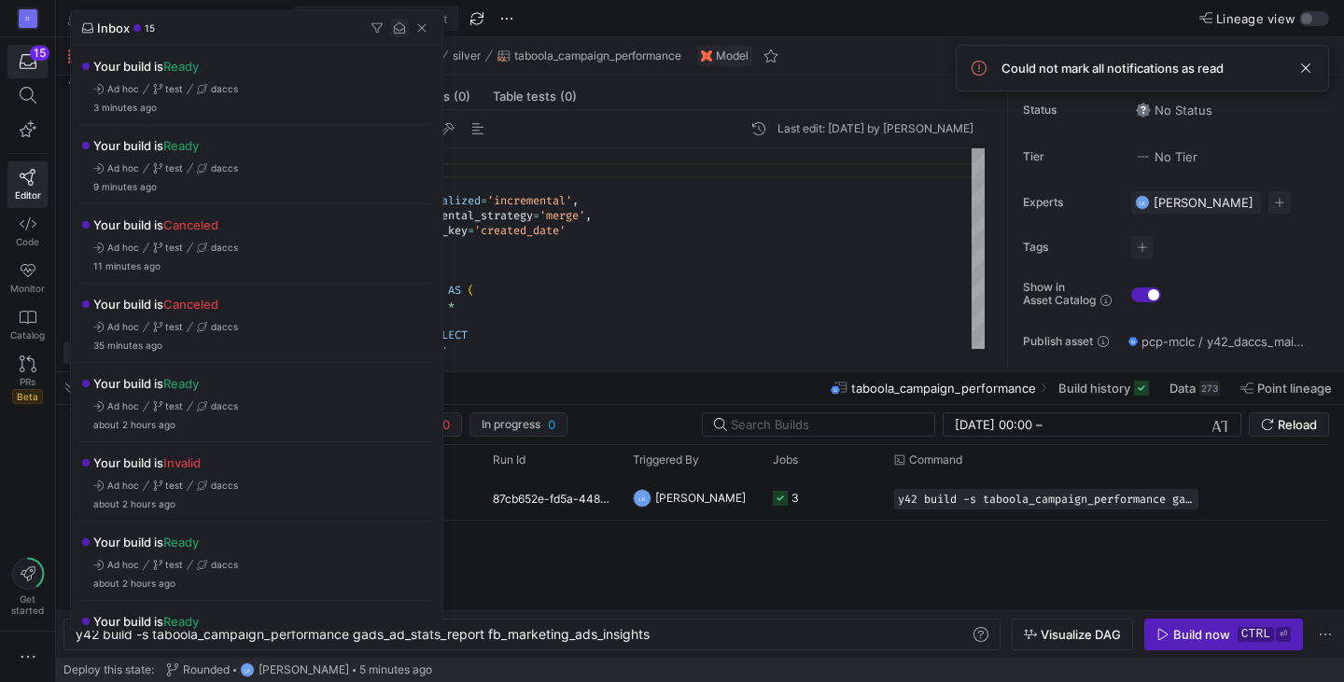
click at [398, 29] on span "button" at bounding box center [399, 28] width 19 height 19
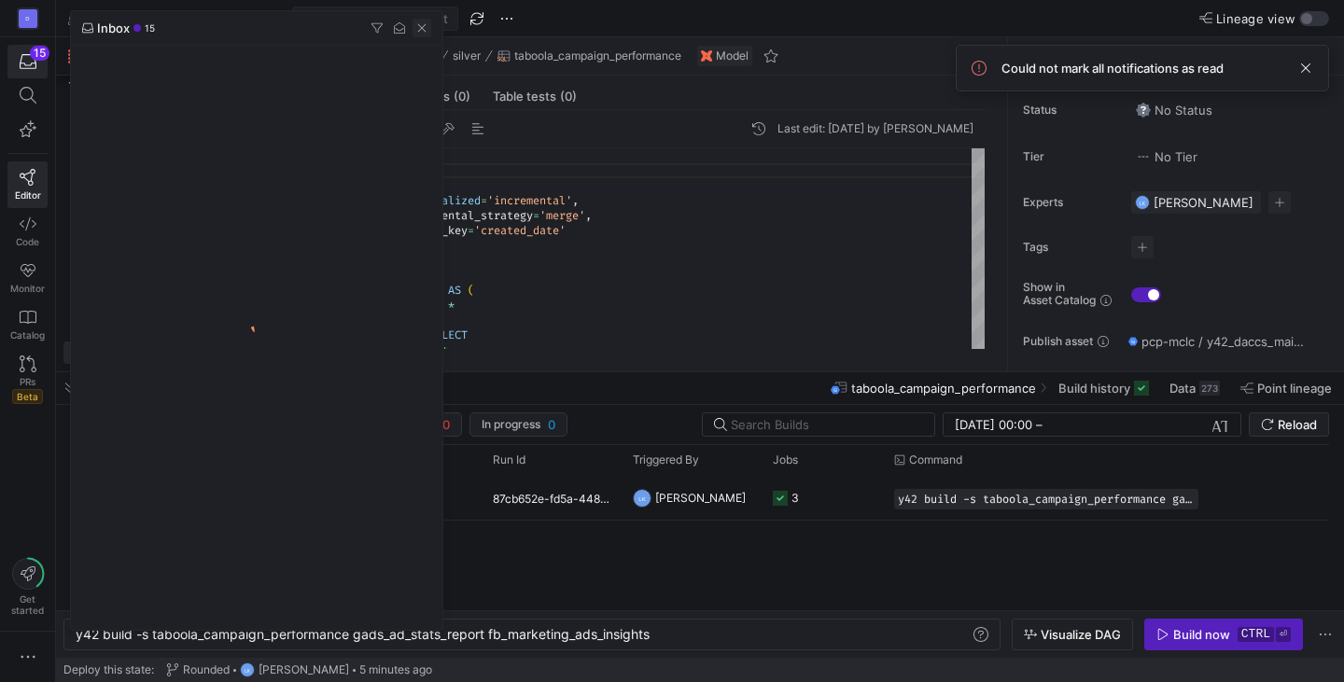
click at [422, 30] on span "button" at bounding box center [422, 28] width 19 height 19
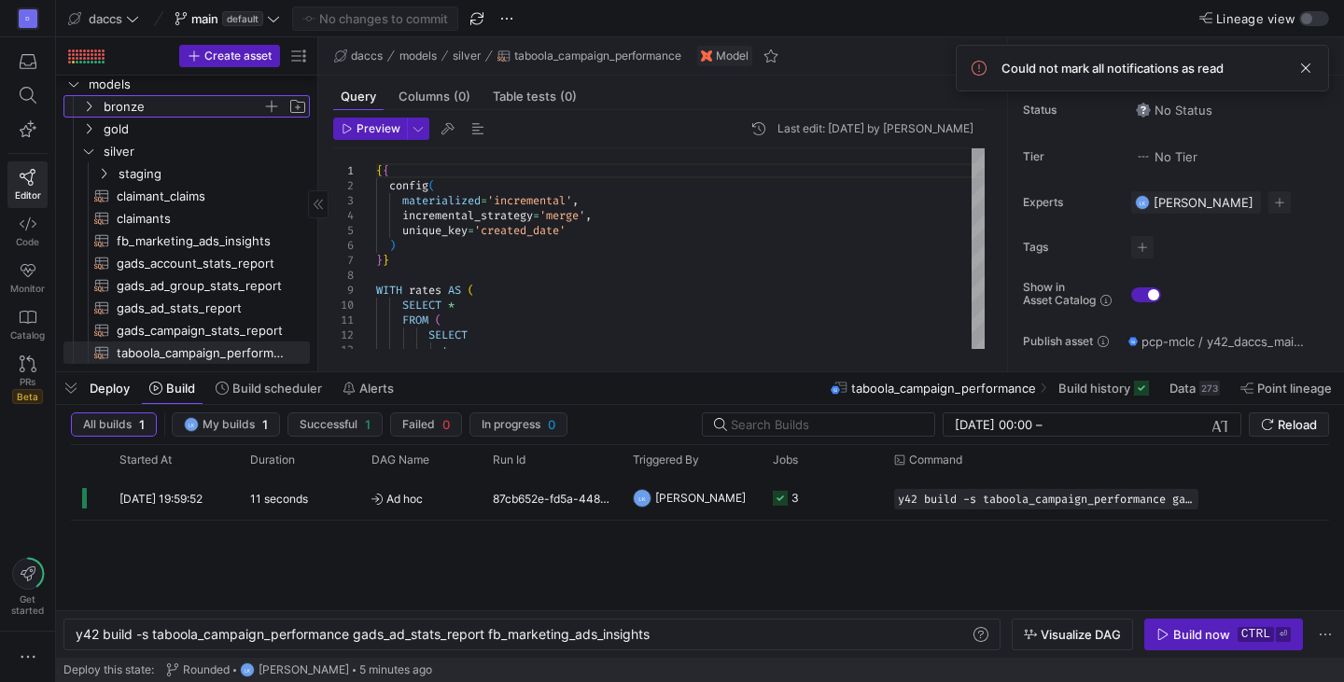
click at [97, 106] on span "bronze" at bounding box center [194, 106] width 230 height 21
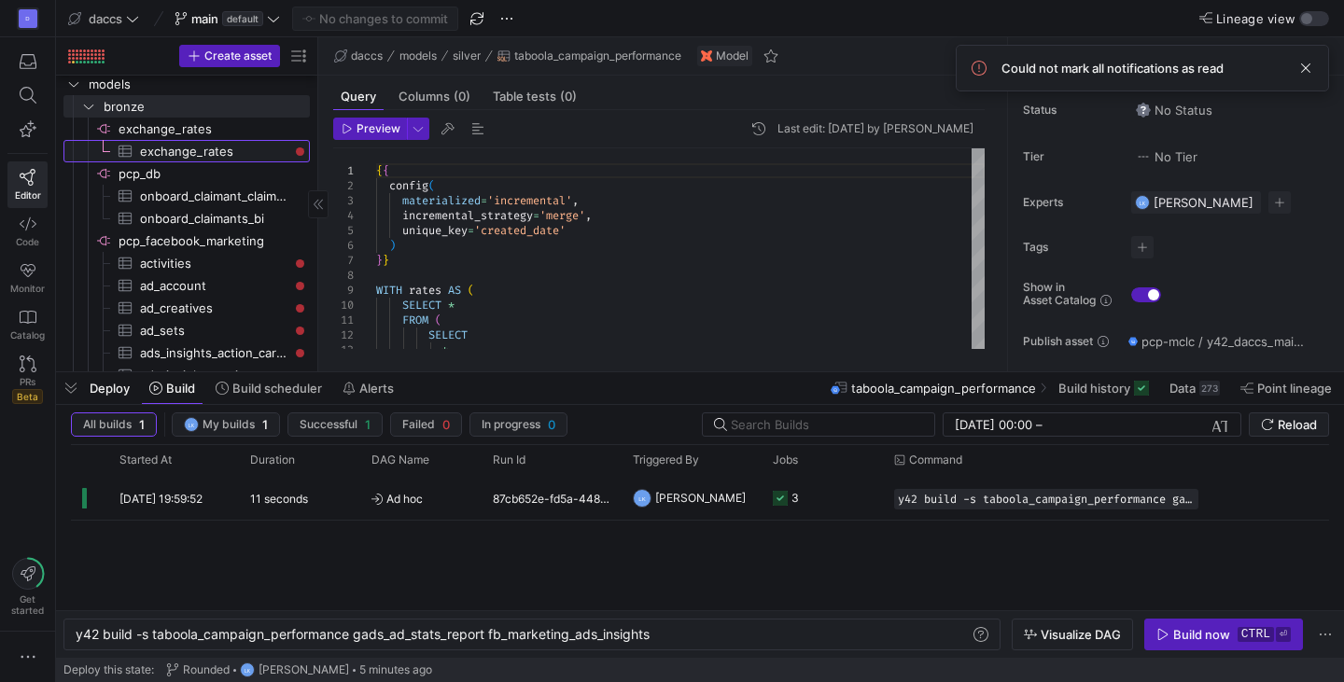
click at [233, 149] on span "exchange_rates​​​​​​​​​" at bounding box center [214, 151] width 148 height 21
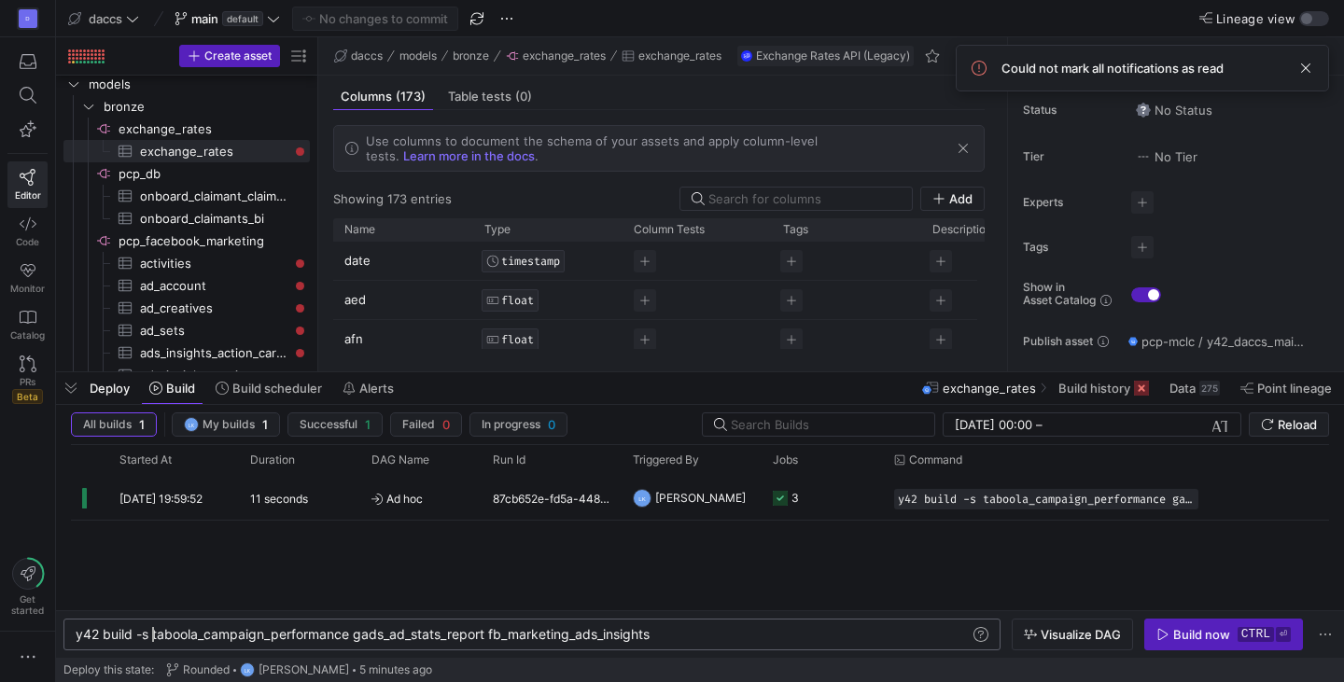
scroll to position [0, 578]
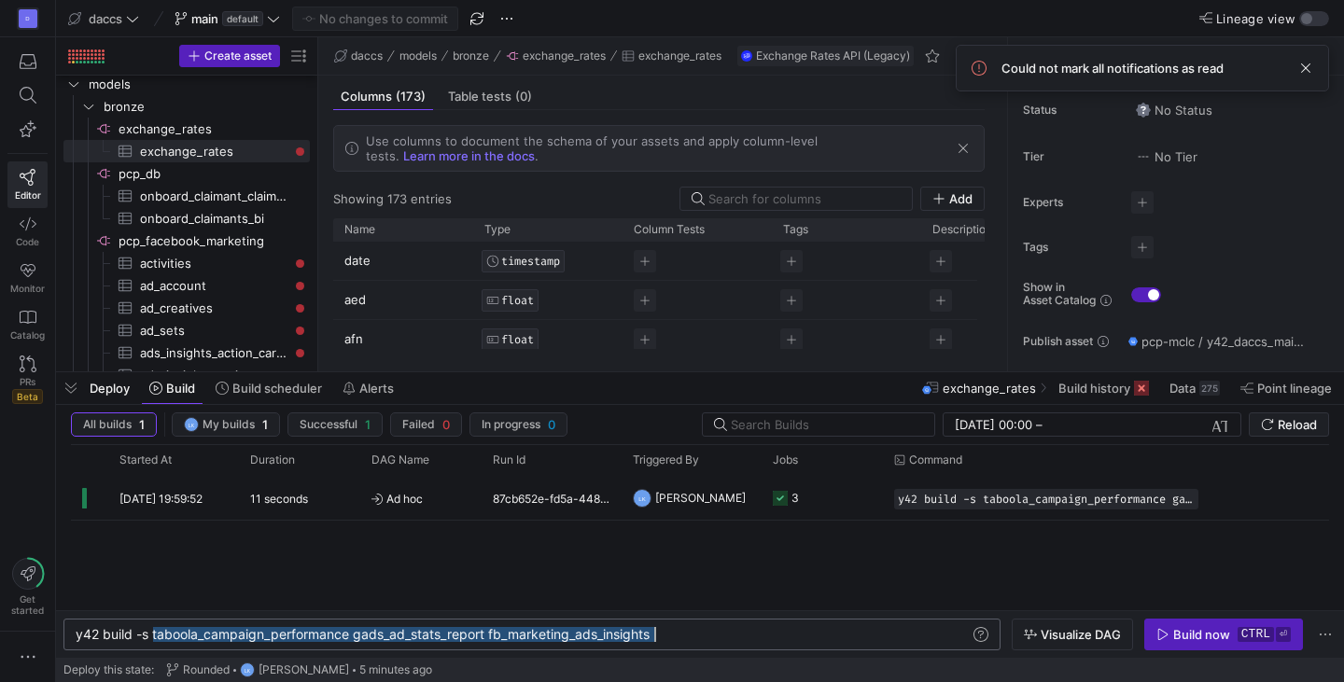
drag, startPoint x: 151, startPoint y: 634, endPoint x: 672, endPoint y: 646, distance: 521.0
click at [672, 642] on div "y42 build -s taboola_campaign_performance gads_ad_ stats_report fb_marketing_ad…" at bounding box center [523, 634] width 895 height 15
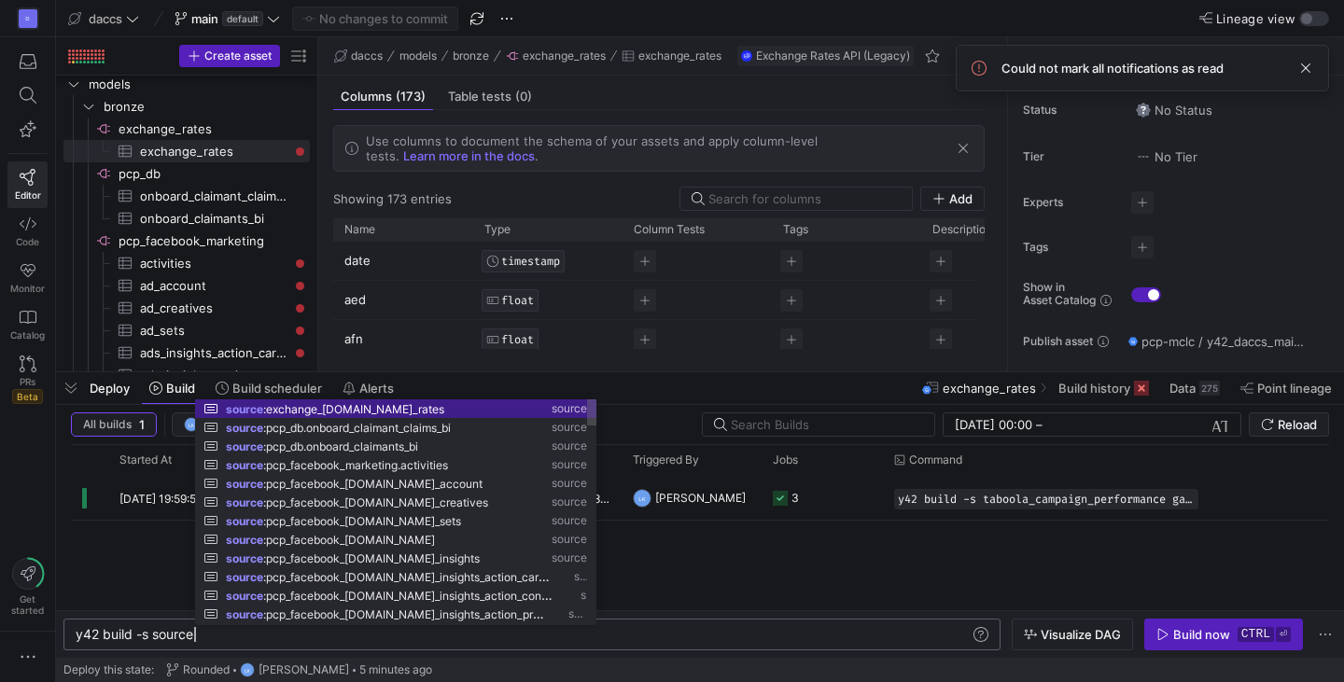
scroll to position [0, 118]
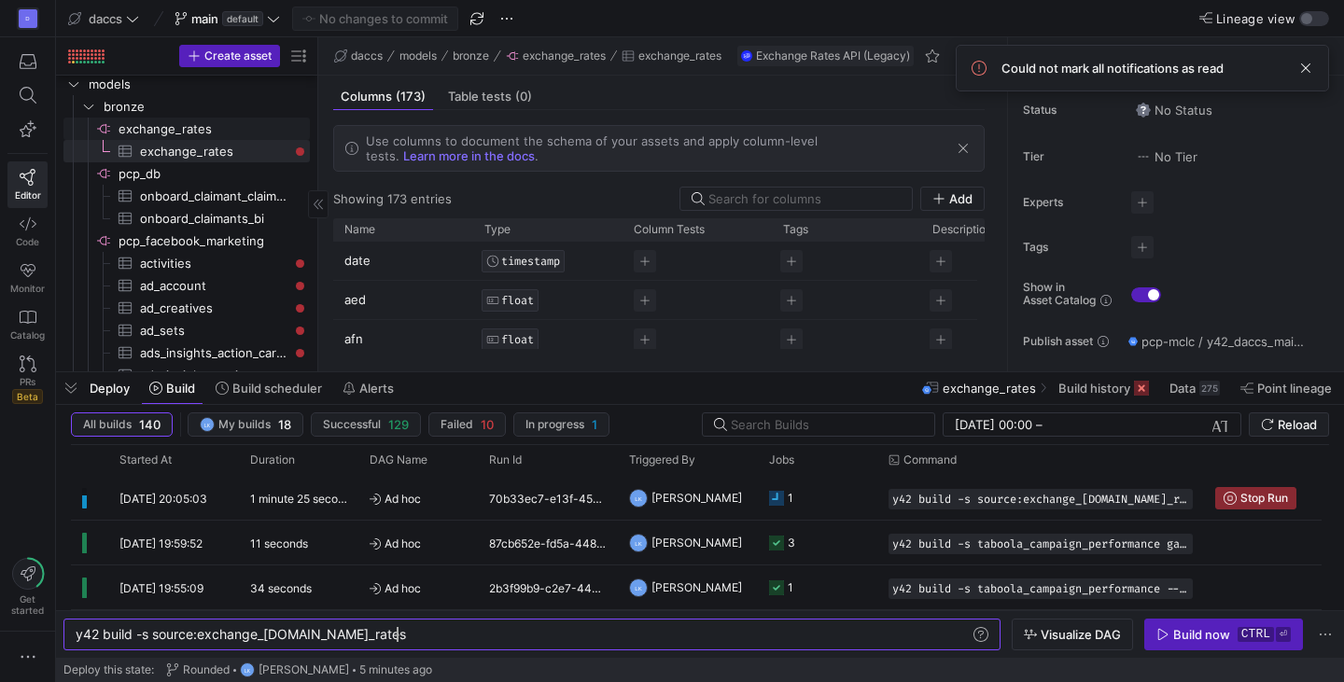
click at [245, 128] on span "exchange_rates​​​​​​​​" at bounding box center [213, 129] width 189 height 21
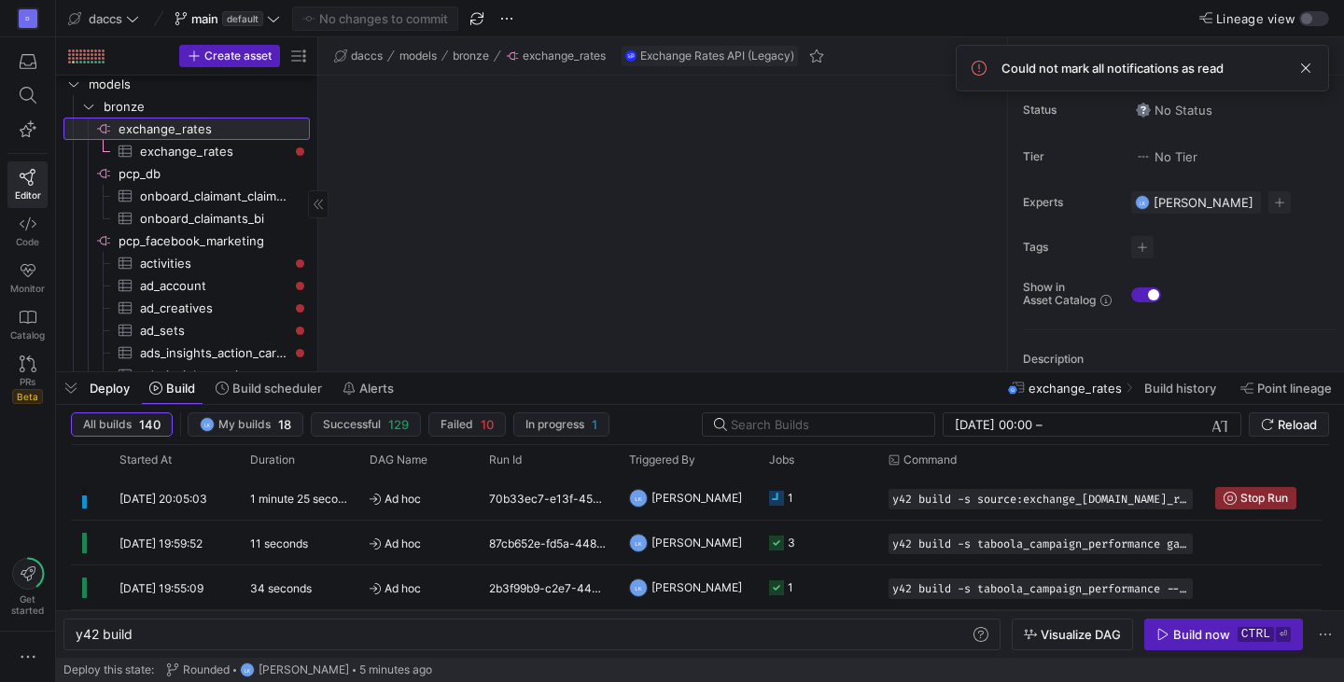
type textarea "y42 build"
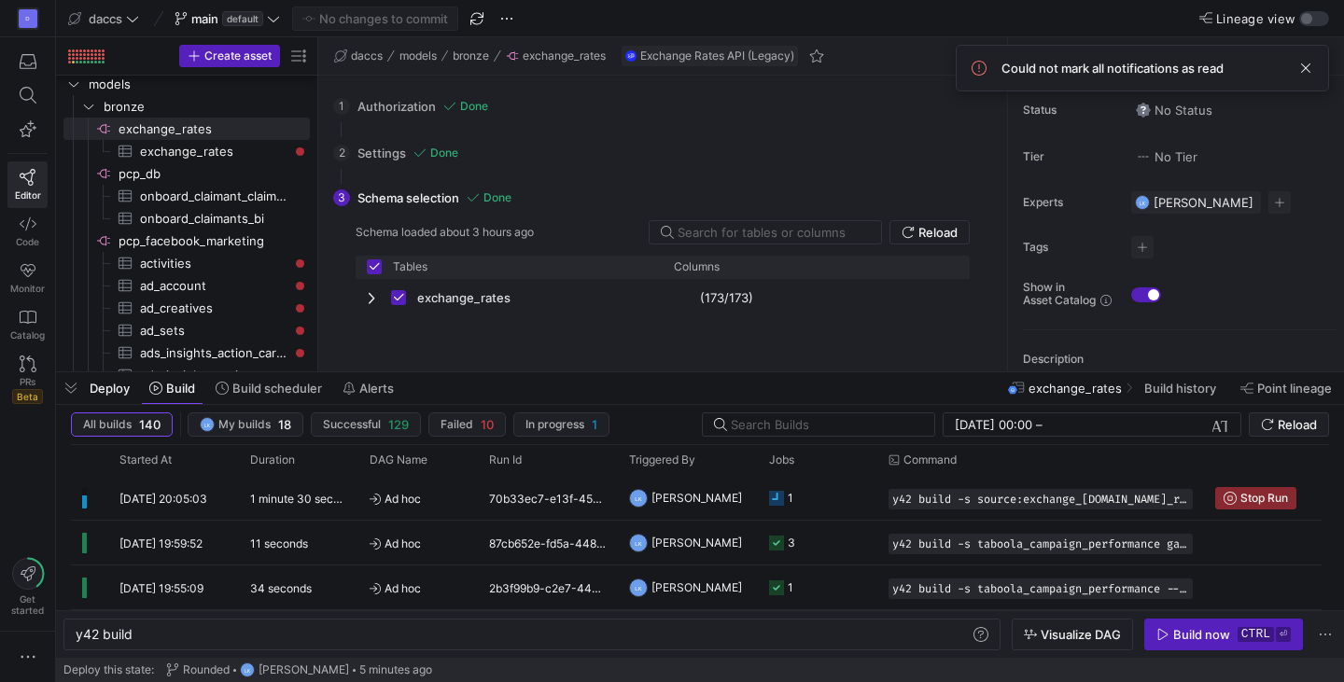
click at [383, 142] on div "2 Settings Done Configure your connector settings. Start Date [DATE] Go back Ne…" at bounding box center [659, 153] width 652 height 47
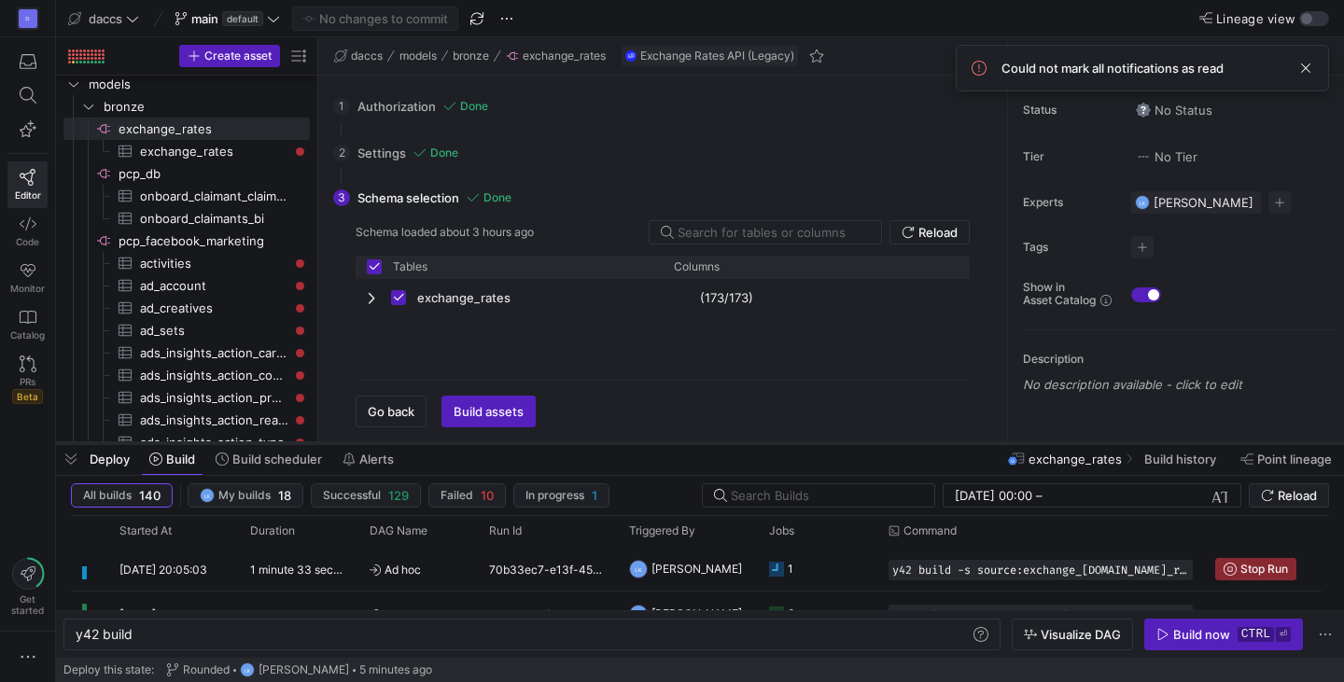
drag, startPoint x: 560, startPoint y: 371, endPoint x: 555, endPoint y: 442, distance: 71.1
click at [555, 442] on div at bounding box center [700, 443] width 1288 height 7
click at [386, 421] on span "button" at bounding box center [391, 412] width 69 height 30
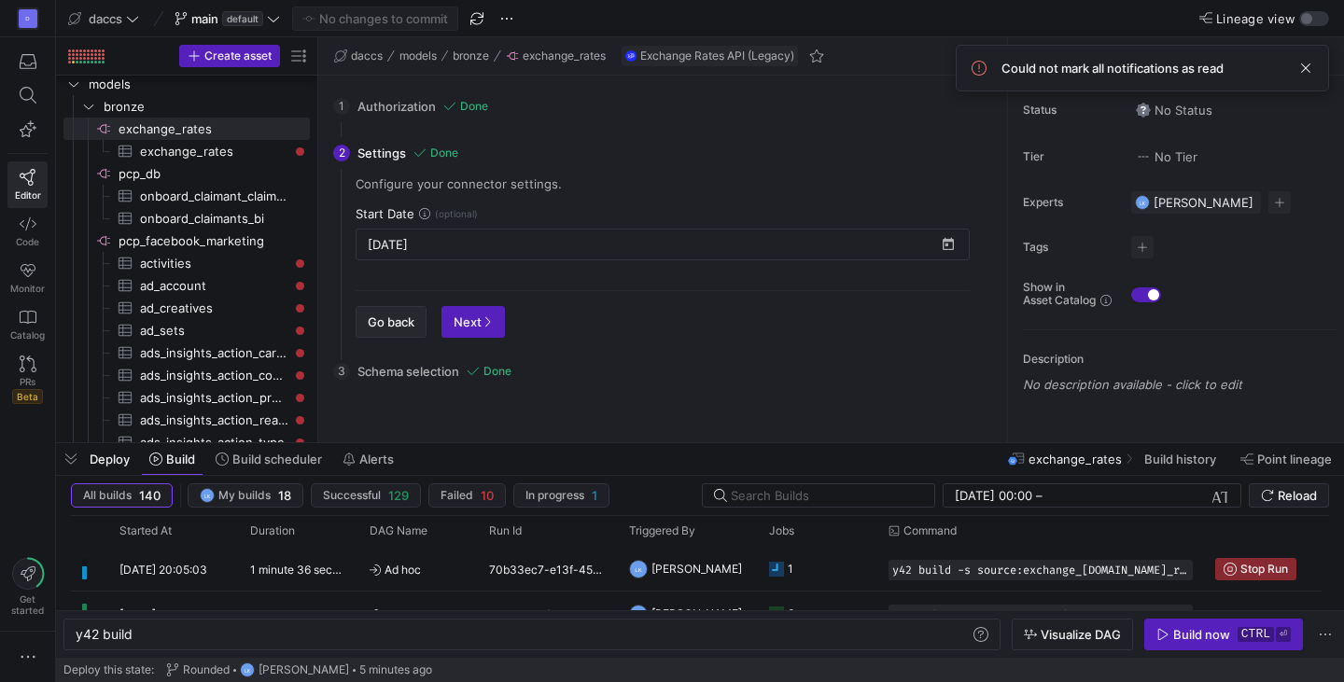
click at [395, 315] on span "Go back" at bounding box center [391, 322] width 47 height 15
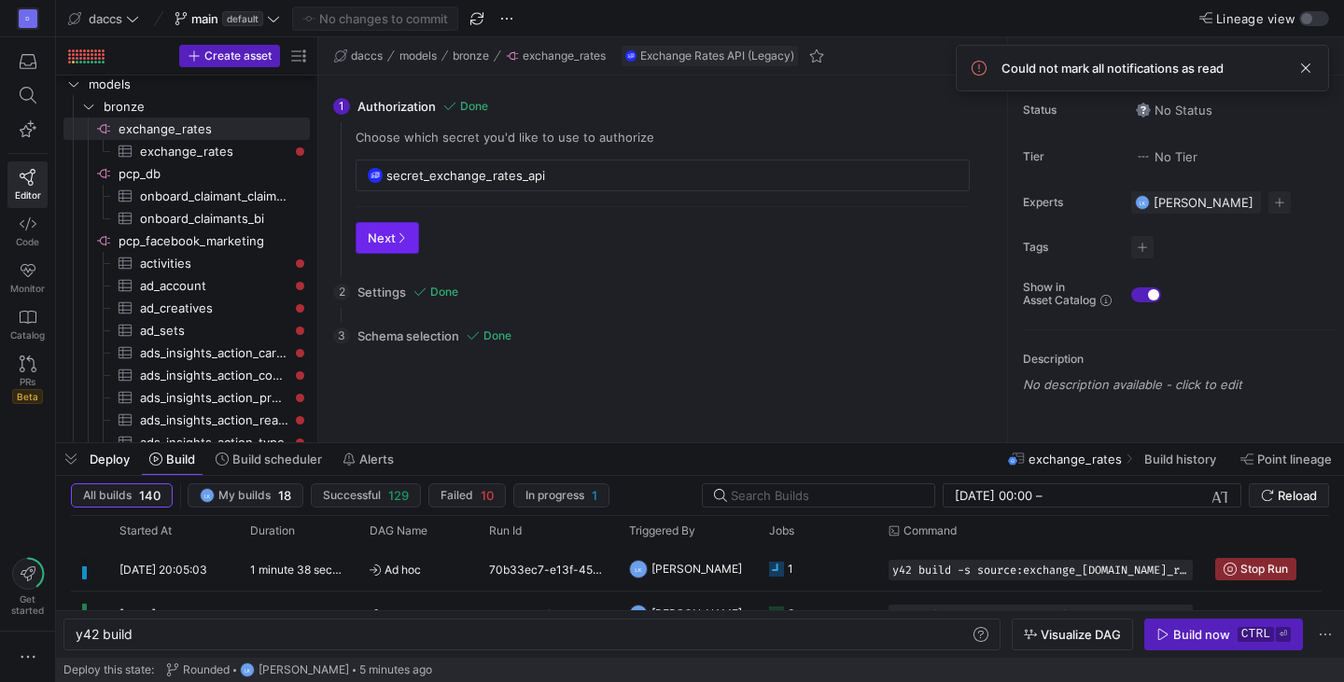
click at [399, 252] on span "button" at bounding box center [388, 238] width 62 height 30
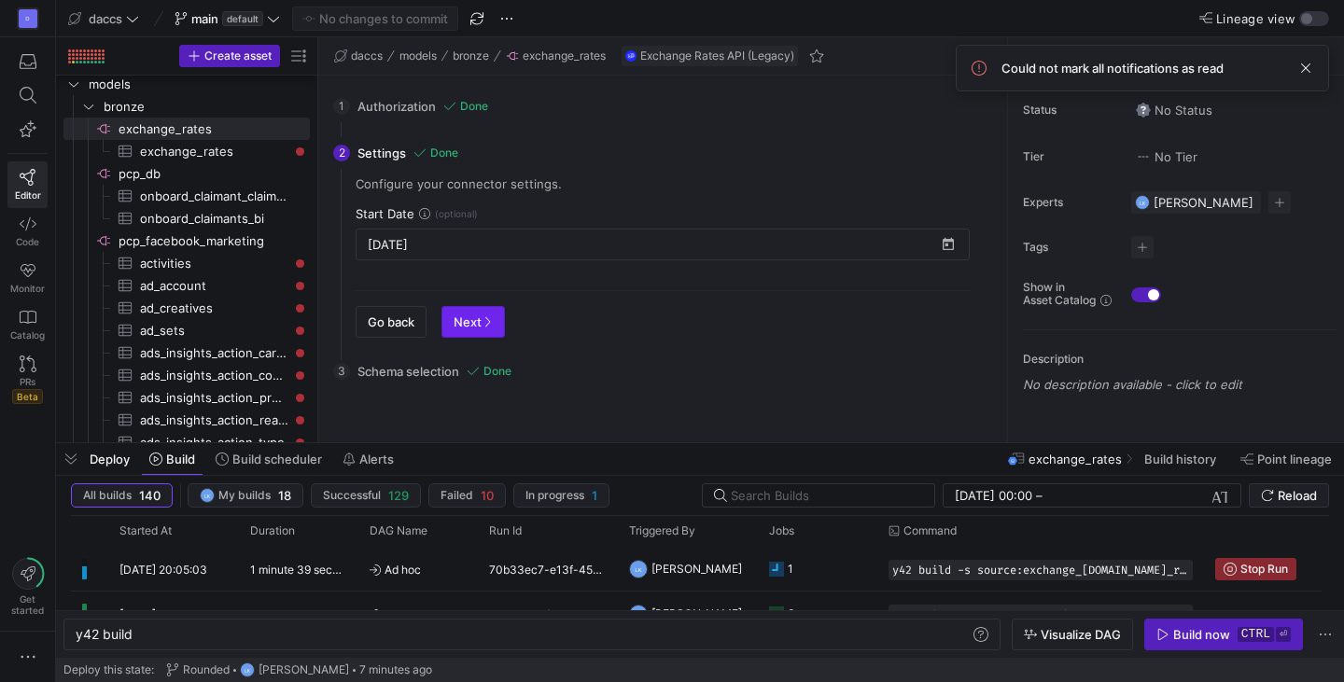
click at [454, 307] on span "button" at bounding box center [473, 322] width 62 height 30
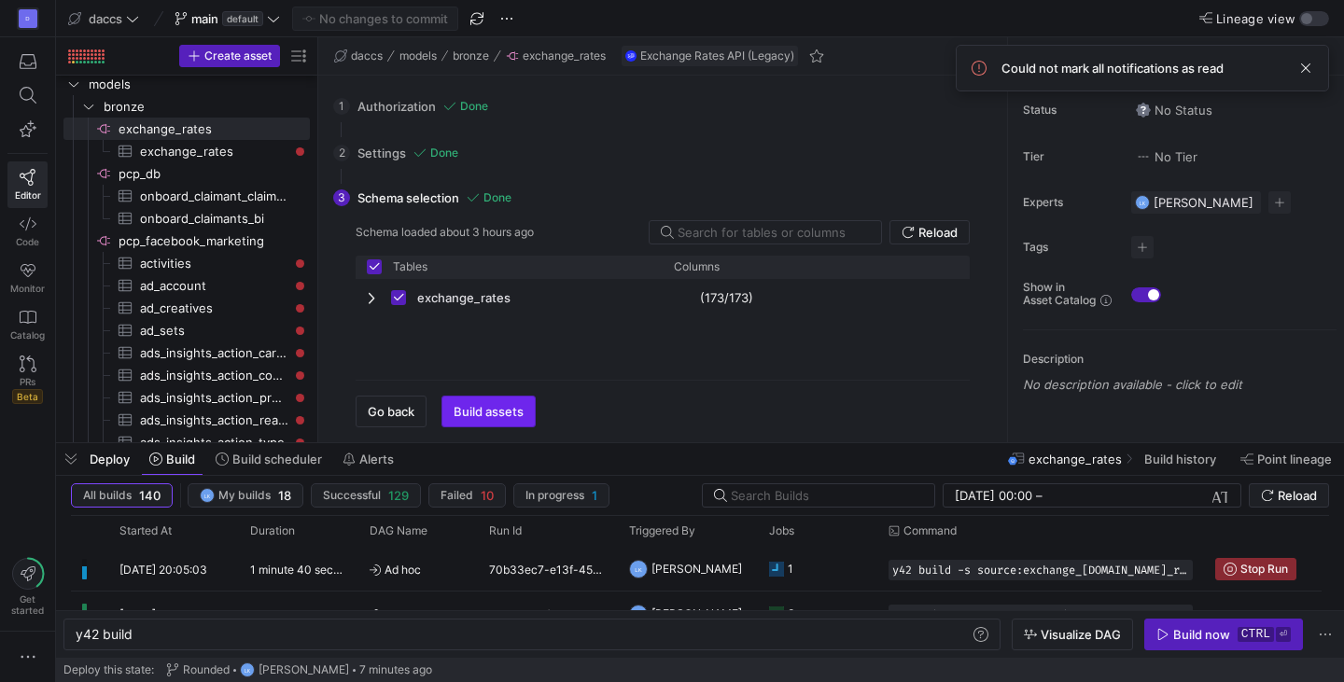
click at [480, 410] on span "Build assets" at bounding box center [489, 411] width 70 height 15
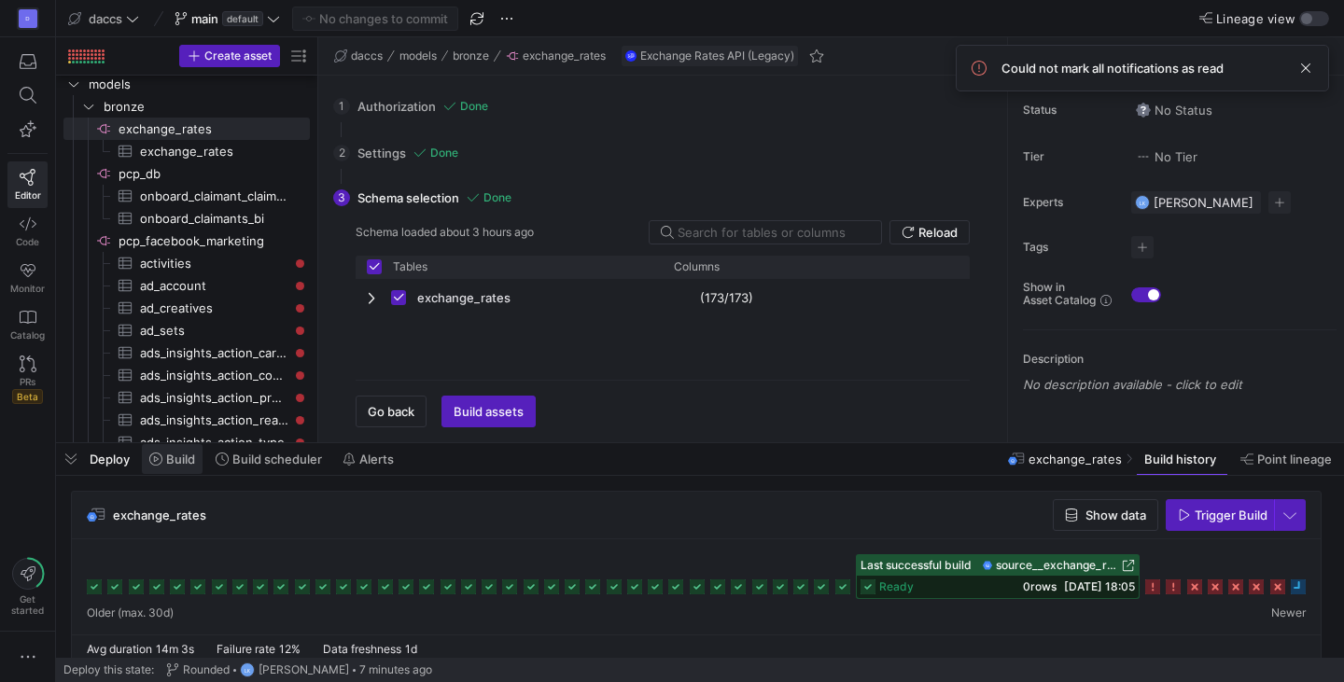
click at [175, 465] on span "Build" at bounding box center [180, 459] width 29 height 15
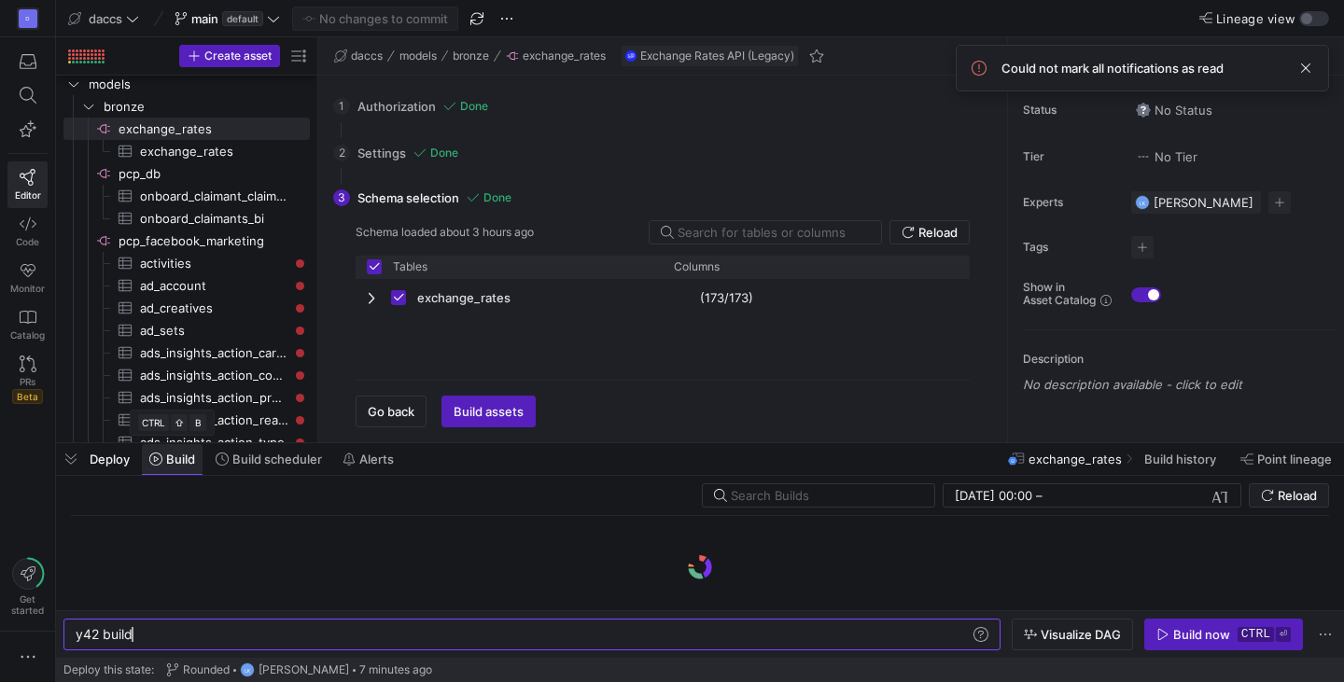
scroll to position [0, 56]
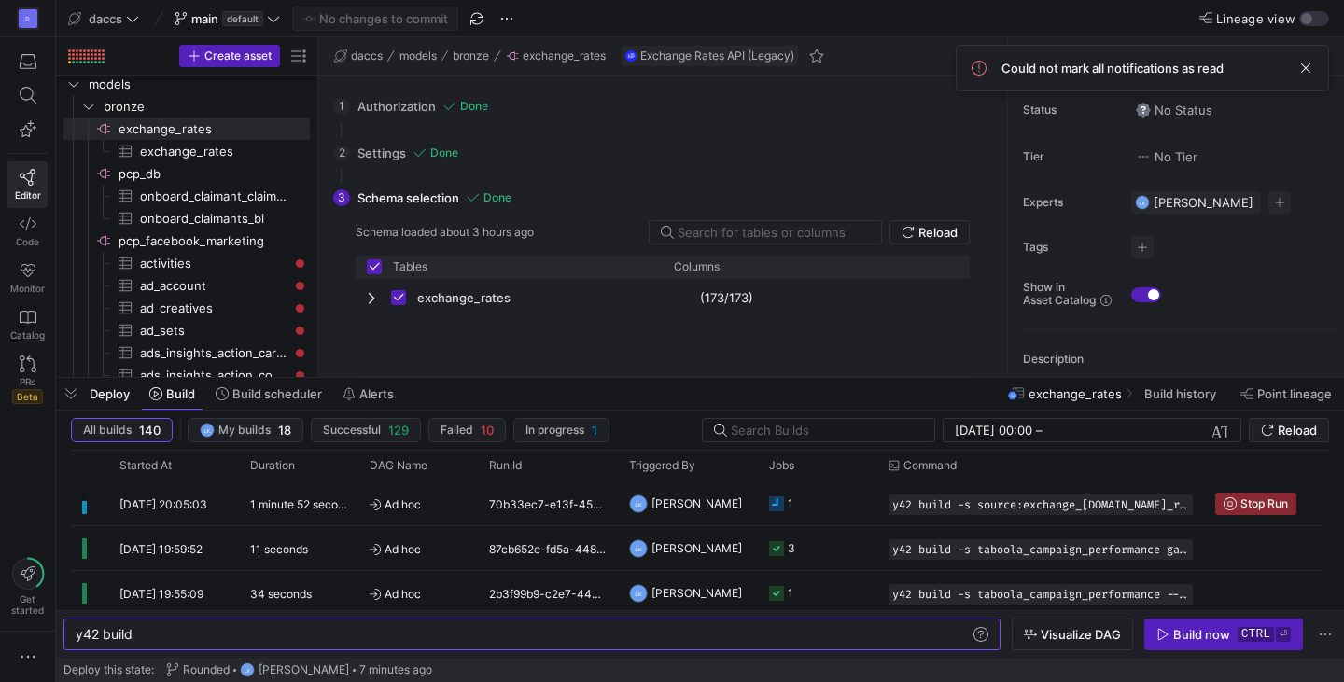
drag, startPoint x: 728, startPoint y: 439, endPoint x: 732, endPoint y: 373, distance: 65.4
click at [732, 374] on div at bounding box center [700, 377] width 1288 height 7
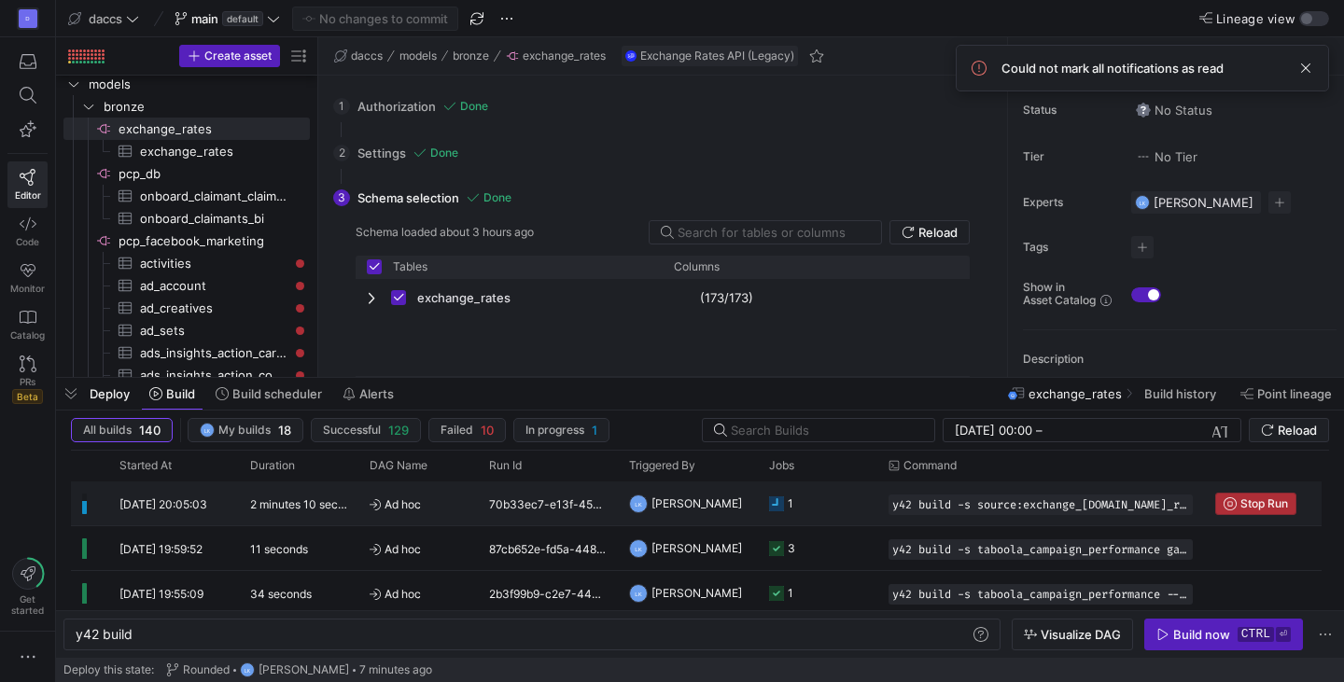
click at [1245, 496] on span "button" at bounding box center [1255, 504] width 79 height 21
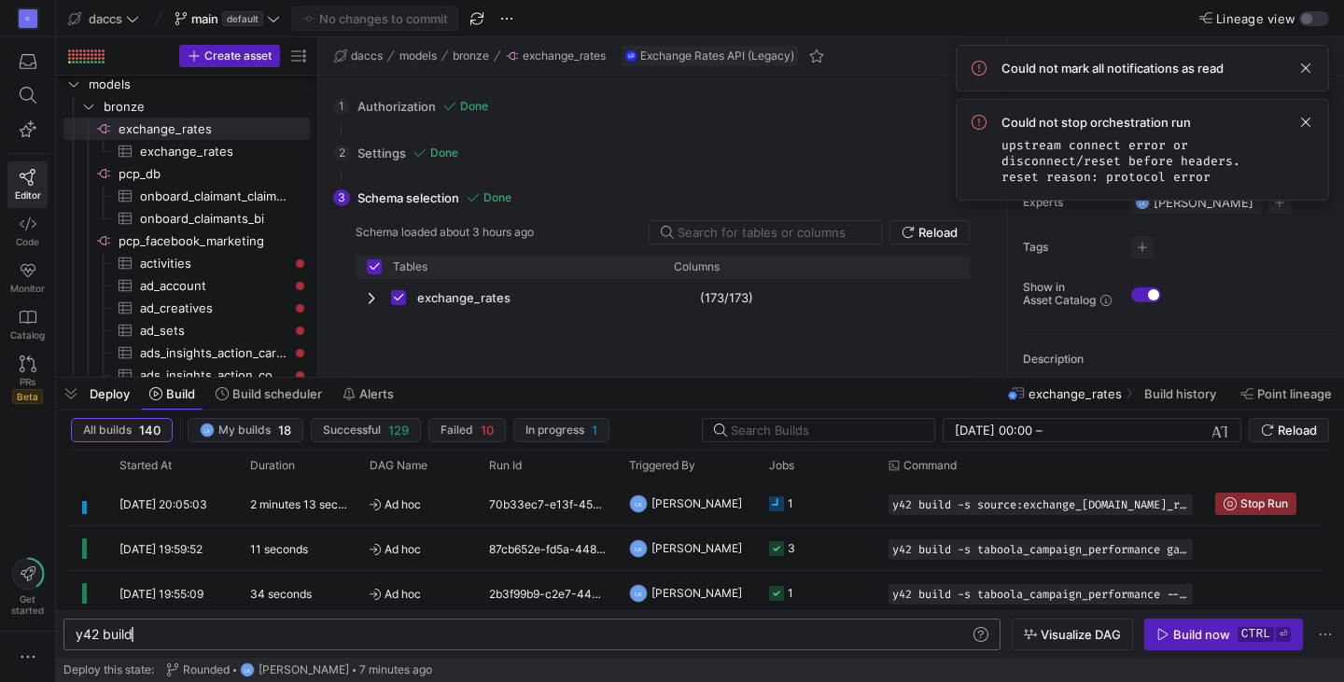
click at [476, 632] on div "y42 build" at bounding box center [523, 634] width 895 height 15
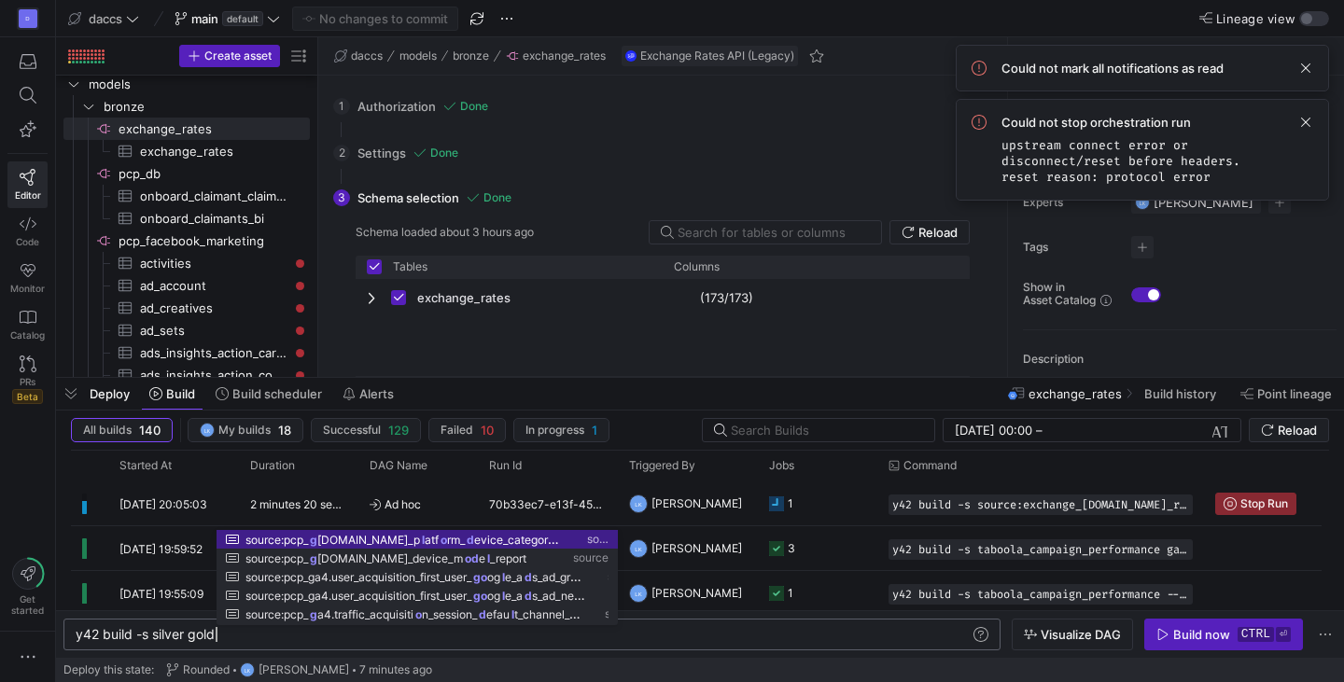
scroll to position [0, 139]
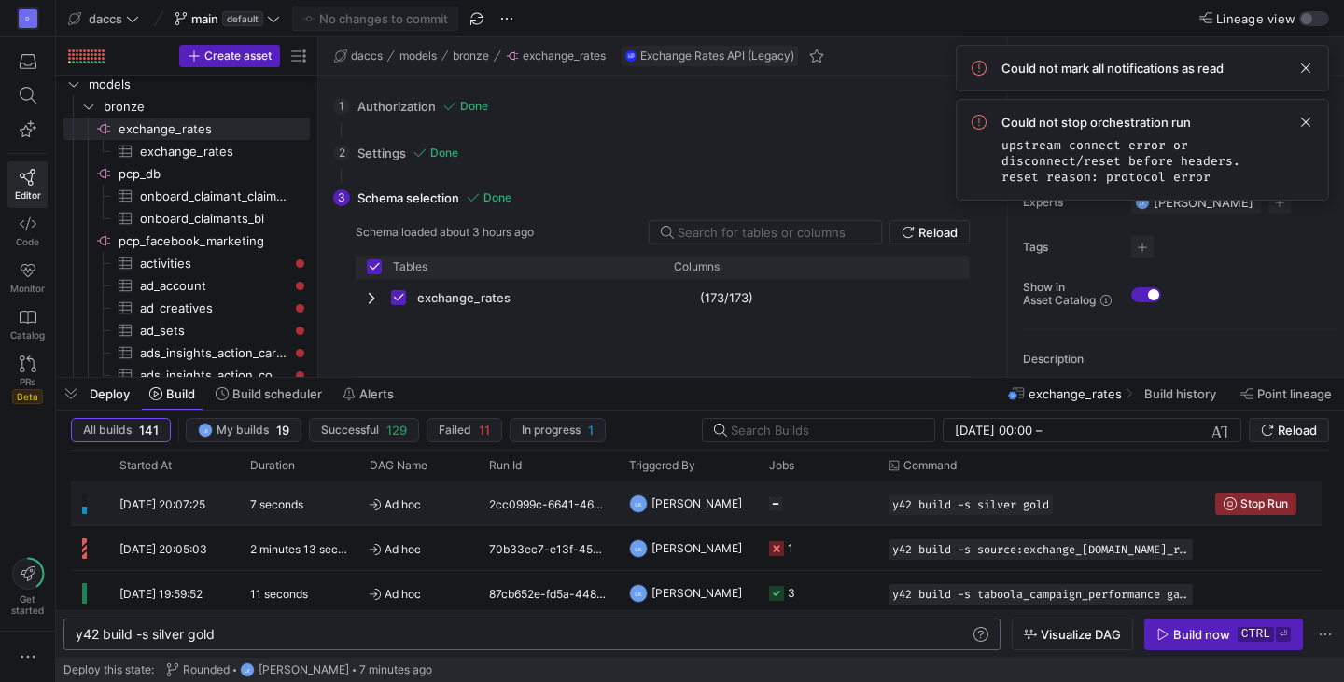
type textarea "y42 build -s silver gold"
click at [450, 490] on span "Ad hoc" at bounding box center [418, 505] width 97 height 44
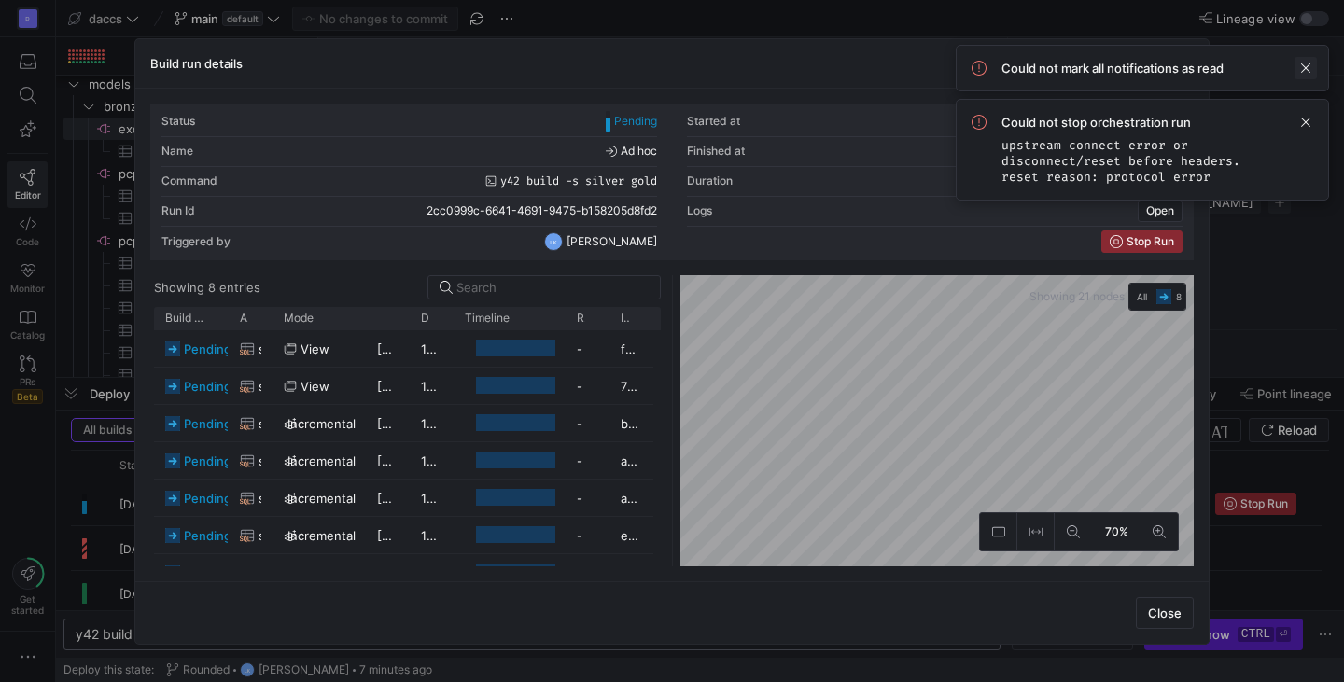
click at [1297, 63] on span at bounding box center [1306, 68] width 22 height 22
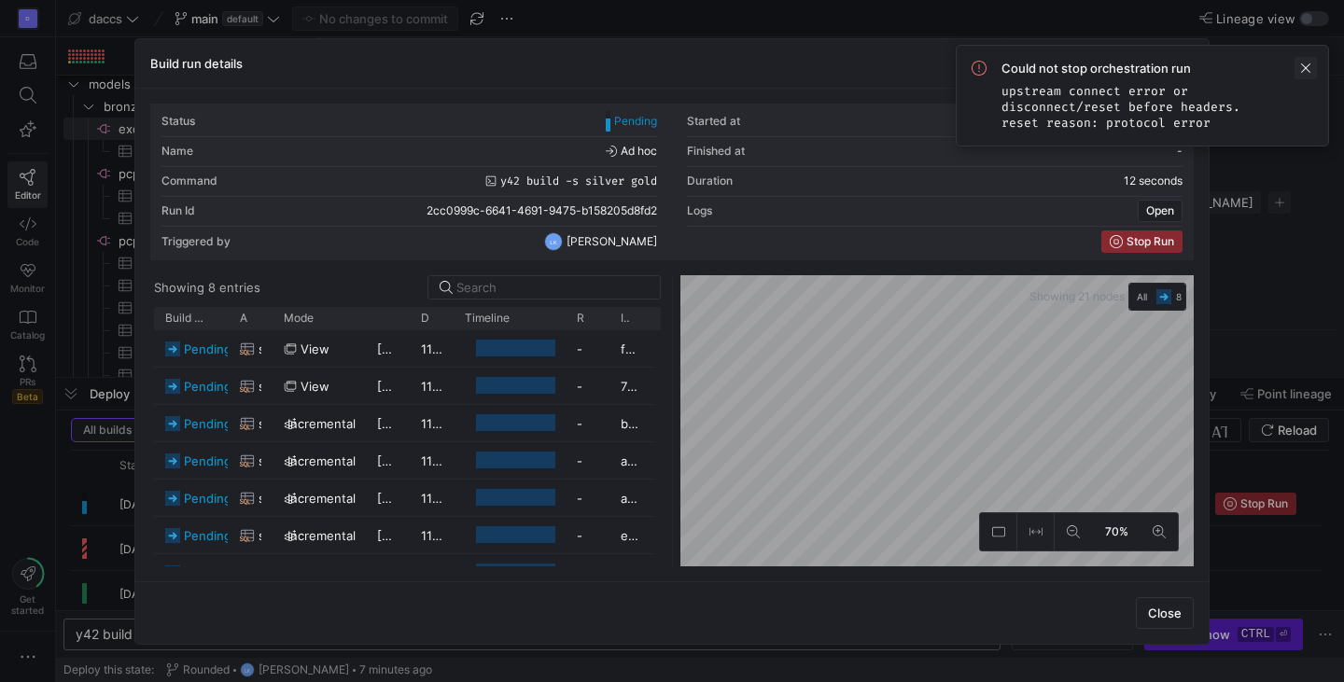
click at [1306, 60] on span at bounding box center [1306, 68] width 22 height 22
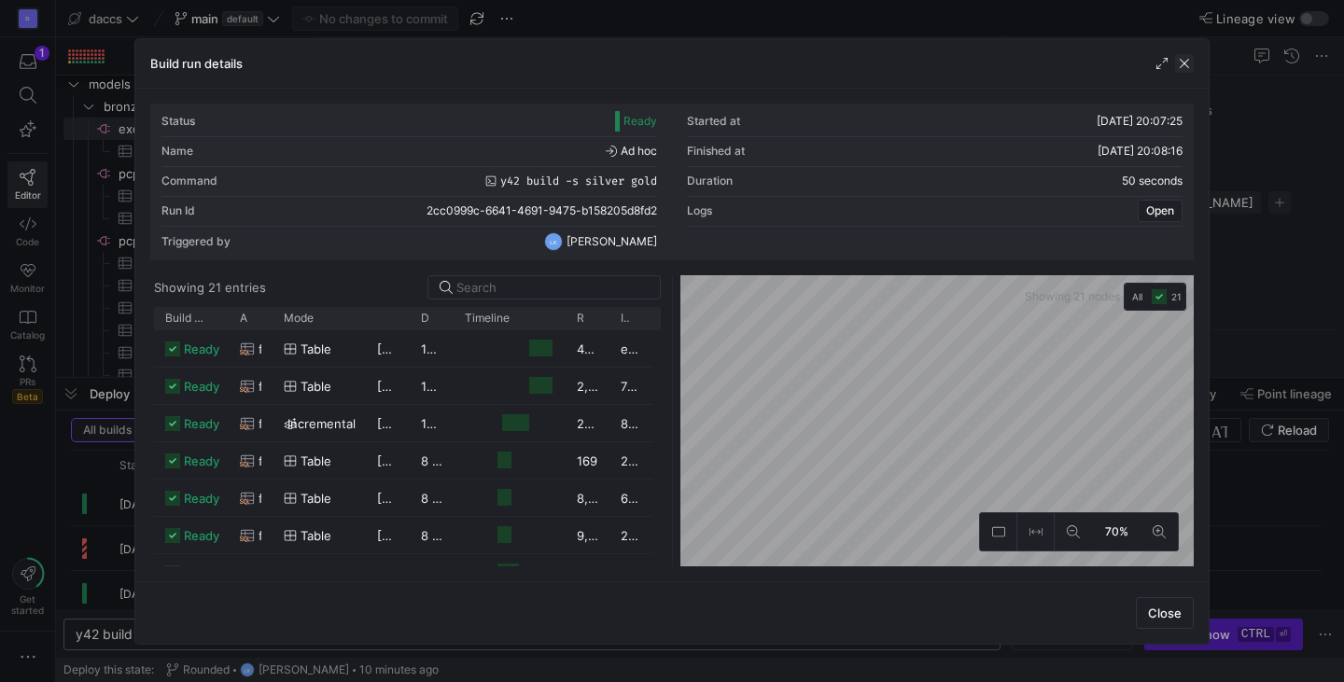
click at [1185, 63] on span "button" at bounding box center [1184, 63] width 19 height 19
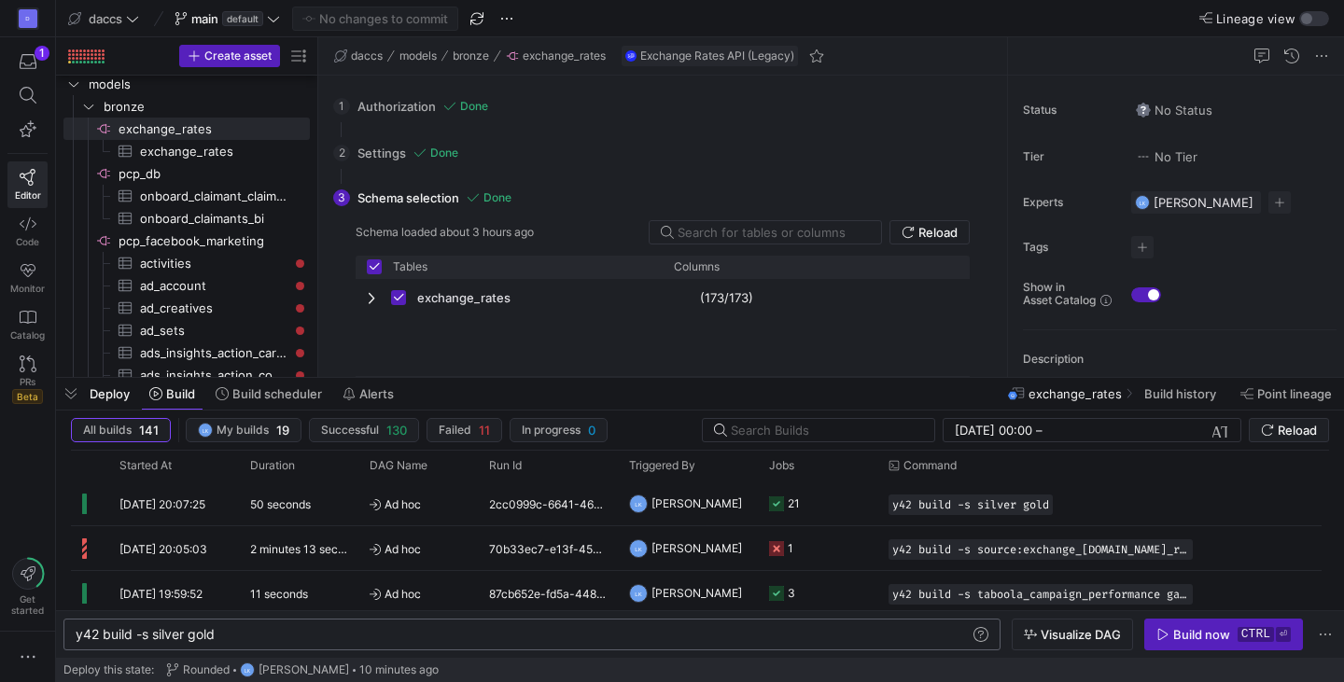
click at [912, 26] on y42-top-nav "daccs main default No changes to commit Lineage view" at bounding box center [700, 18] width 1288 height 37
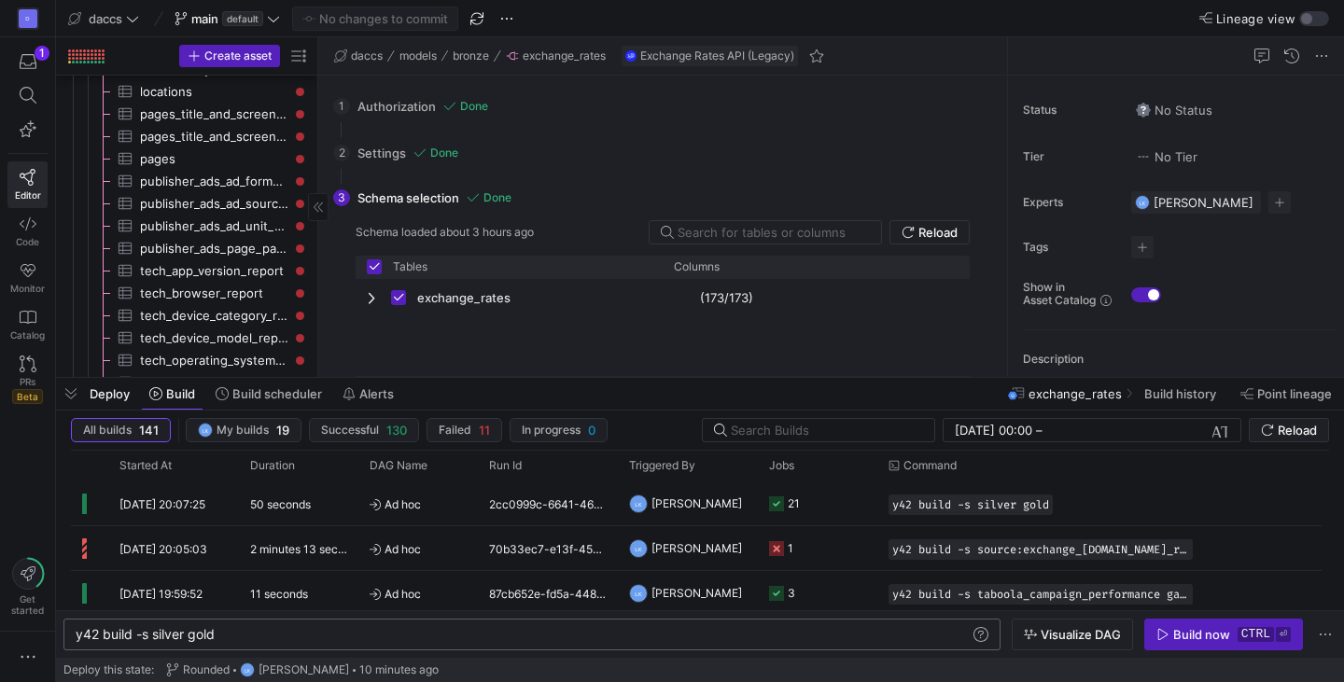
scroll to position [2432, 0]
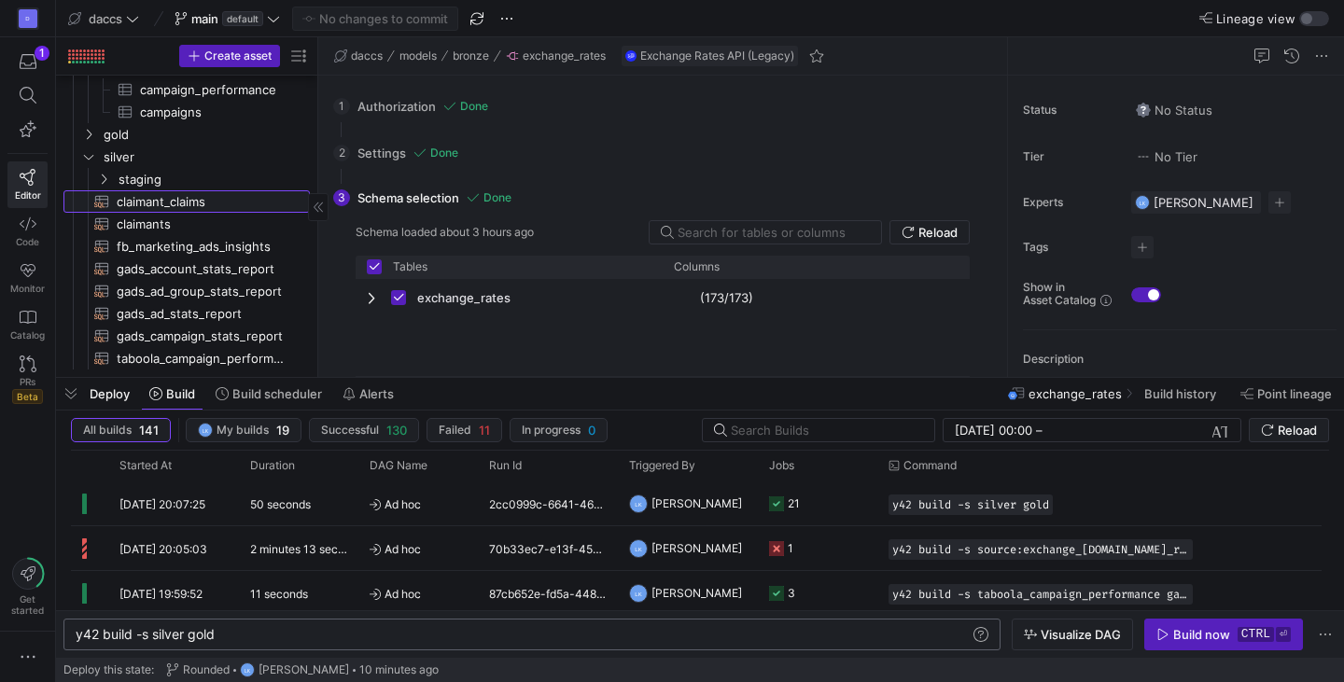
click at [188, 201] on span "claimant_claims​​​​​​​​​​" at bounding box center [203, 201] width 172 height 21
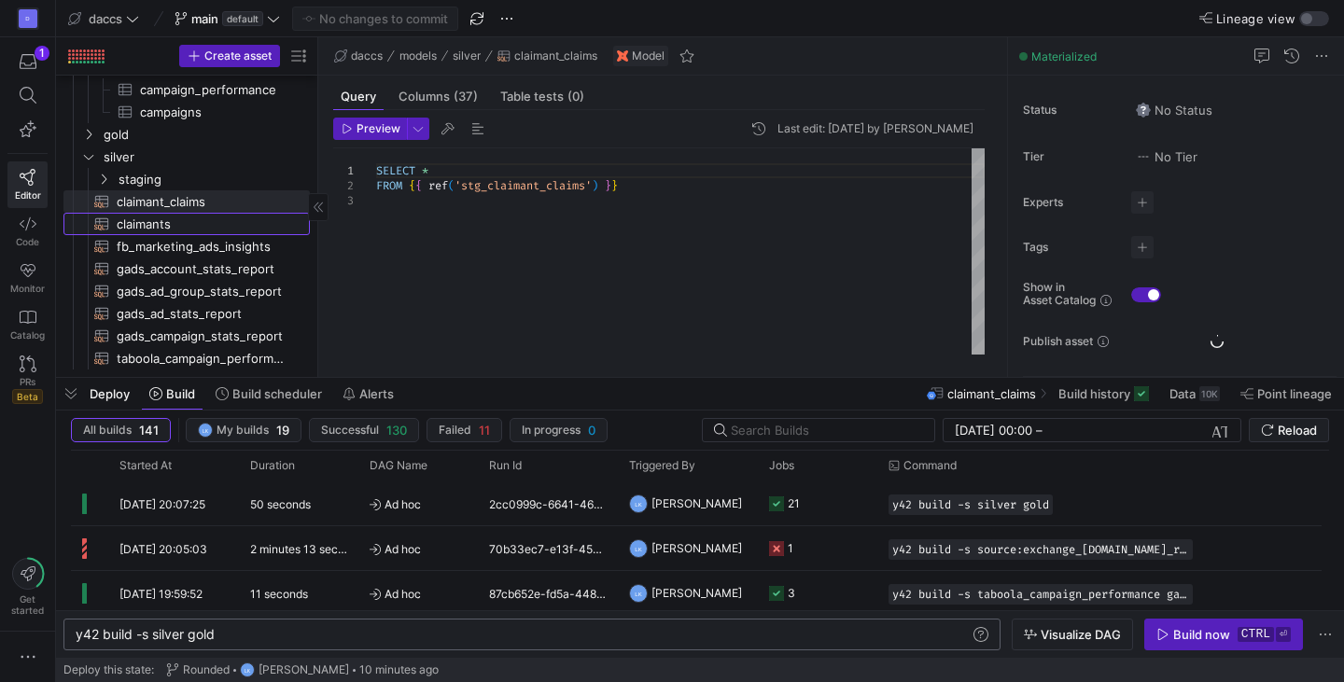
click at [191, 228] on span "claimants​​​​​​​​​​" at bounding box center [203, 224] width 172 height 21
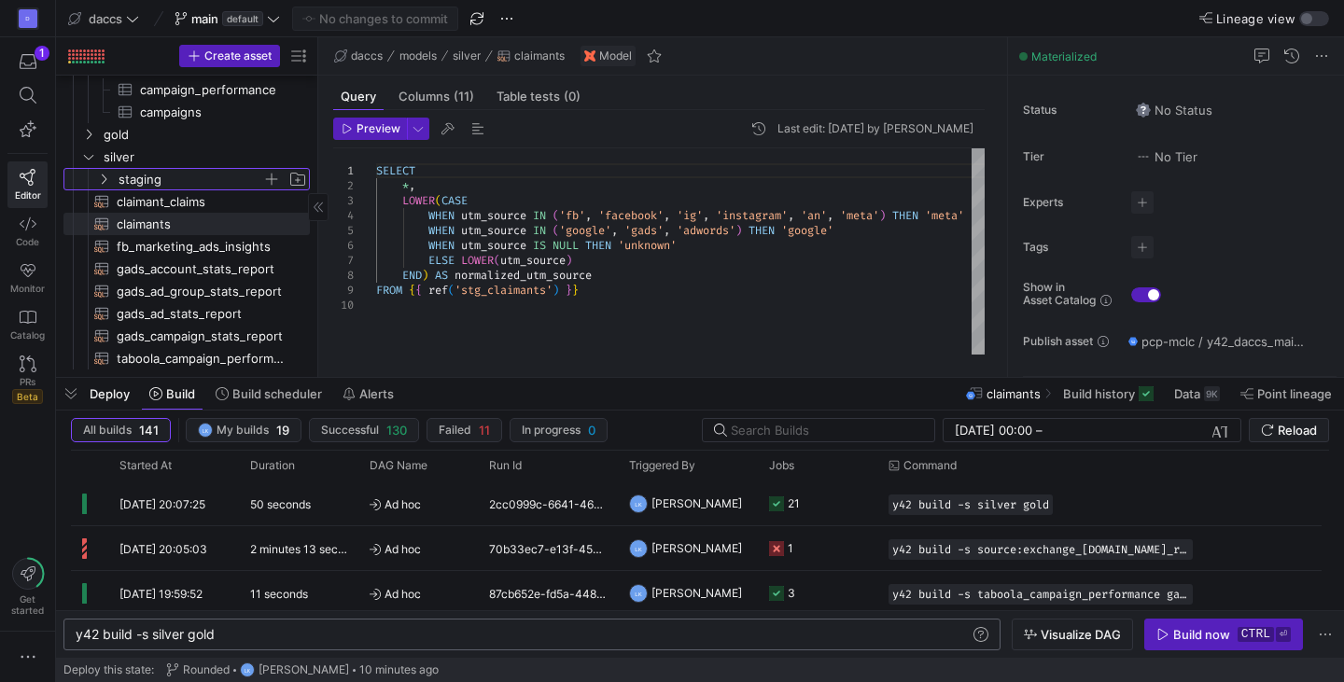
click at [107, 172] on y42-icon "Press SPACE to select this row." at bounding box center [103, 179] width 15 height 15
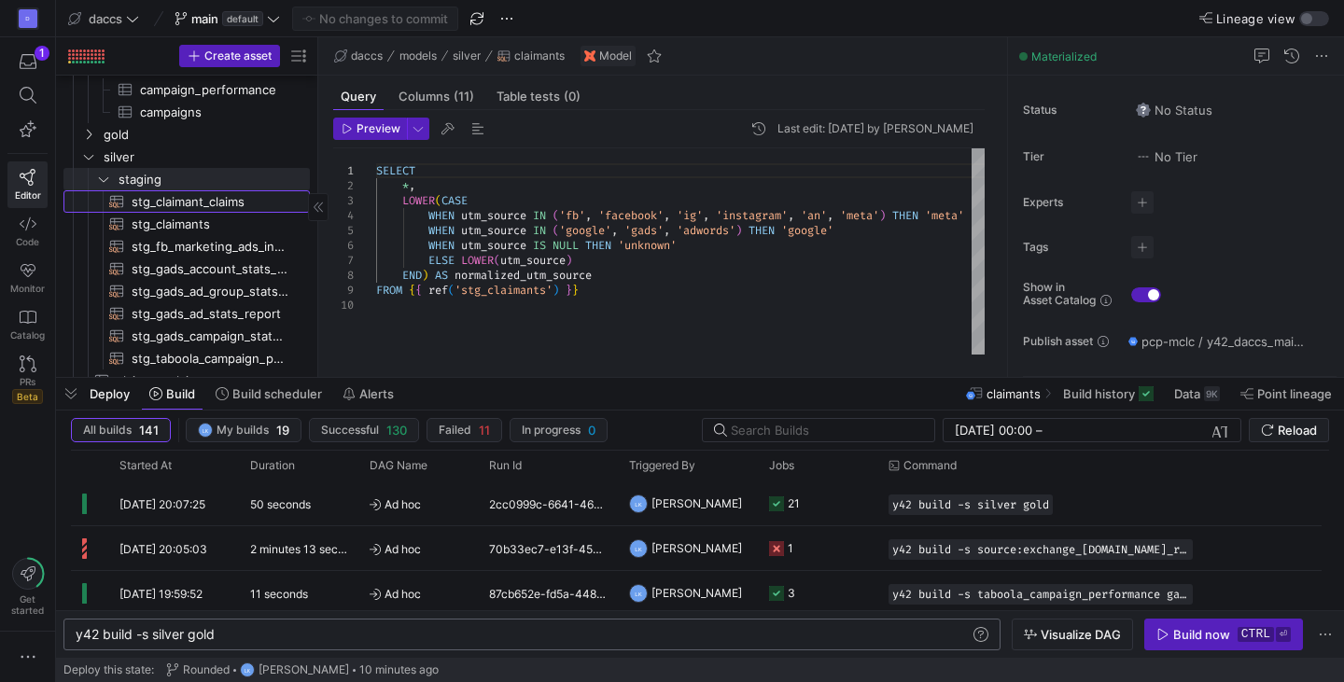
click at [176, 203] on span "stg_claimant_claims​​​​​​​​​​" at bounding box center [210, 201] width 157 height 21
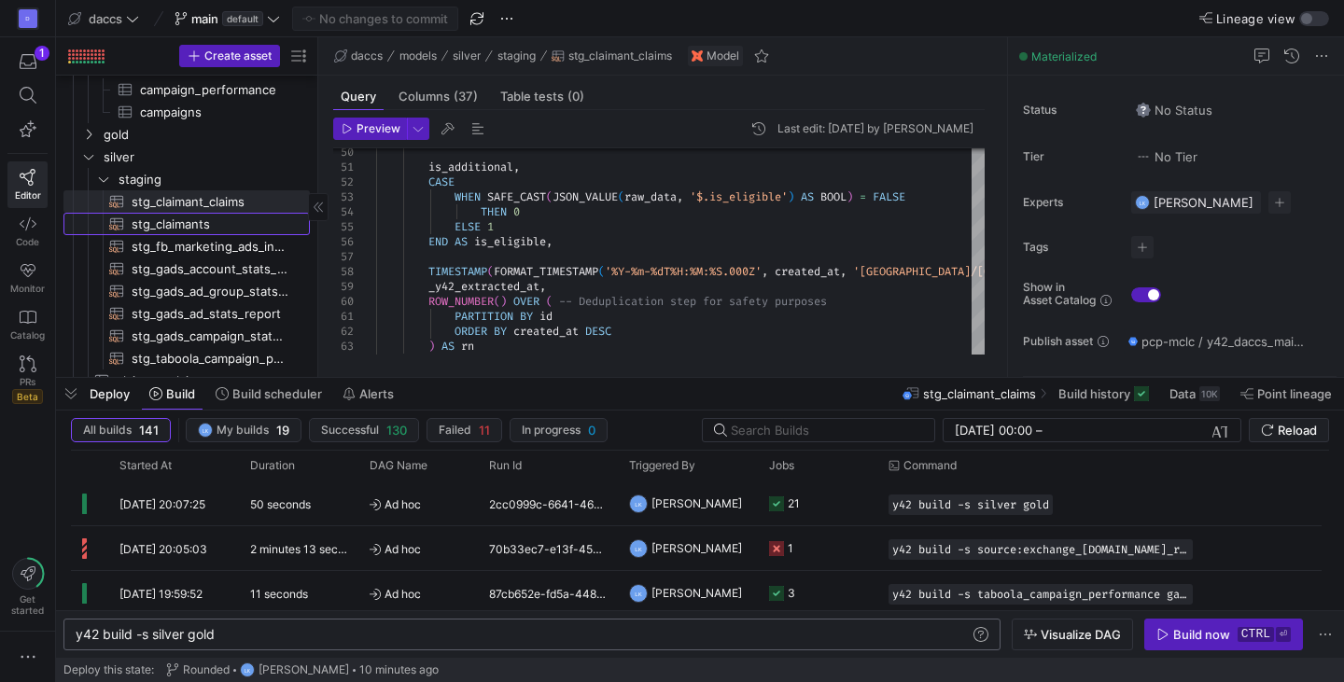
click at [176, 224] on span "stg_claimants​​​​​​​​​​" at bounding box center [210, 224] width 157 height 21
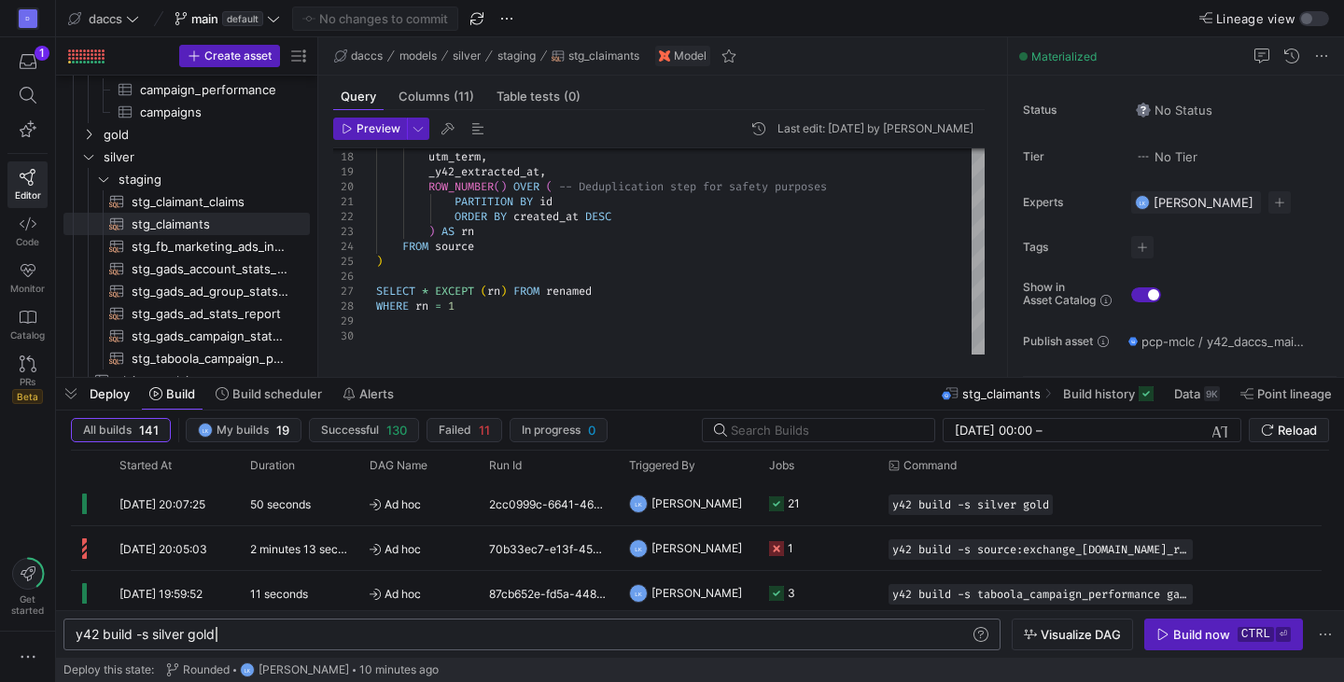
click at [414, 634] on div "y42 build -s silver gold" at bounding box center [523, 634] width 895 height 15
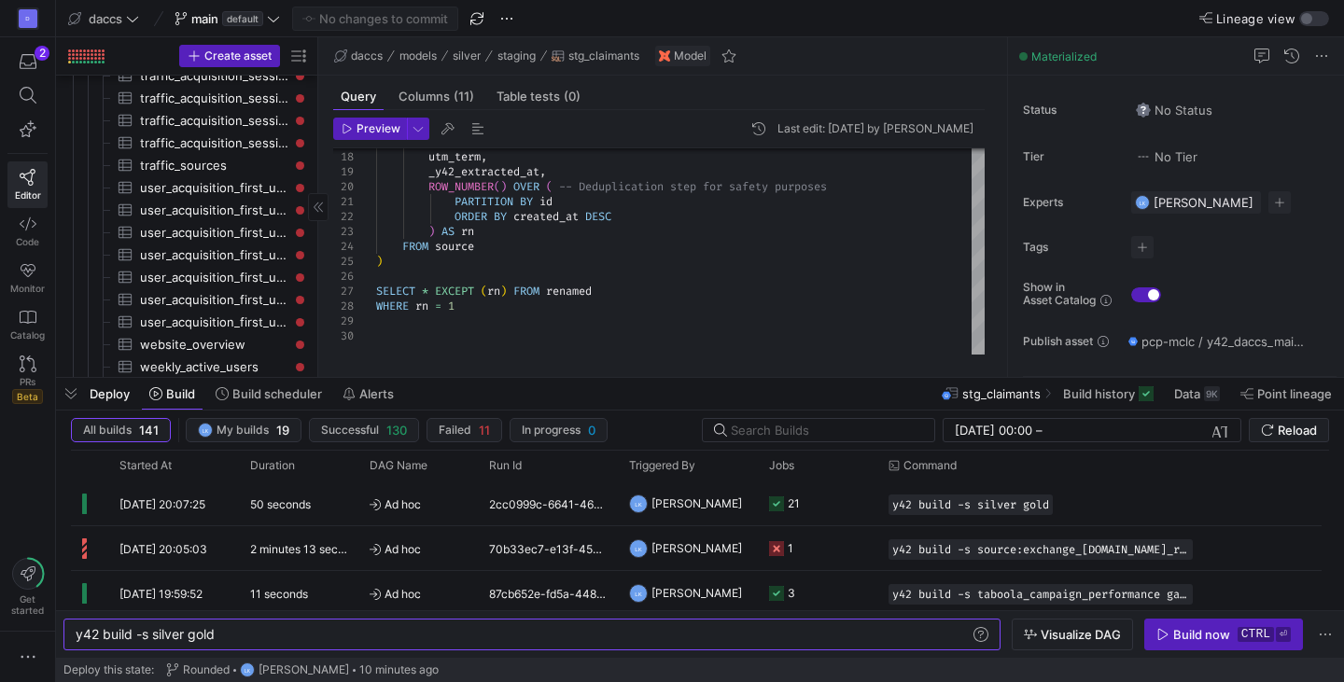
scroll to position [2611, 0]
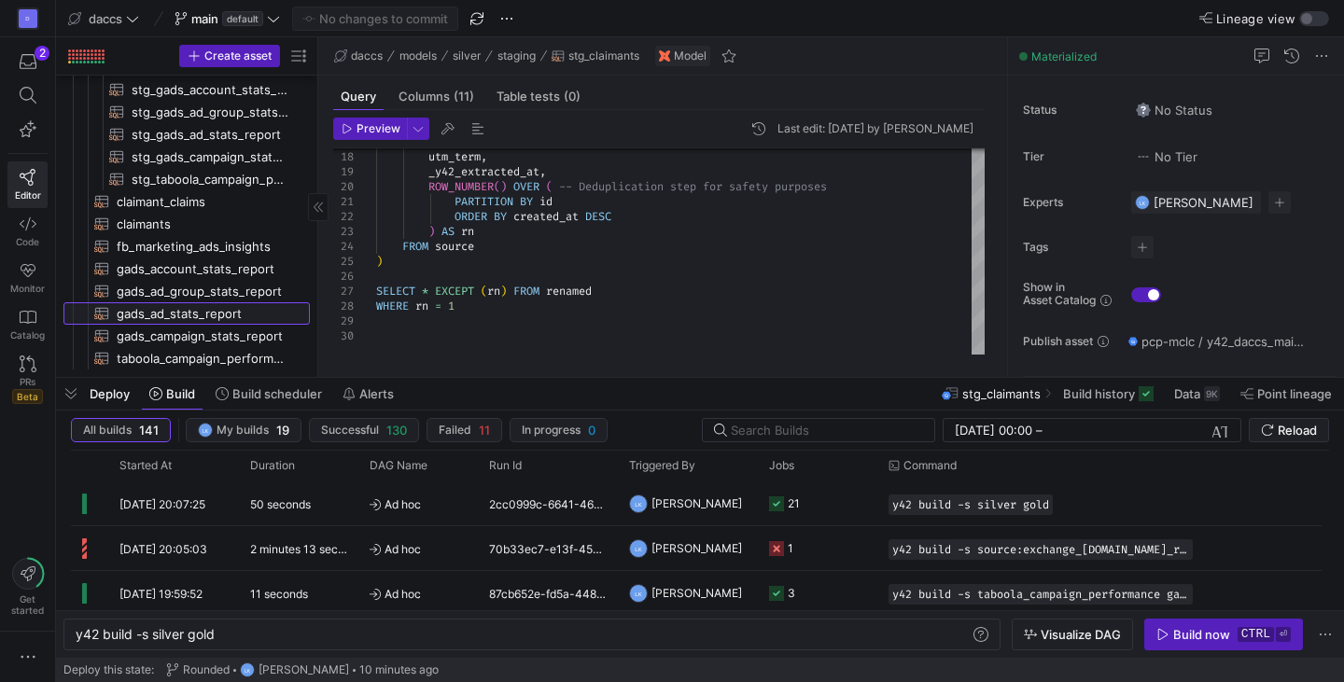
click at [174, 320] on span "gads_ad_stats_report​​​​​​​​​​" at bounding box center [203, 313] width 172 height 21
type textarea "{{ config( materialized='incremental', incremental_strategy='merge', unique_key…"
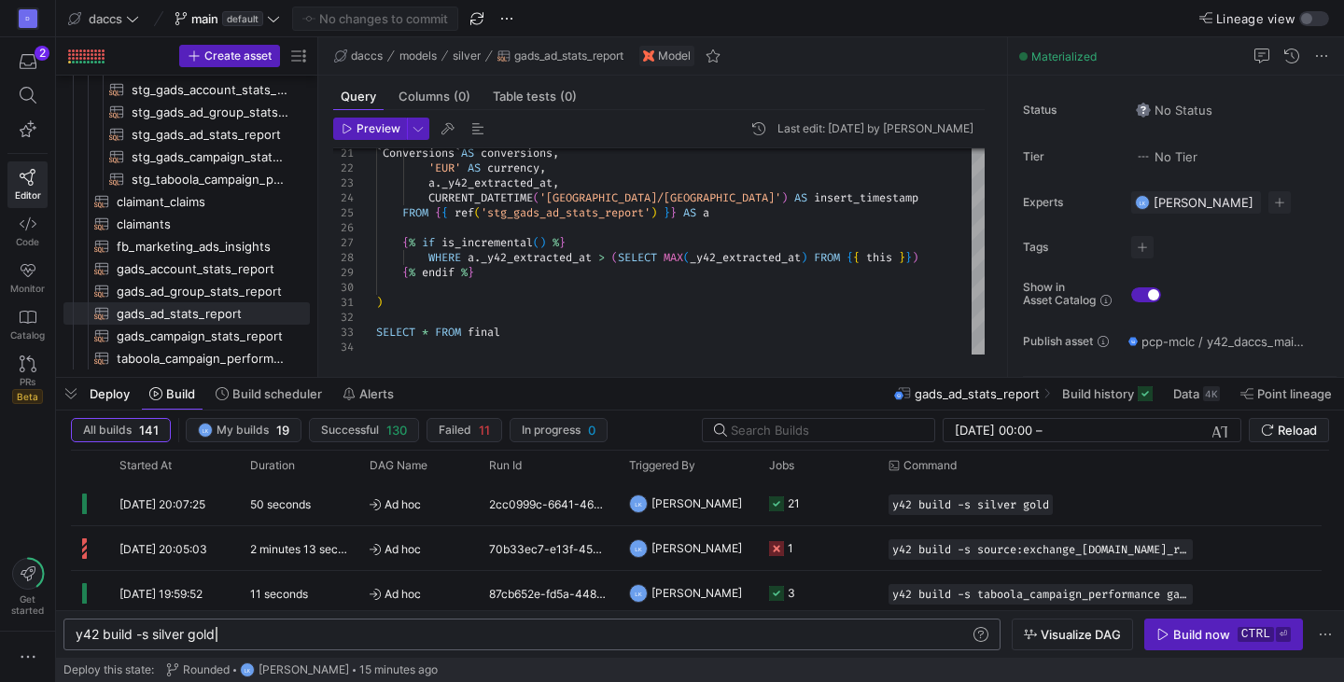
click at [342, 634] on div "y42 build -s silver gold" at bounding box center [523, 634] width 895 height 15
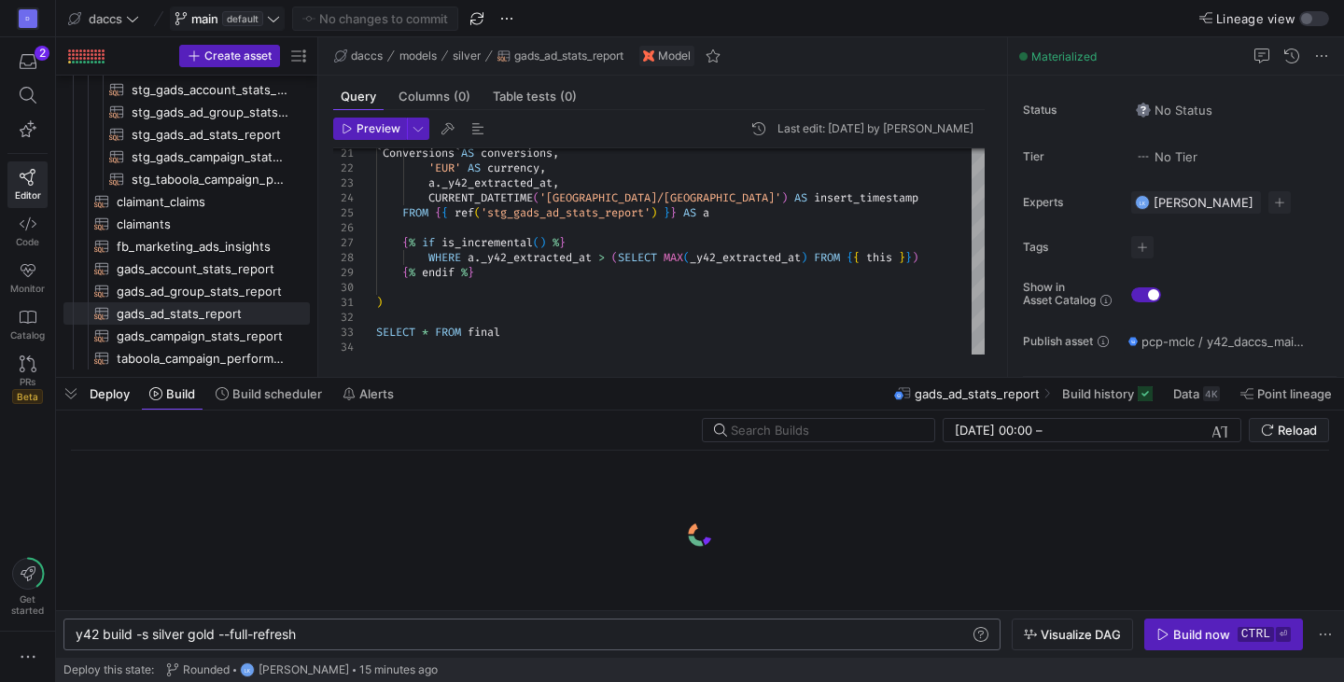
type textarea "y42 build -s silver gold --full-refresh"
click at [284, 17] on span at bounding box center [227, 18] width 113 height 22
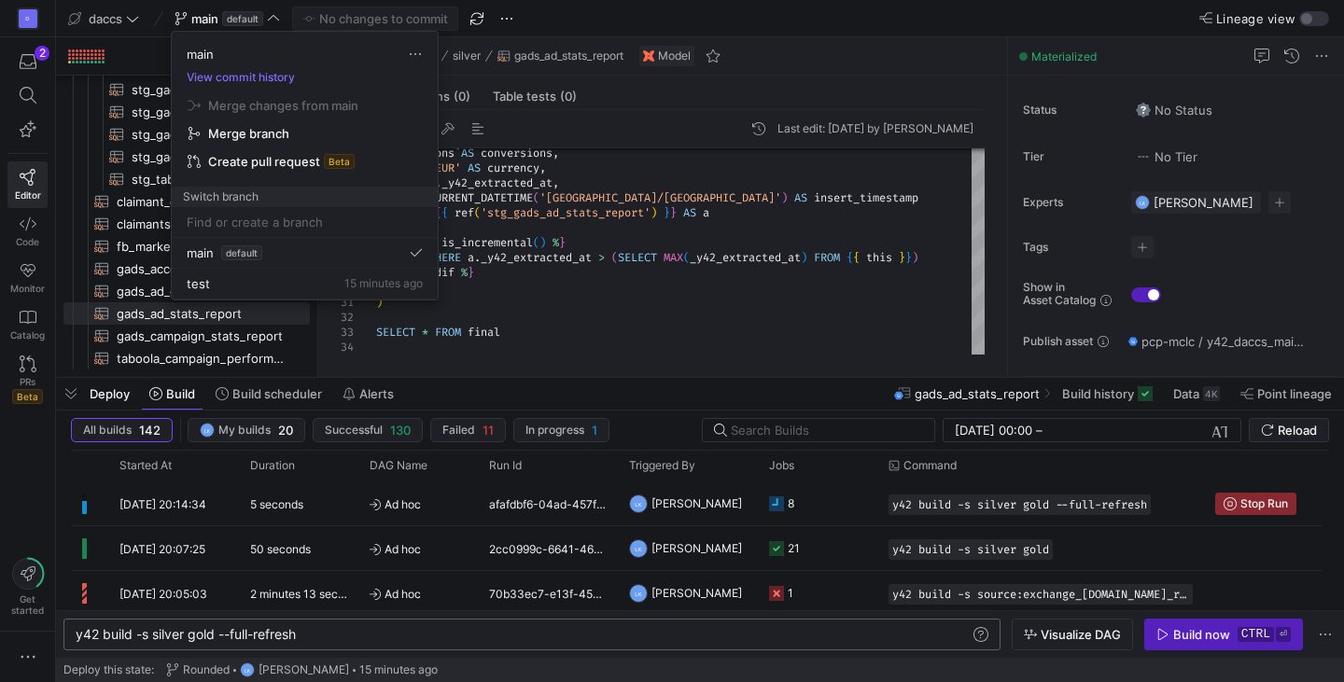
click at [578, 320] on div at bounding box center [672, 341] width 1344 height 682
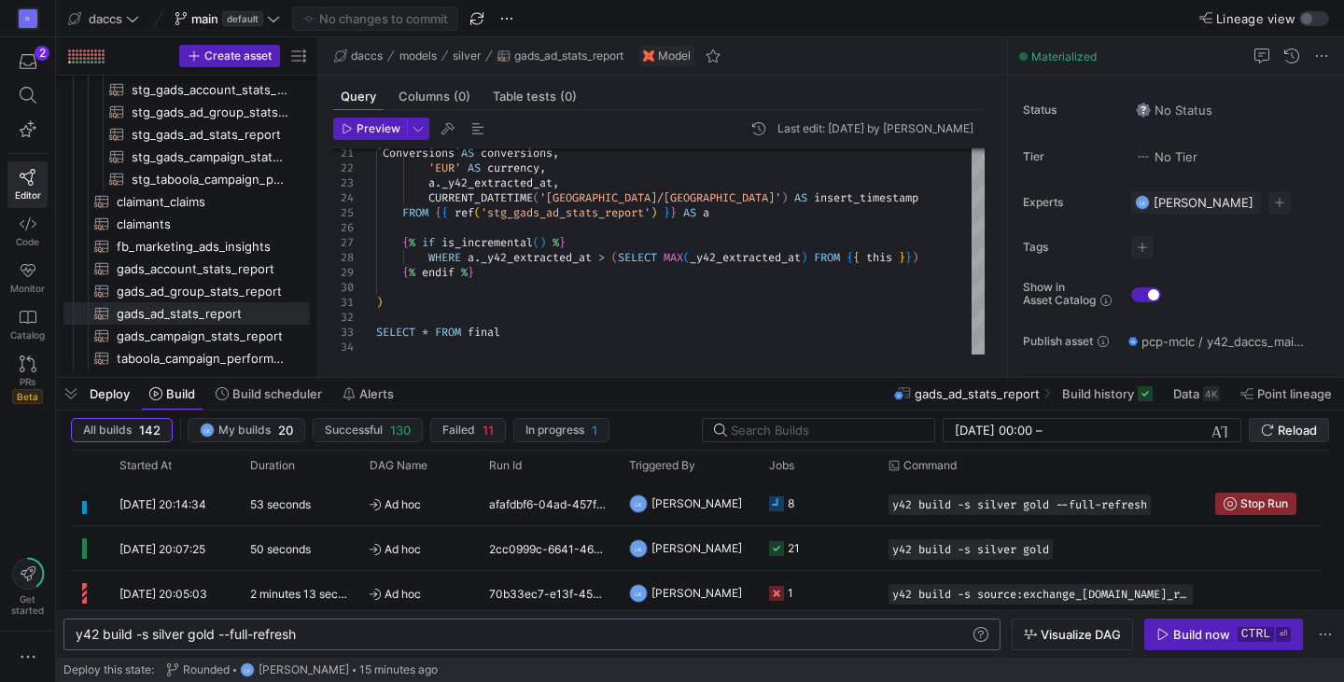
click at [1296, 429] on span "Reload" at bounding box center [1297, 430] width 39 height 15
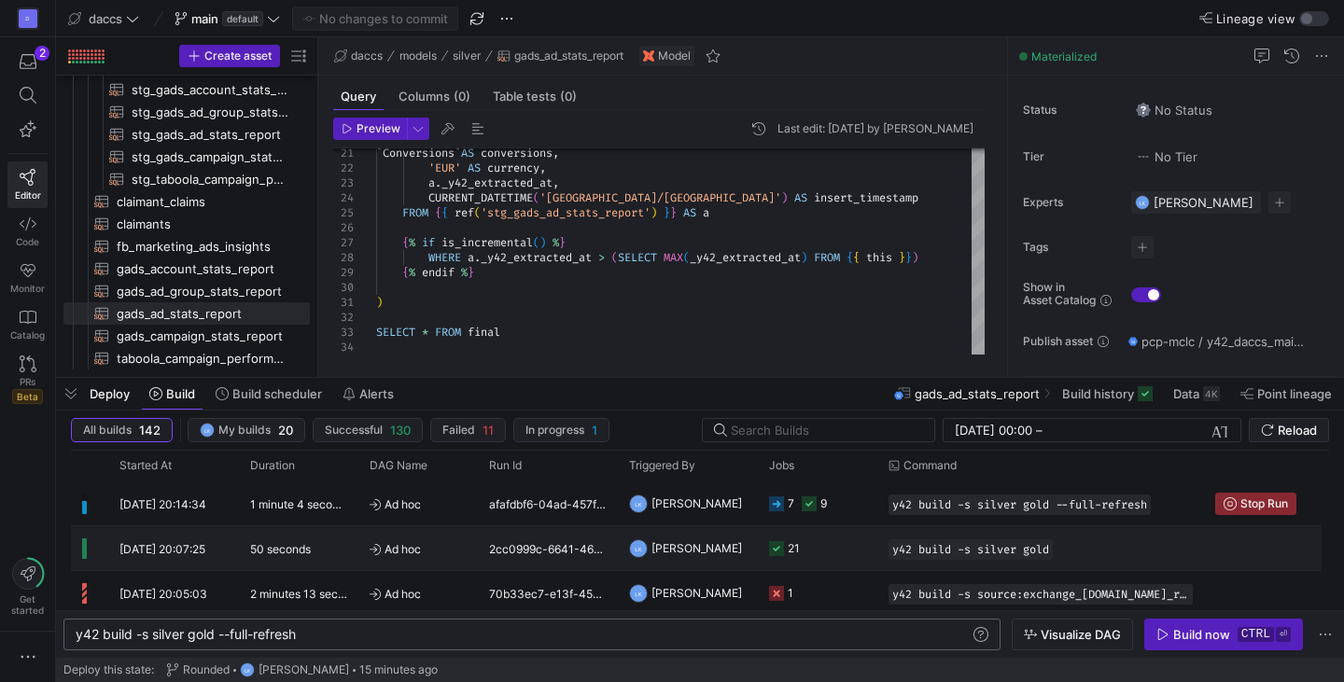
click at [263, 561] on div "50 seconds" at bounding box center [298, 548] width 119 height 44
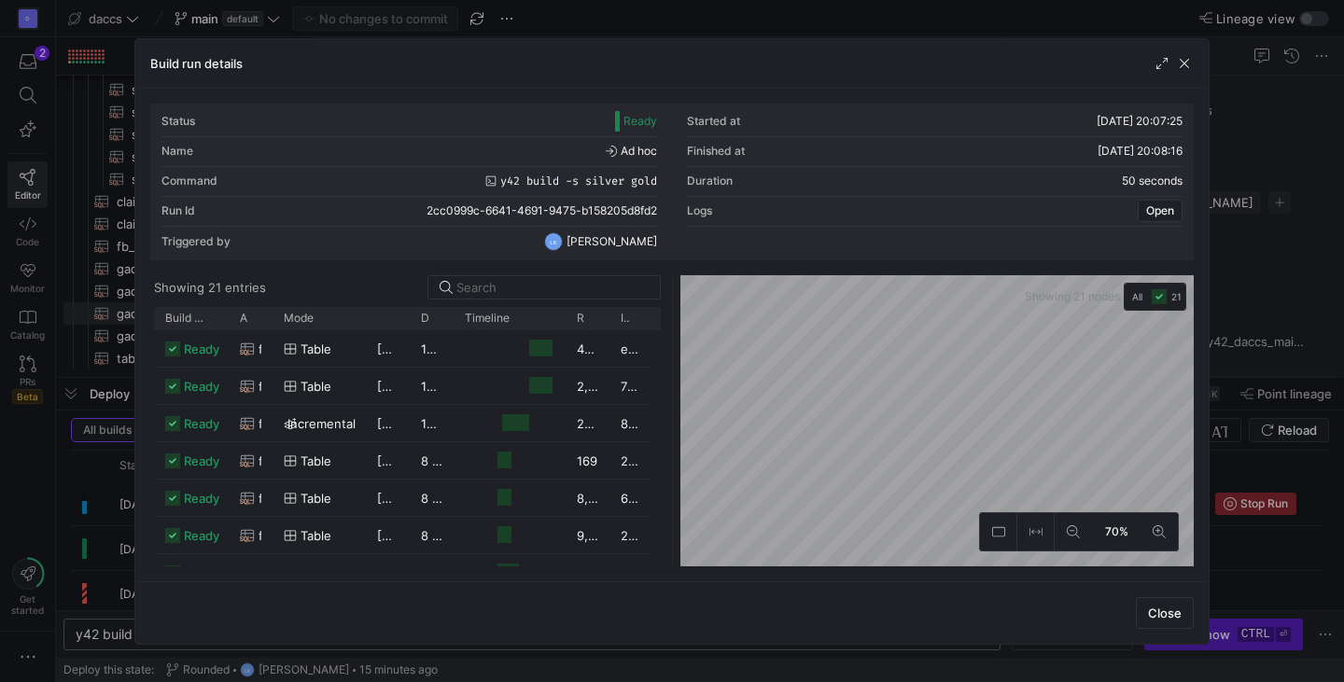
click at [919, 100] on div "Status Ready Started at [DATE] 20:07:25 Name Ad hoc Finished at [DATE] 20:08:16…" at bounding box center [671, 335] width 1073 height 493
click at [747, 195] on div "Status Ready Started at [DATE] 20:07:25 Name Ad hoc Finished at [DATE] 20:08:16…" at bounding box center [672, 335] width 1044 height 463
click at [1178, 64] on span "button" at bounding box center [1184, 63] width 19 height 19
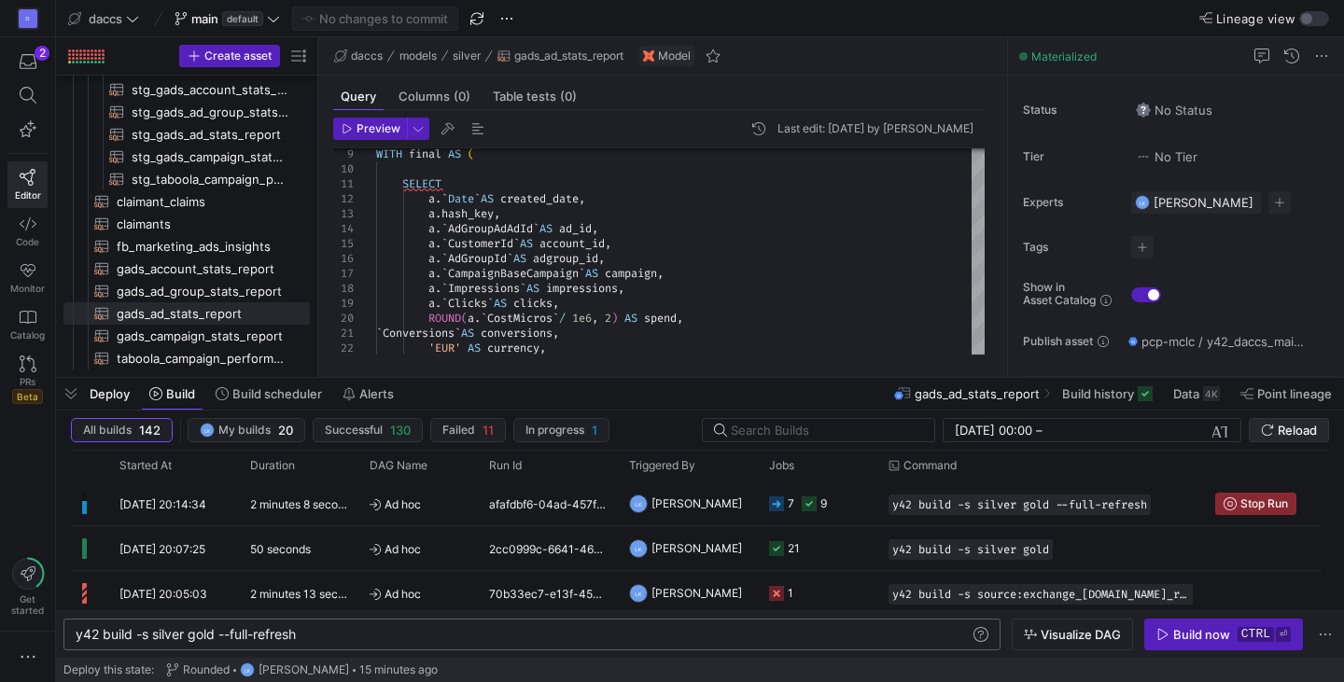
click at [1278, 432] on span "Reload" at bounding box center [1297, 430] width 39 height 15
click at [837, 91] on div "Query Columns (0) Table tests (0)" at bounding box center [659, 96] width 652 height 27
